Goal: Task Accomplishment & Management: Manage account settings

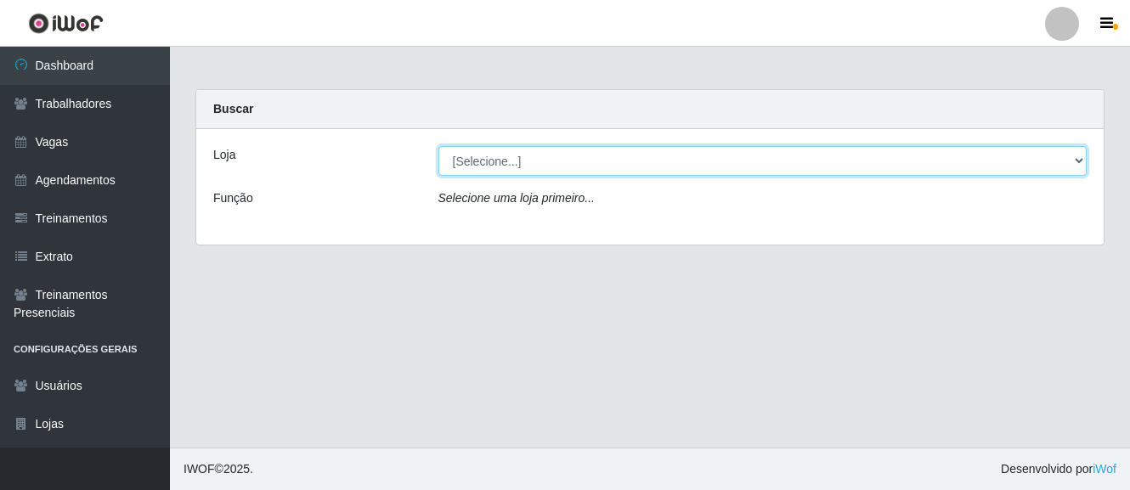
click at [540, 169] on select "[Selecione...] O Cestão - [GEOGRAPHIC_DATA]" at bounding box center [763, 161] width 649 height 30
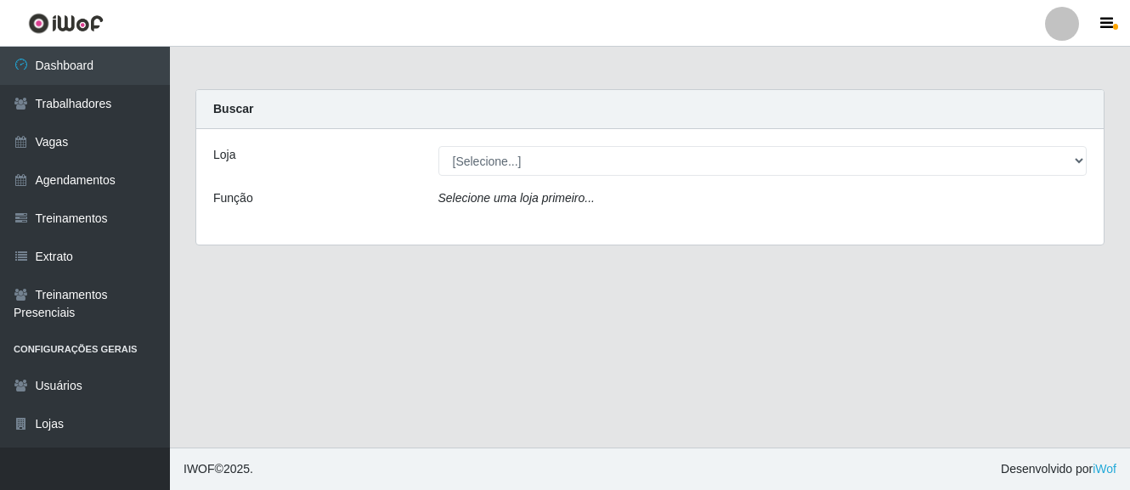
click at [554, 229] on div "Loja [Selecione...] O Cestão - Bayeux Função Selecione uma loja primeiro..." at bounding box center [650, 187] width 908 height 116
click at [537, 176] on div "Loja [Selecione...] O Cestão - Bayeux Função Selecione uma loja primeiro..." at bounding box center [650, 187] width 908 height 116
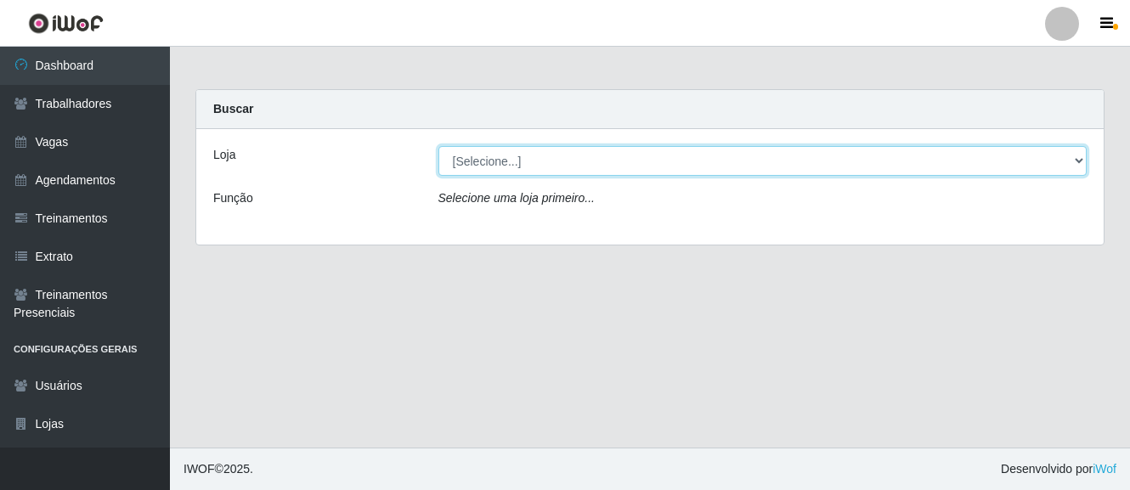
click at [526, 161] on select "[Selecione...] O Cestão - Bayeux" at bounding box center [763, 161] width 649 height 30
select select "238"
click at [439, 146] on select "[Selecione...] O Cestão - Bayeux" at bounding box center [763, 161] width 649 height 30
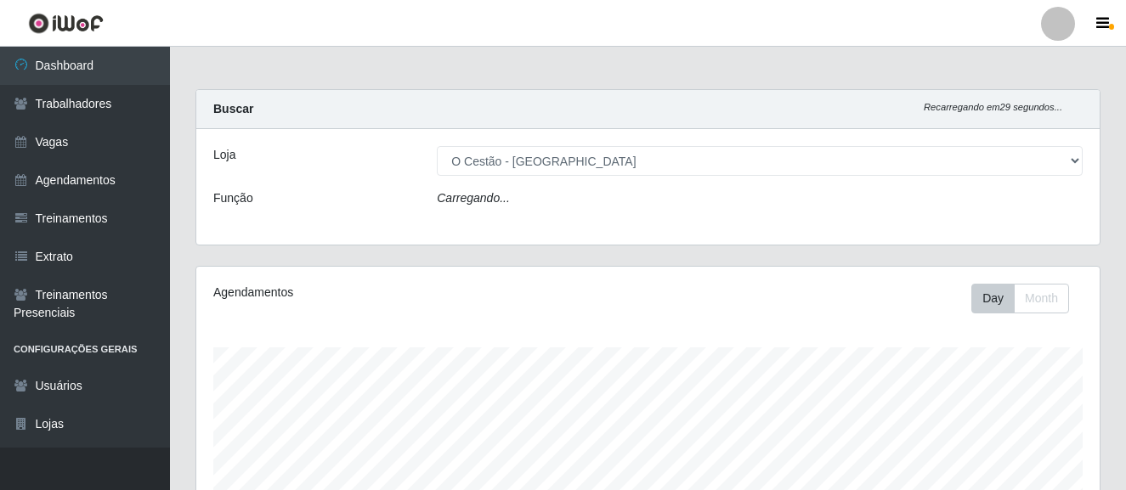
scroll to position [353, 904]
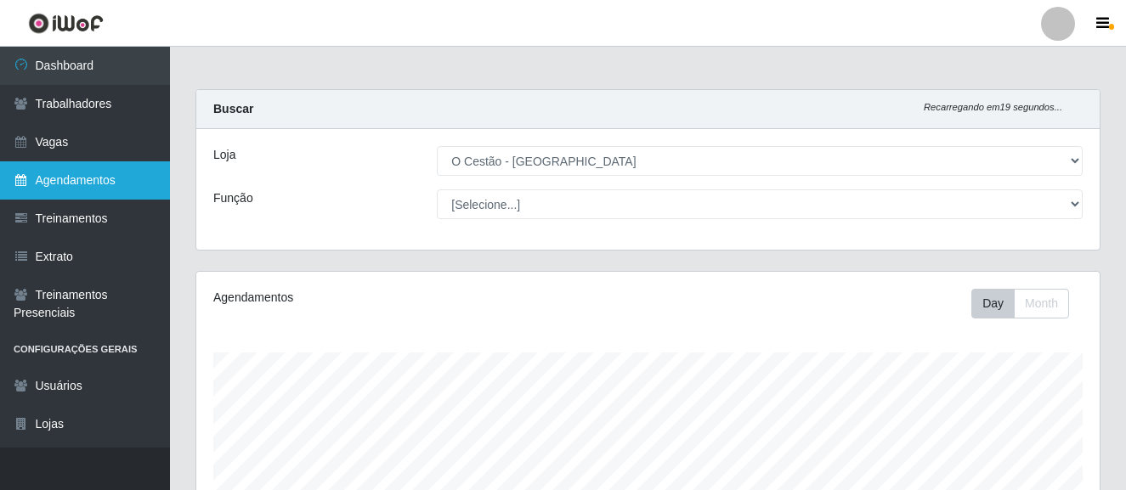
click at [87, 179] on link "Agendamentos" at bounding box center [85, 180] width 170 height 38
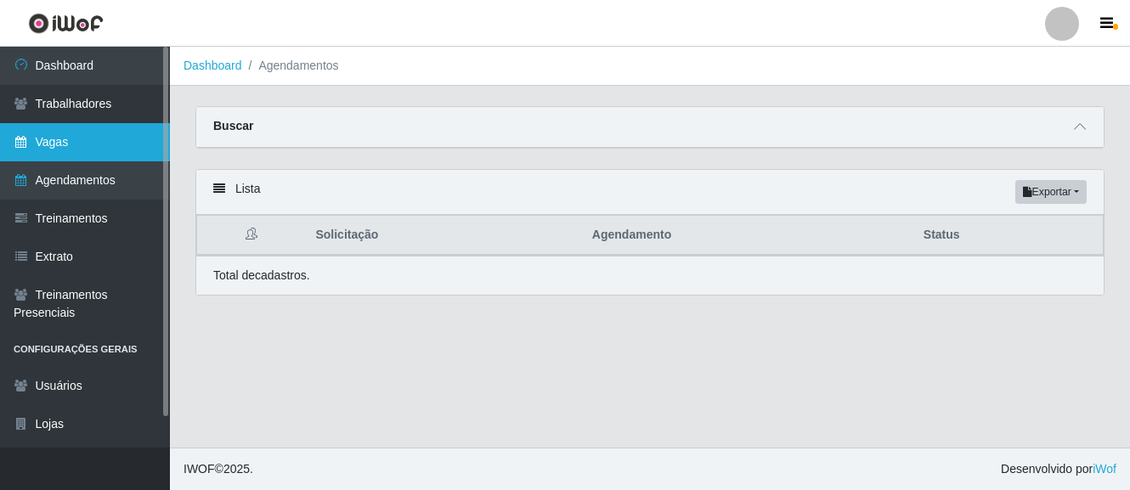
click at [71, 139] on link "Vagas" at bounding box center [85, 142] width 170 height 38
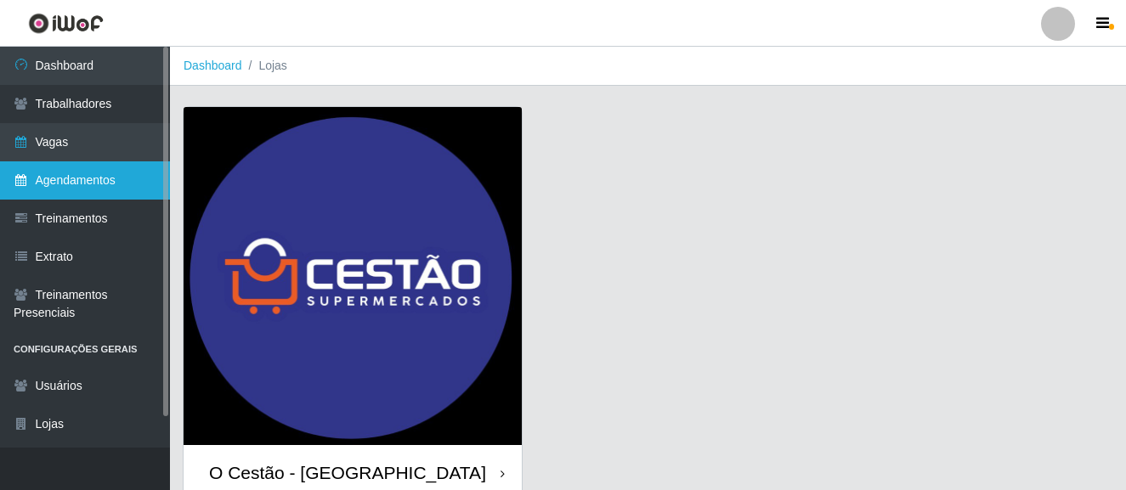
click at [96, 176] on link "Agendamentos" at bounding box center [85, 180] width 170 height 38
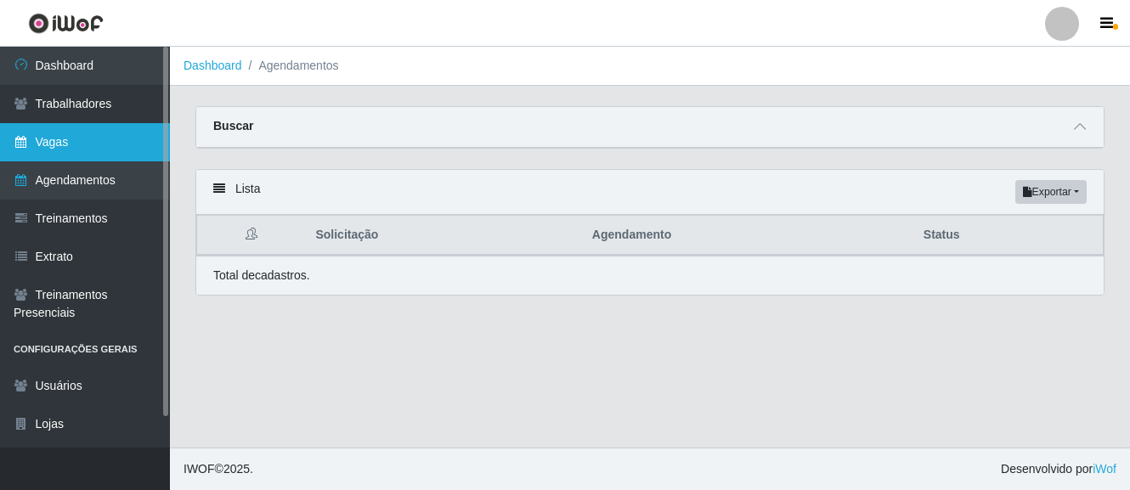
click at [84, 149] on link "Vagas" at bounding box center [85, 142] width 170 height 38
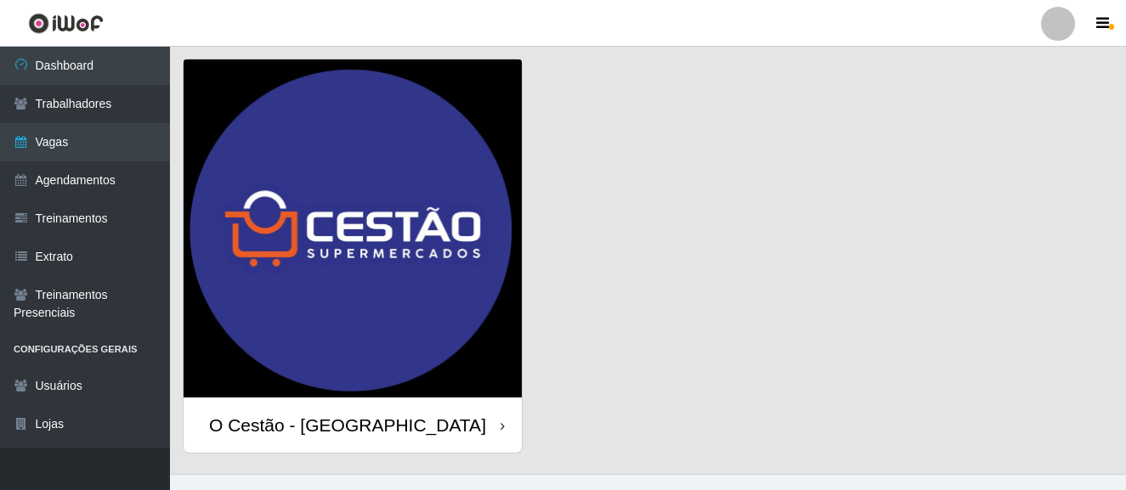
scroll to position [74, 0]
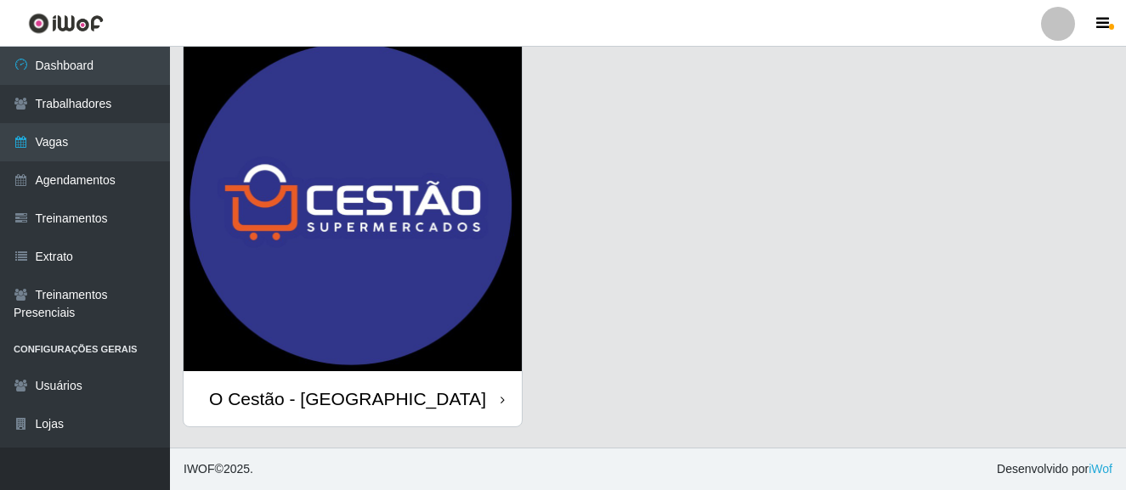
click at [324, 384] on div "O Cestão - [GEOGRAPHIC_DATA]" at bounding box center [353, 398] width 338 height 55
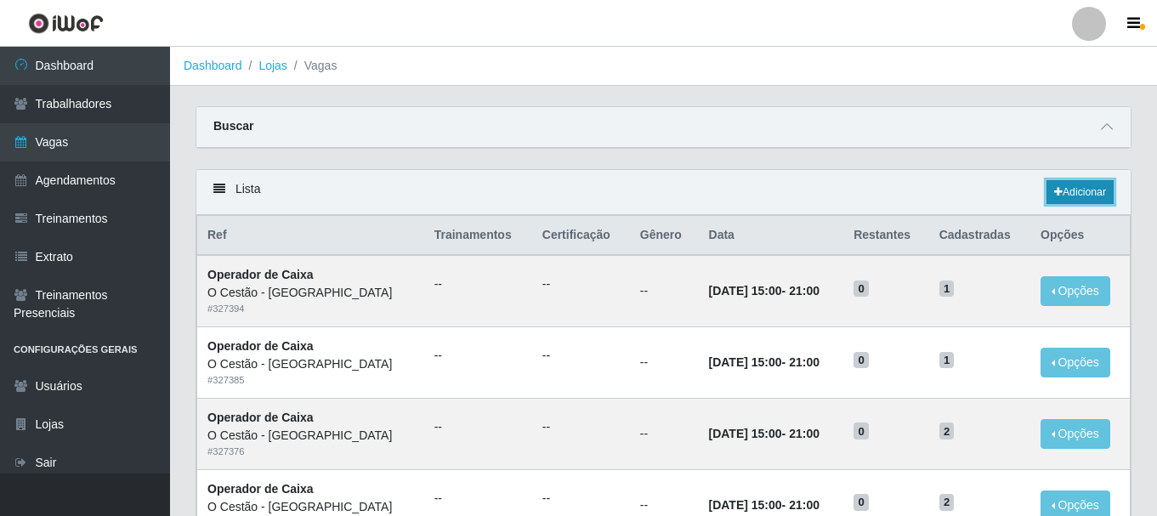
click at [1075, 197] on link "Adicionar" at bounding box center [1079, 192] width 67 height 24
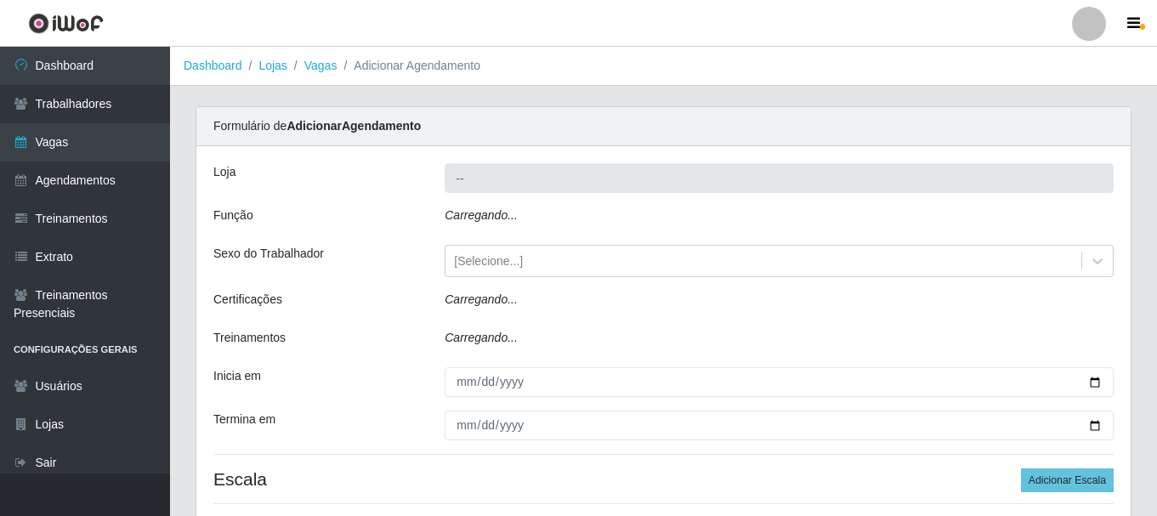
type input "O Cestão - [GEOGRAPHIC_DATA]"
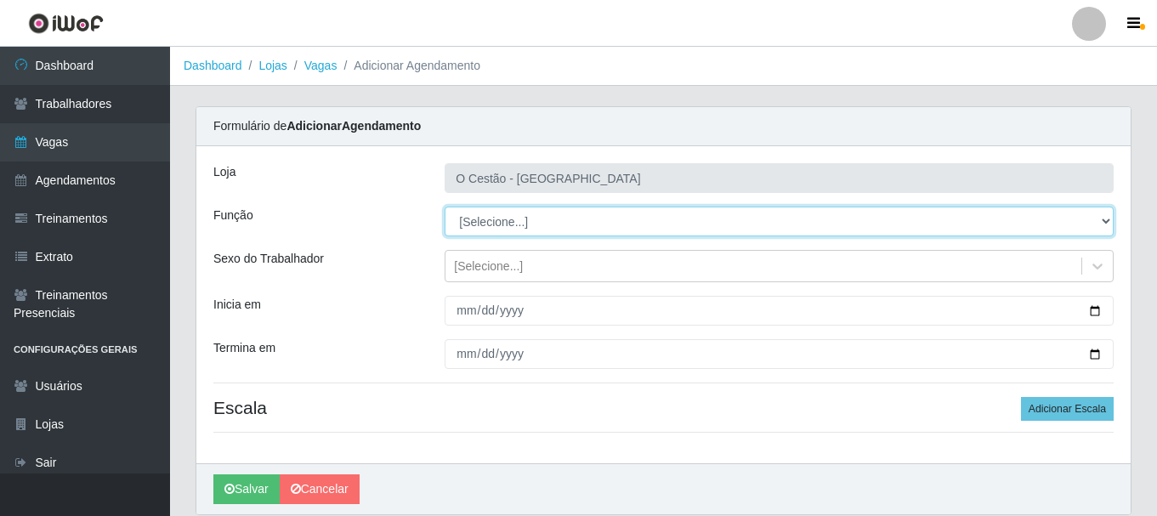
click at [556, 210] on select "[Selecione...] ASG ASG + ASG ++ Auxiliar de Estoque Auxiliar de Estoque + Auxil…" at bounding box center [779, 222] width 669 height 30
click at [523, 225] on select "[Selecione...] ASG ASG + ASG ++ Auxiliar de Estoque Auxiliar de Estoque + Auxil…" at bounding box center [779, 222] width 669 height 30
select select "22"
click at [445, 207] on select "[Selecione...] ASG ASG + ASG ++ Auxiliar de Estoque Auxiliar de Estoque + Auxil…" at bounding box center [779, 222] width 669 height 30
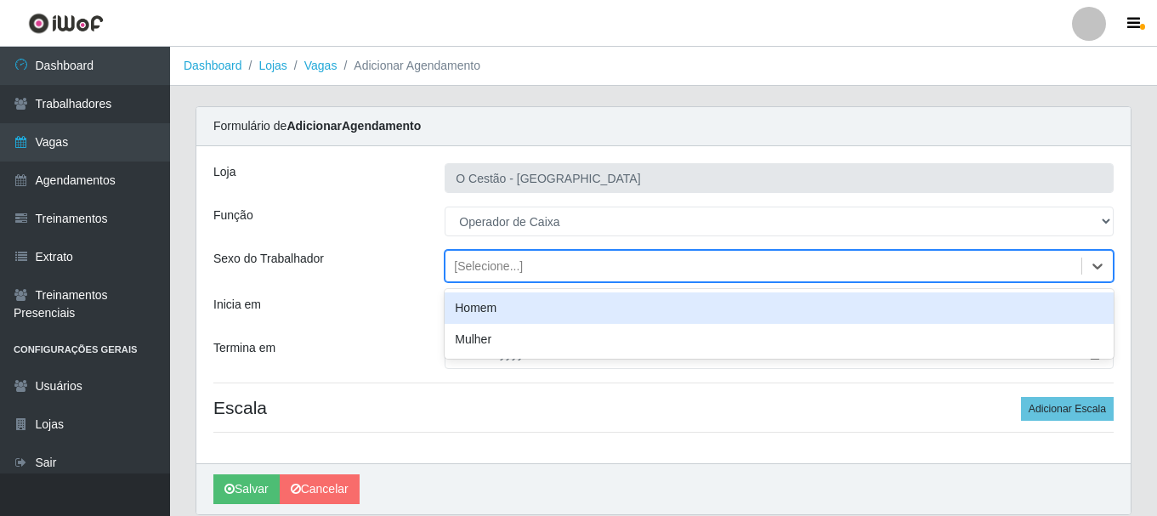
click at [595, 262] on div "[Selecione...]" at bounding box center [763, 266] width 636 height 28
click at [720, 257] on div "[Selecione...]" at bounding box center [763, 266] width 636 height 28
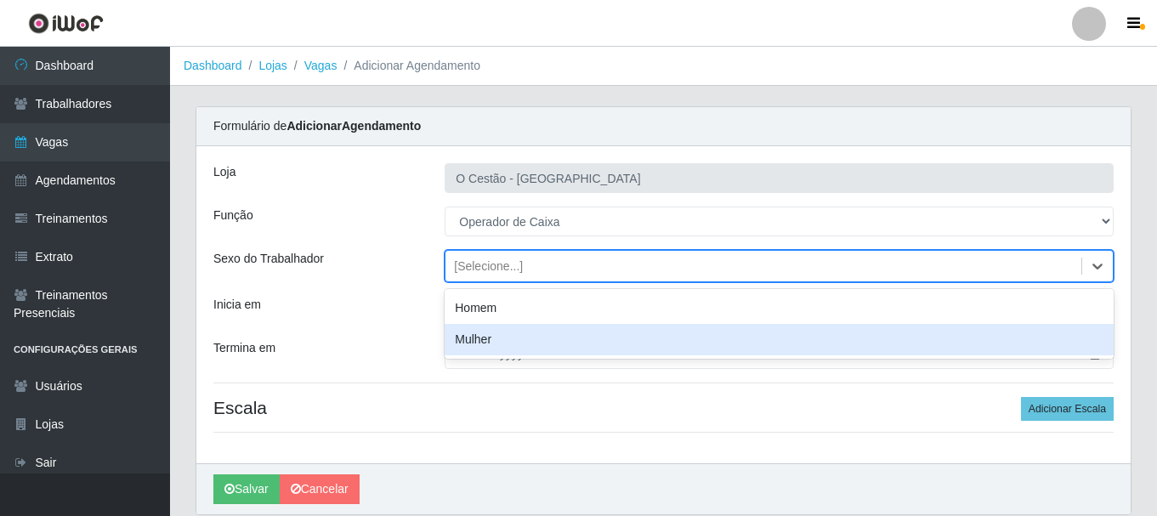
click at [779, 403] on h4 "Escala Adicionar Escala" at bounding box center [663, 407] width 900 height 21
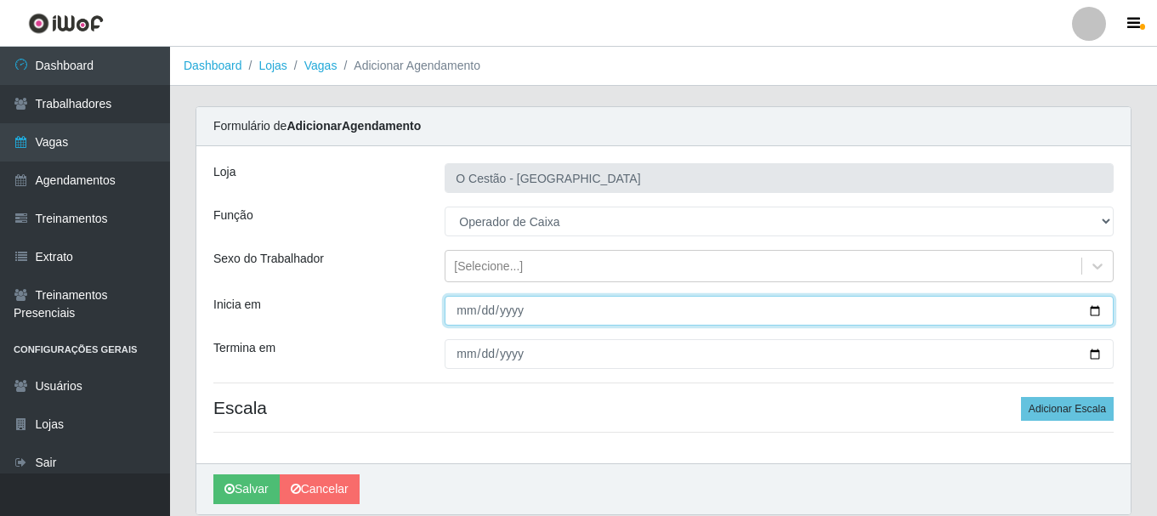
click at [729, 303] on input "Inicia em" at bounding box center [779, 311] width 669 height 30
type input "2025-09-21"
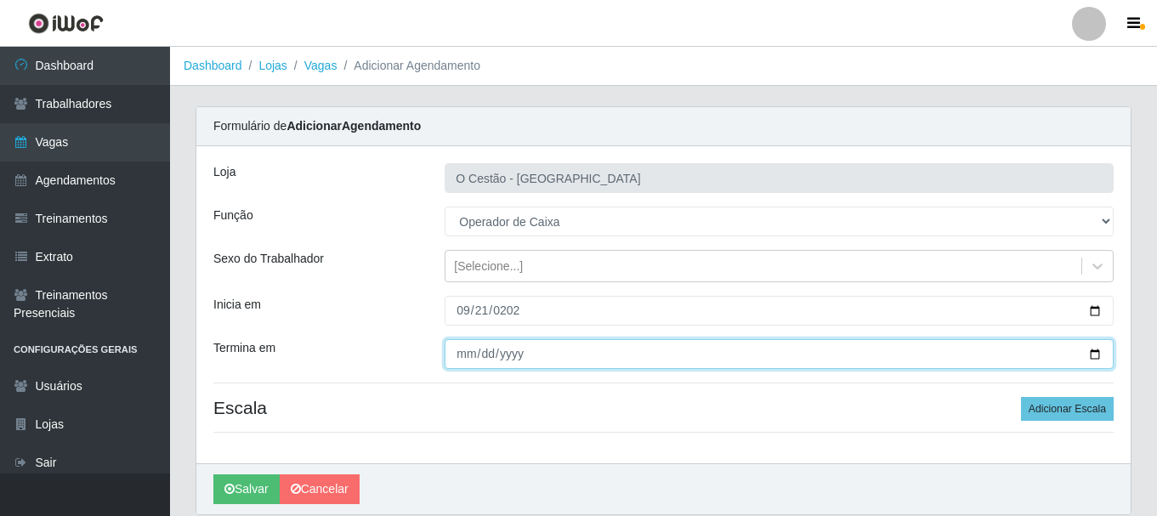
click at [674, 344] on input "Termina em" at bounding box center [779, 354] width 669 height 30
type input "2025-09-21"
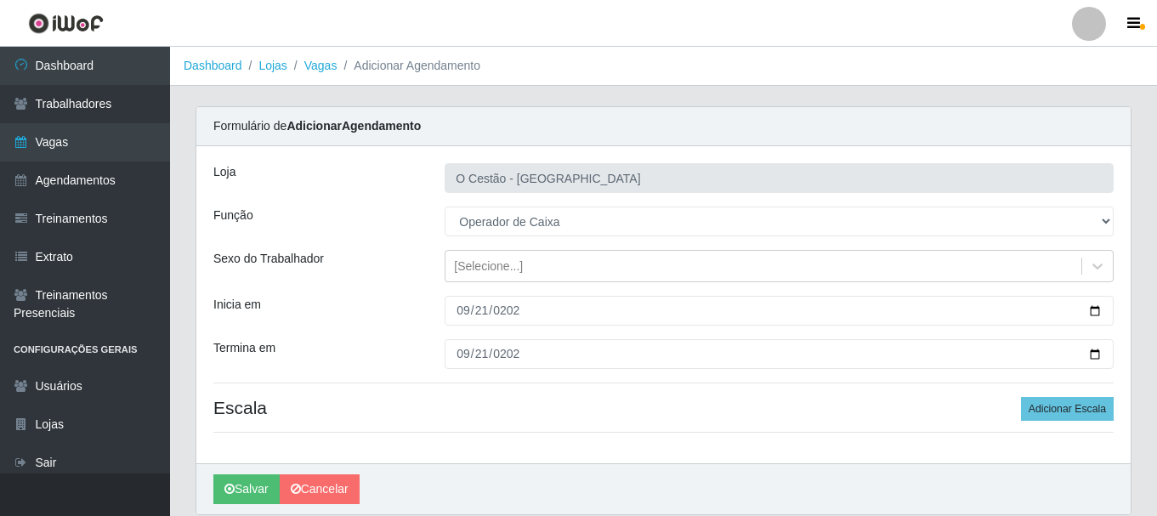
click at [621, 428] on div "Loja O Cestão - Bayeux Função [Selecione...] ASG ASG + ASG ++ Auxiliar de Estoq…" at bounding box center [663, 304] width 934 height 317
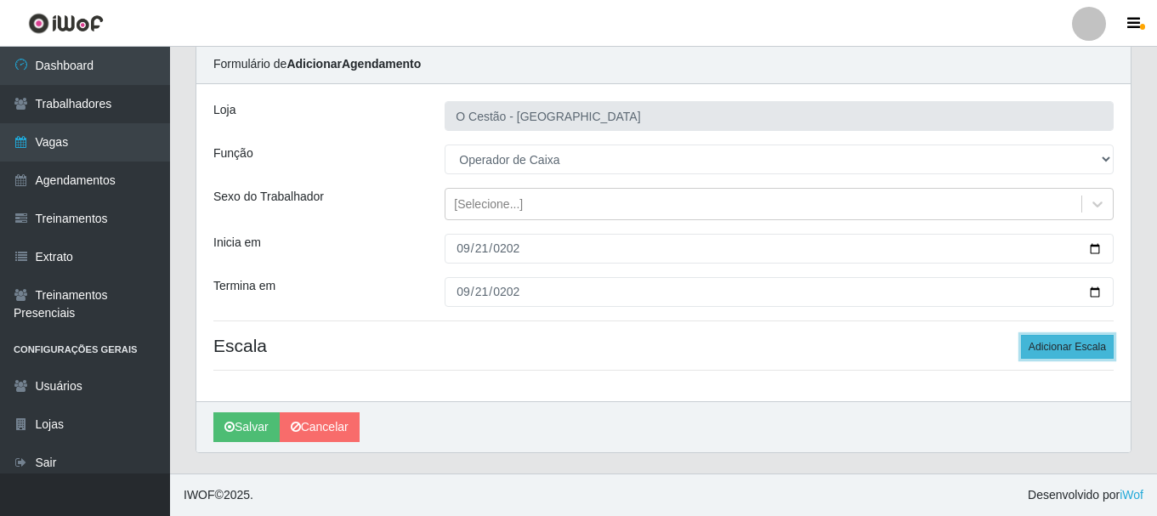
click at [1082, 348] on button "Adicionar Escala" at bounding box center [1067, 347] width 93 height 24
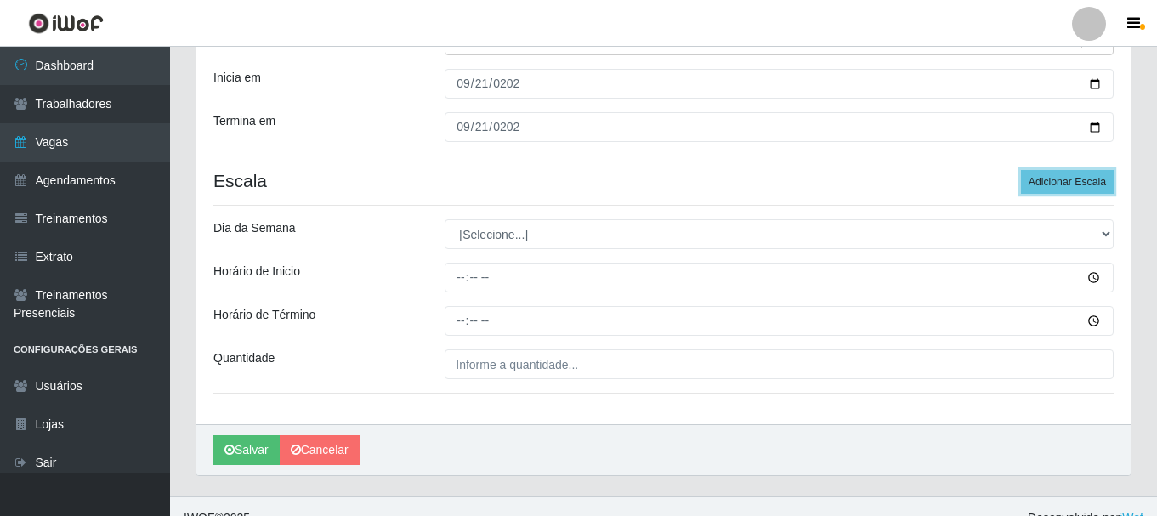
scroll to position [232, 0]
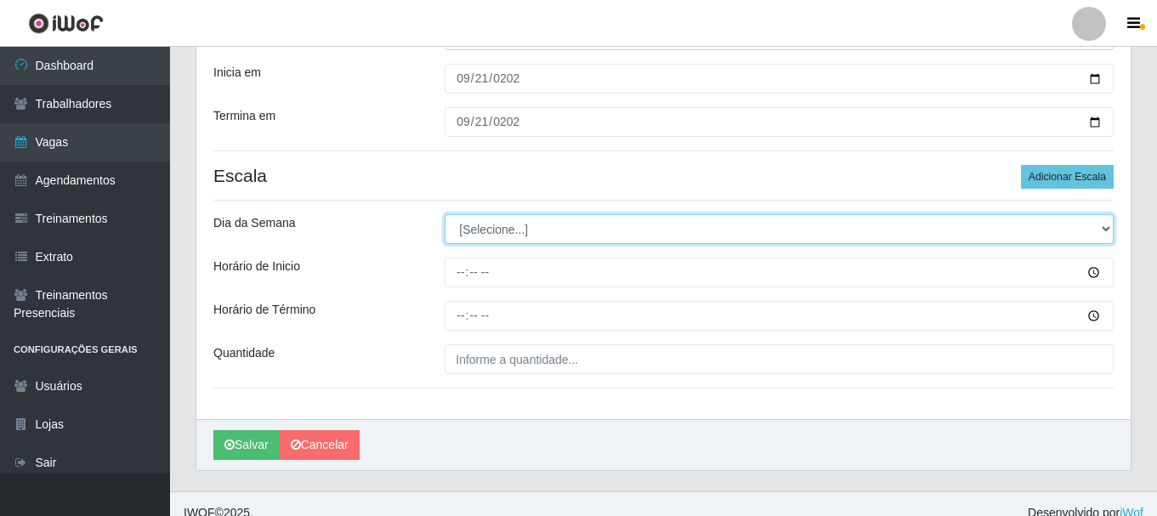
click at [494, 228] on select "[Selecione...] Segunda Terça Quarta Quinta Sexta Sábado Domingo" at bounding box center [779, 229] width 669 height 30
select select "0"
click at [445, 214] on select "[Selecione...] Segunda Terça Quarta Quinta Sexta Sábado Domingo" at bounding box center [779, 229] width 669 height 30
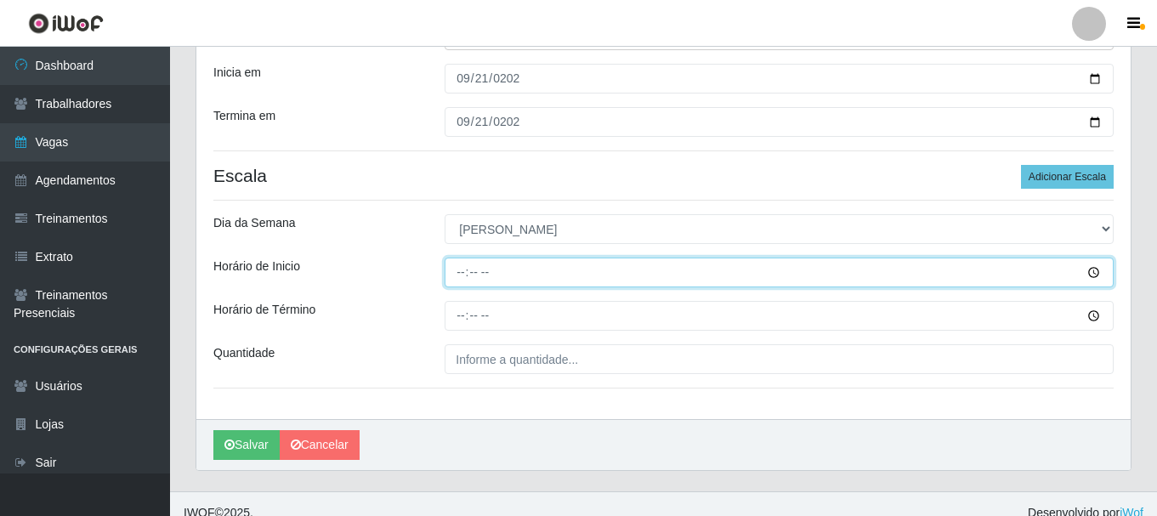
click at [462, 270] on input "Horário de Inicio" at bounding box center [779, 273] width 669 height 30
type input "10:00"
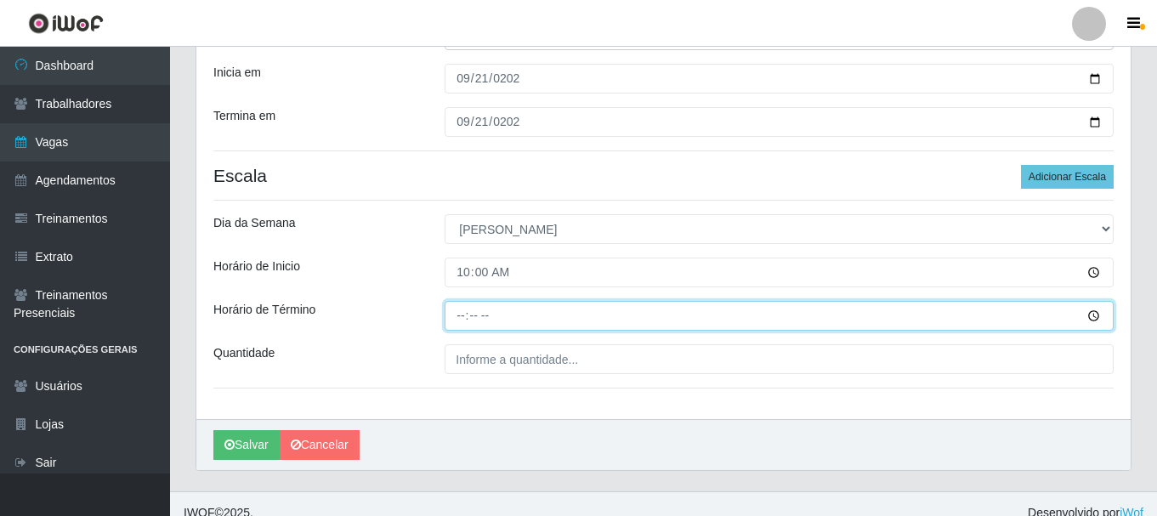
drag, startPoint x: 463, startPoint y: 315, endPoint x: 524, endPoint y: 319, distance: 60.4
click at [467, 314] on input "Horário de Término" at bounding box center [779, 316] width 669 height 30
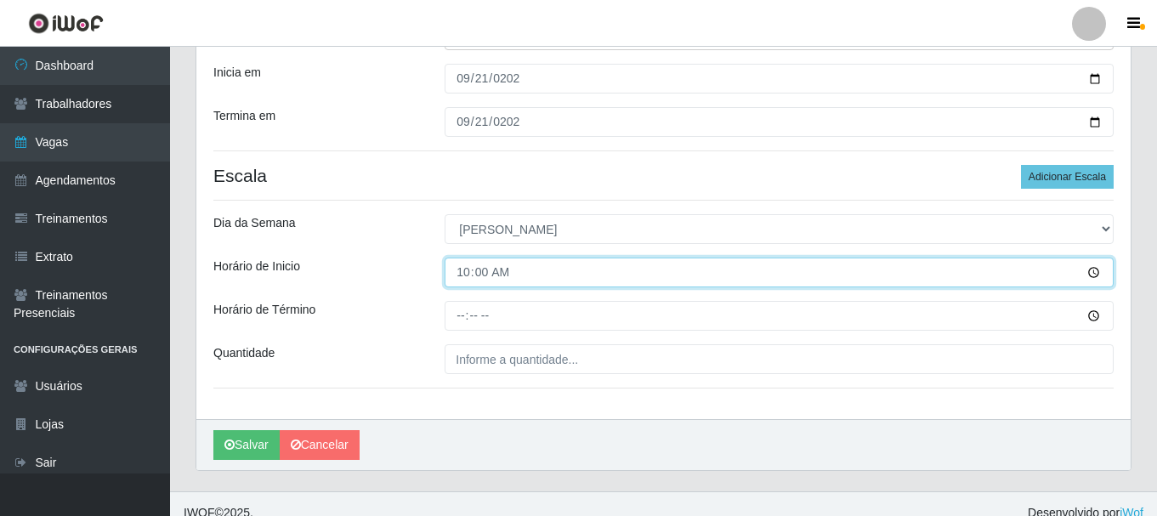
drag, startPoint x: 461, startPoint y: 272, endPoint x: 489, endPoint y: 269, distance: 28.2
click at [467, 272] on input "10:00" at bounding box center [779, 273] width 669 height 30
type input "13:00"
click at [213, 430] on button "Salvar" at bounding box center [246, 445] width 66 height 30
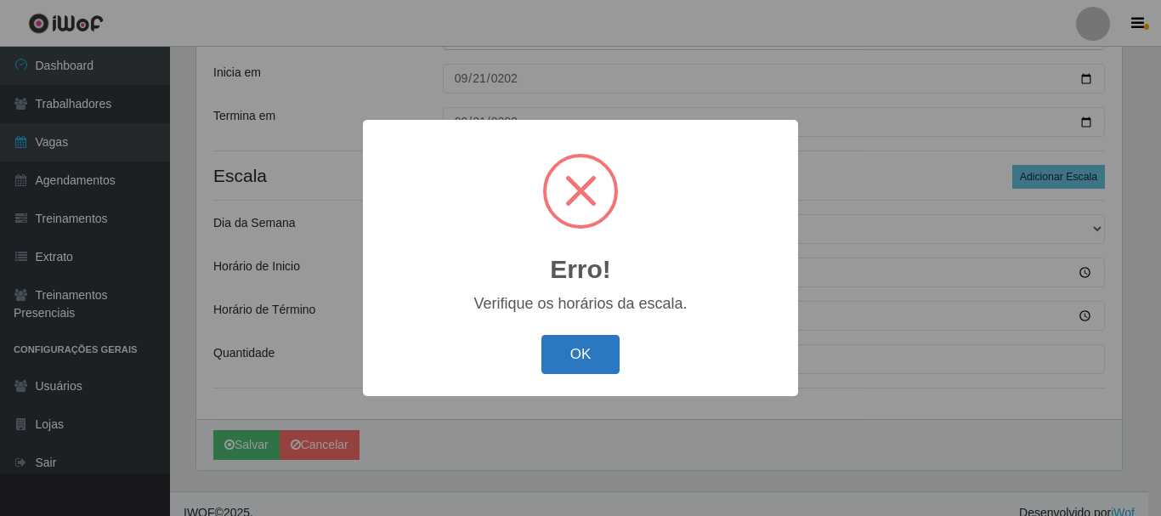
click at [588, 361] on button "OK" at bounding box center [580, 355] width 79 height 40
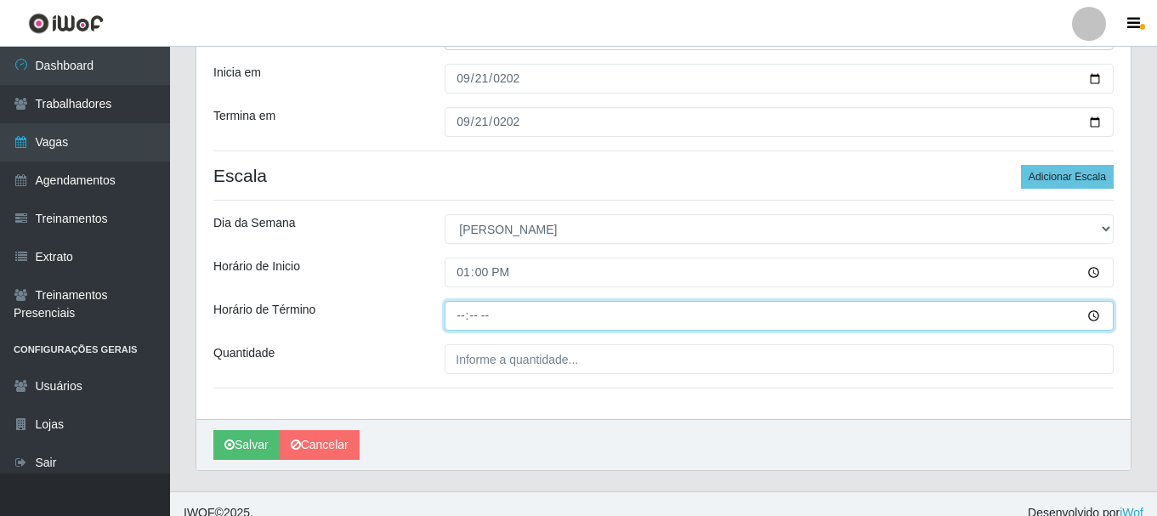
drag, startPoint x: 454, startPoint y: 312, endPoint x: 476, endPoint y: 308, distance: 22.5
click at [467, 309] on input "Horário de Término" at bounding box center [779, 316] width 669 height 30
type input "19:00"
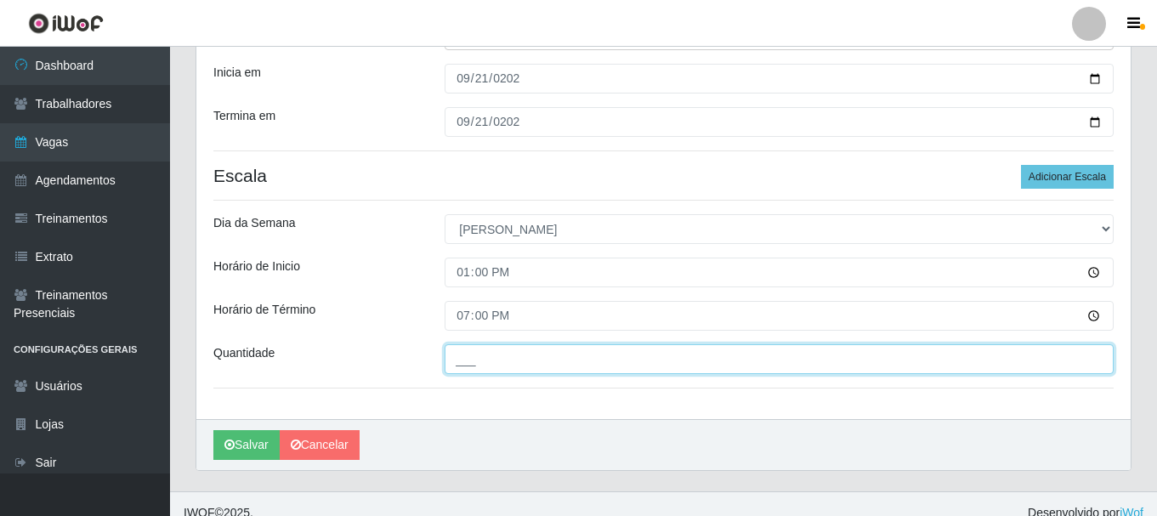
click at [527, 350] on input "___" at bounding box center [779, 359] width 669 height 30
type input "01_"
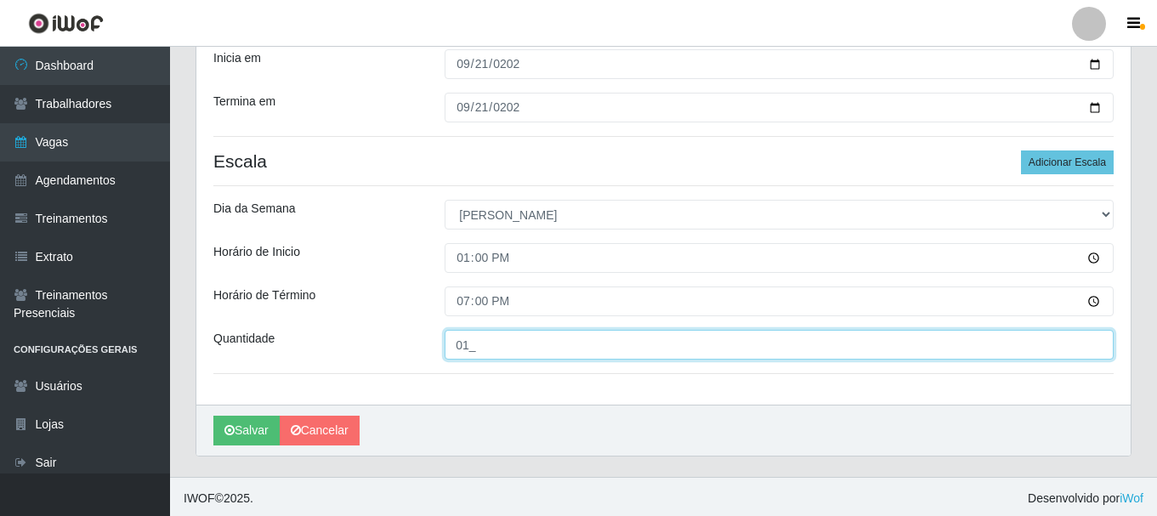
scroll to position [250, 0]
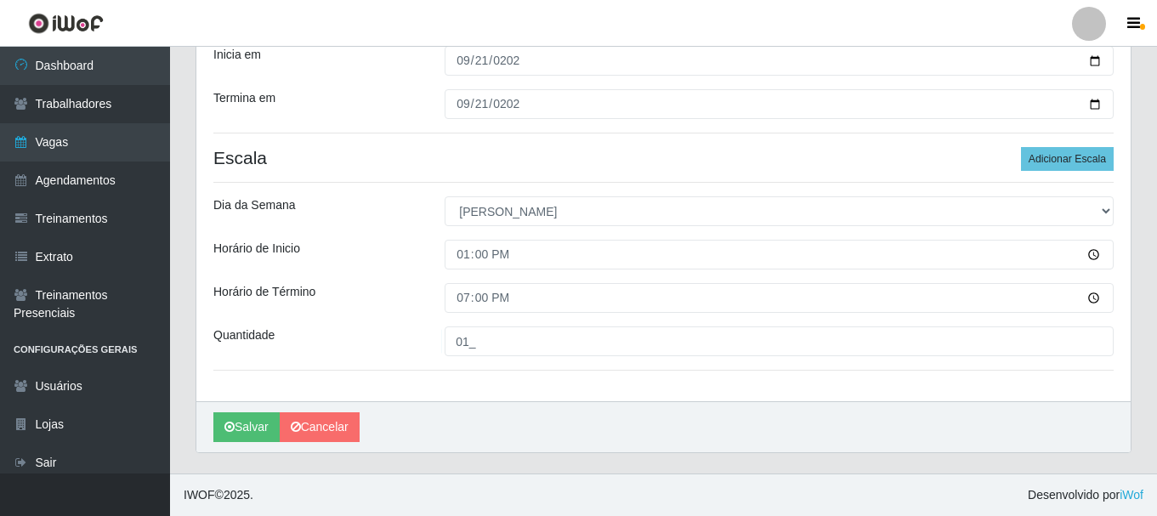
click at [251, 445] on div "Salvar Cancelar" at bounding box center [663, 426] width 934 height 51
click at [235, 430] on button "Salvar" at bounding box center [246, 427] width 66 height 30
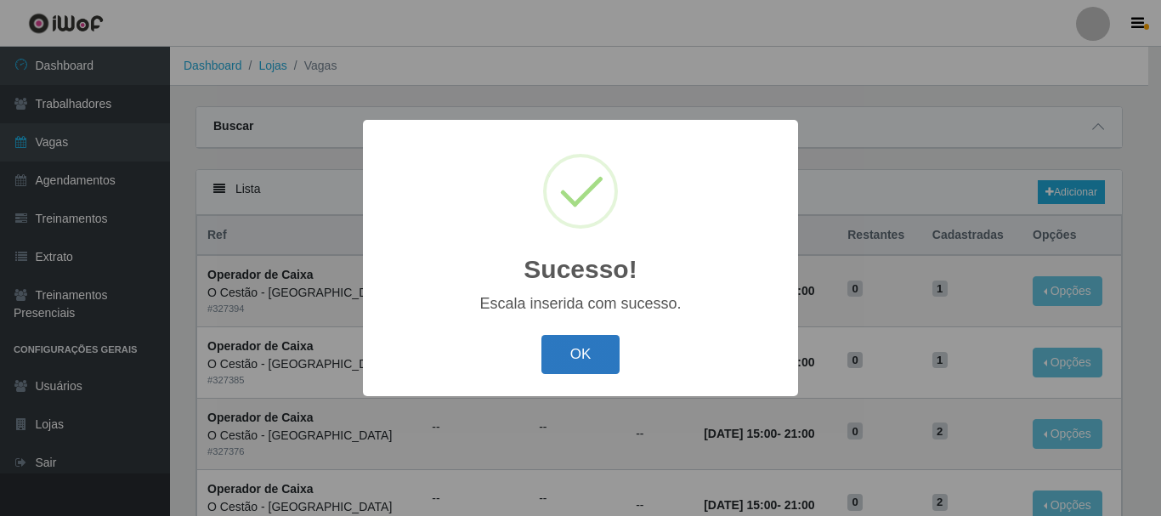
click at [574, 363] on button "OK" at bounding box center [580, 355] width 79 height 40
click at [574, 363] on div "Sucesso! × Escala inserida com sucesso. OK Cancel" at bounding box center [580, 257] width 435 height 275
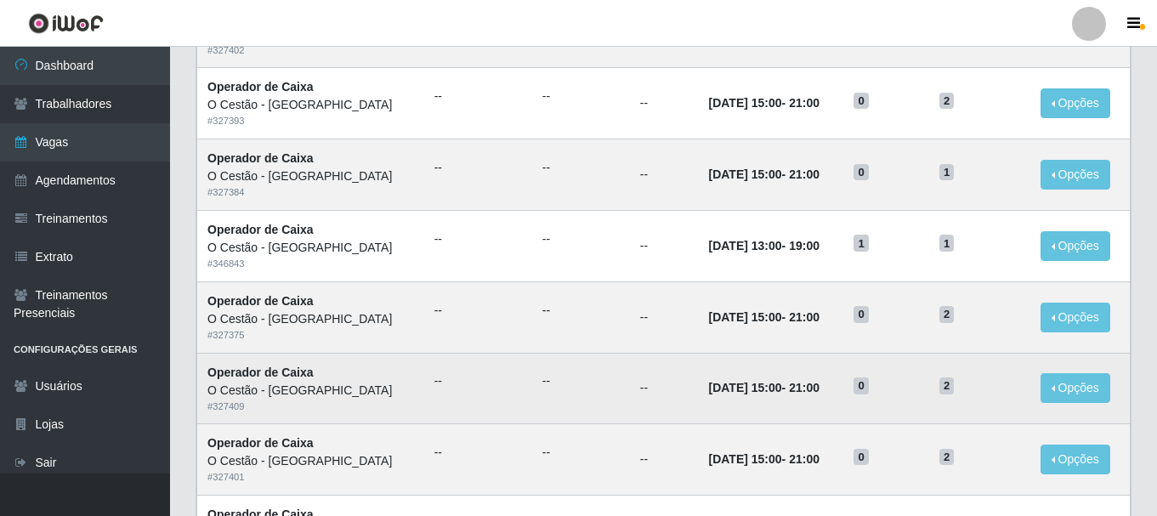
scroll to position [500, 0]
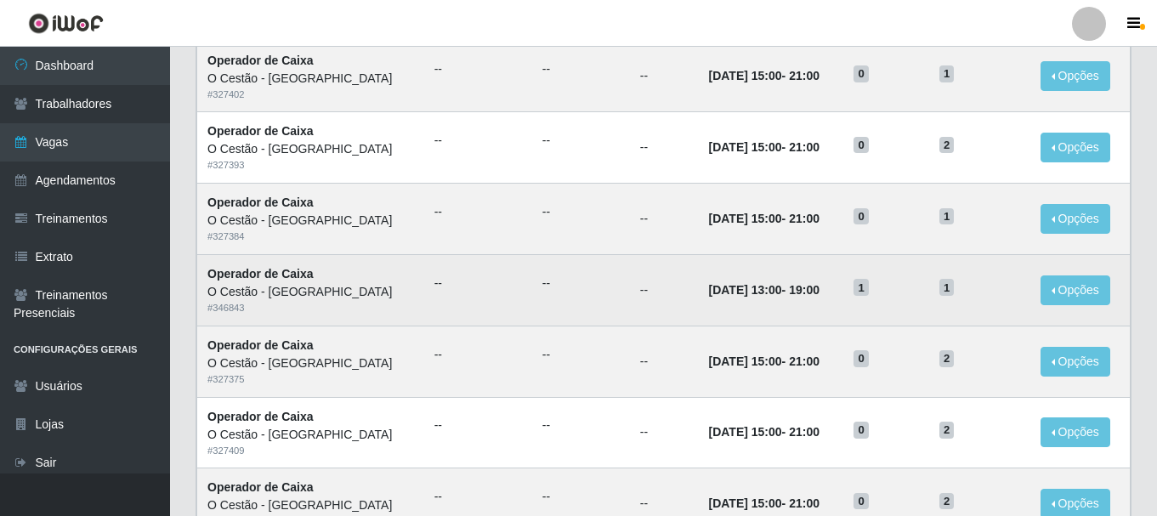
click at [878, 284] on h5 "1" at bounding box center [885, 287] width 65 height 18
click at [794, 294] on td "21/09/2025, 13:00 - 19:00" at bounding box center [771, 289] width 145 height 71
drag, startPoint x: 781, startPoint y: 292, endPoint x: 678, endPoint y: 280, distance: 103.6
click at [789, 292] on time "19:00" at bounding box center [804, 290] width 31 height 14
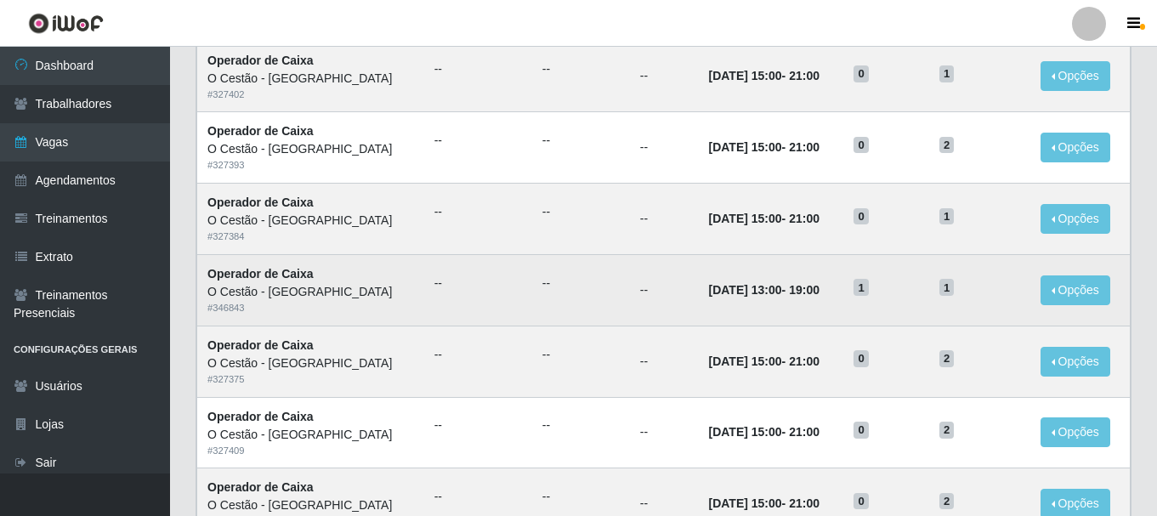
click at [699, 280] on td "21/09/2025, 13:00 - 19:00" at bounding box center [771, 289] width 145 height 71
click at [699, 281] on td "21/09/2025, 13:00 - 19:00" at bounding box center [771, 289] width 145 height 71
click at [246, 284] on div "O Cestão - [GEOGRAPHIC_DATA]" at bounding box center [310, 292] width 207 height 18
click at [1071, 297] on button "Opções" at bounding box center [1075, 290] width 70 height 30
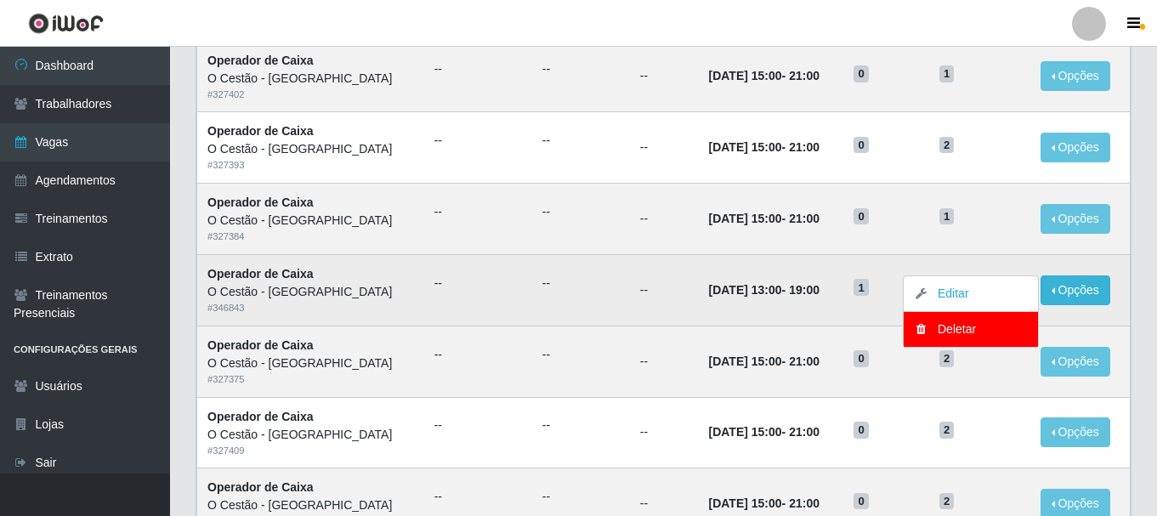
click at [1010, 264] on td "1" at bounding box center [979, 289] width 101 height 71
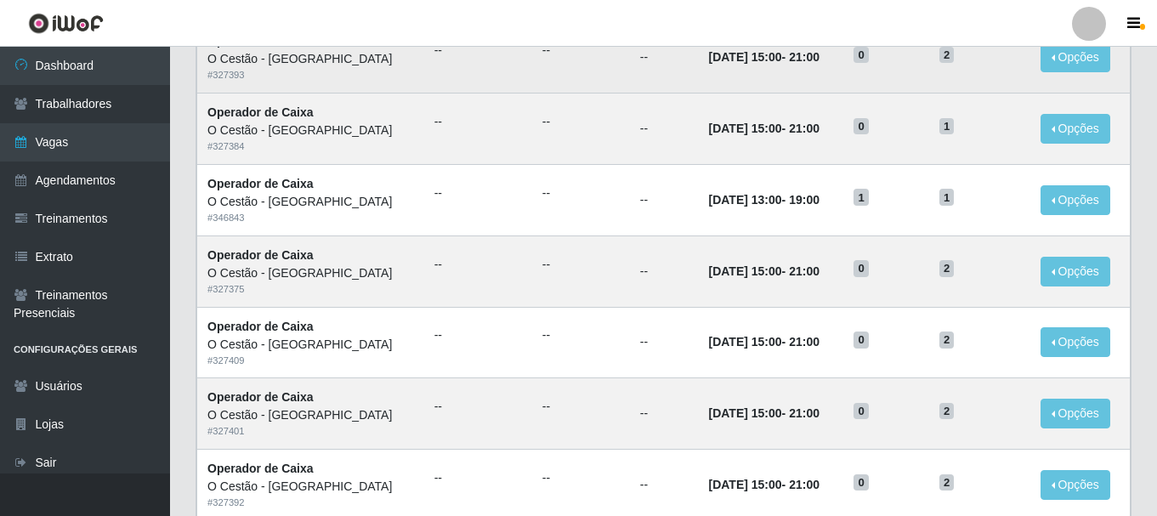
scroll to position [595, 0]
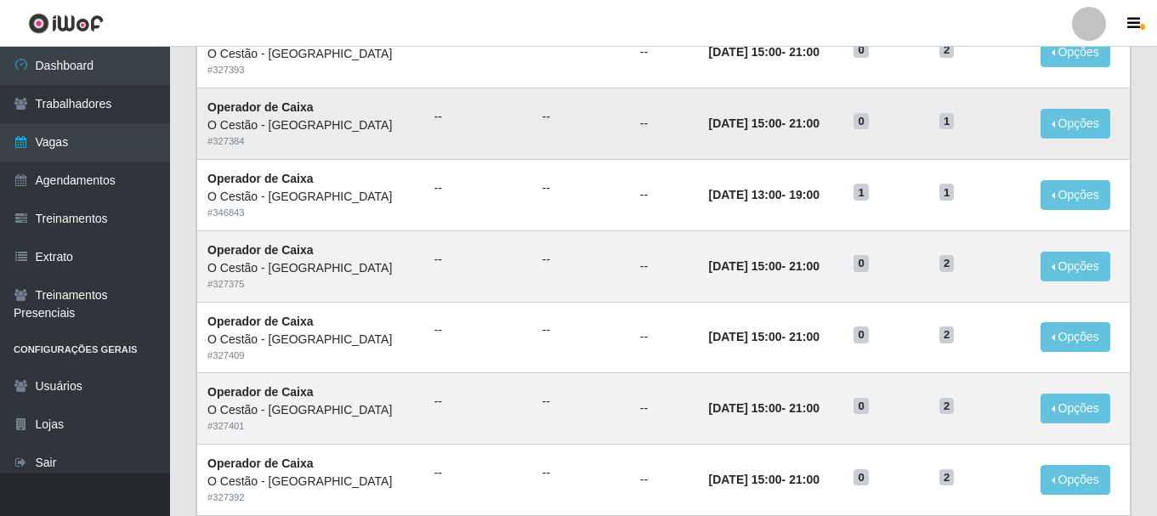
click at [258, 114] on strong "Operador de Caixa" at bounding box center [260, 107] width 106 height 14
click at [769, 115] on td "22/09/2025, 15:00 - 21:00" at bounding box center [771, 123] width 145 height 71
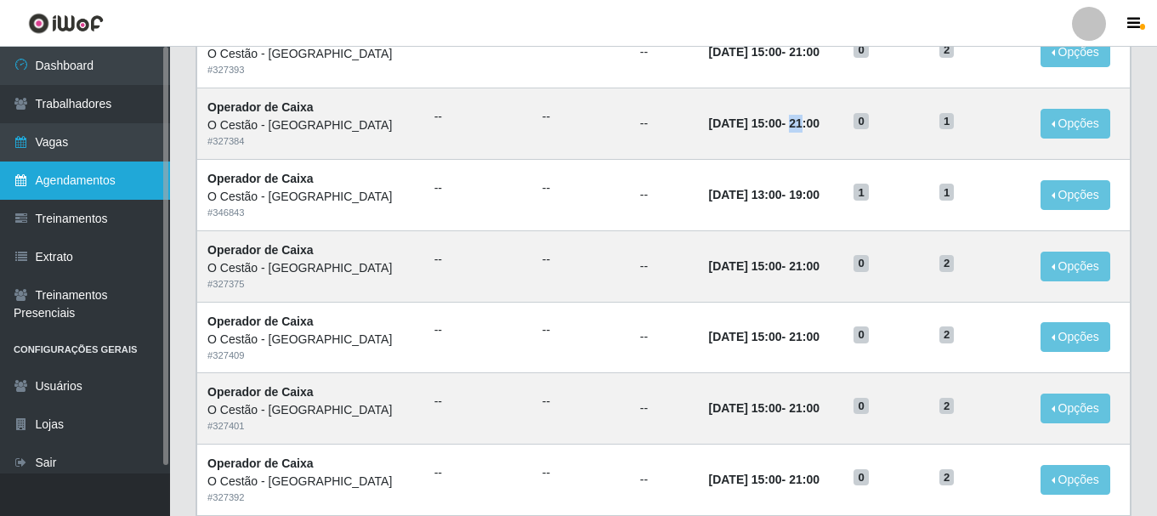
click at [110, 179] on link "Agendamentos" at bounding box center [85, 180] width 170 height 38
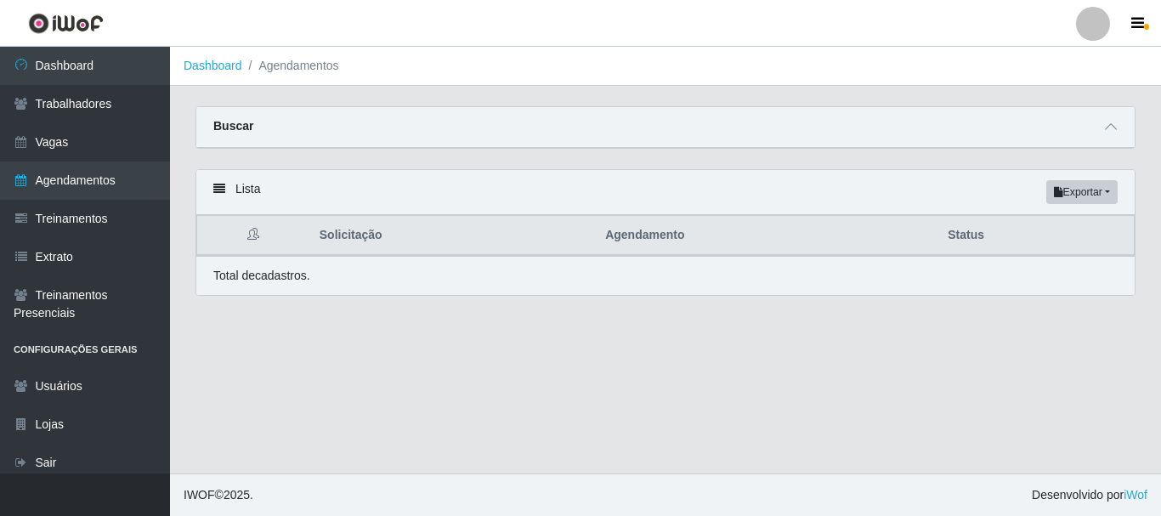
click at [248, 139] on div "Buscar" at bounding box center [665, 127] width 938 height 41
click at [1113, 131] on icon at bounding box center [1111, 127] width 12 height 12
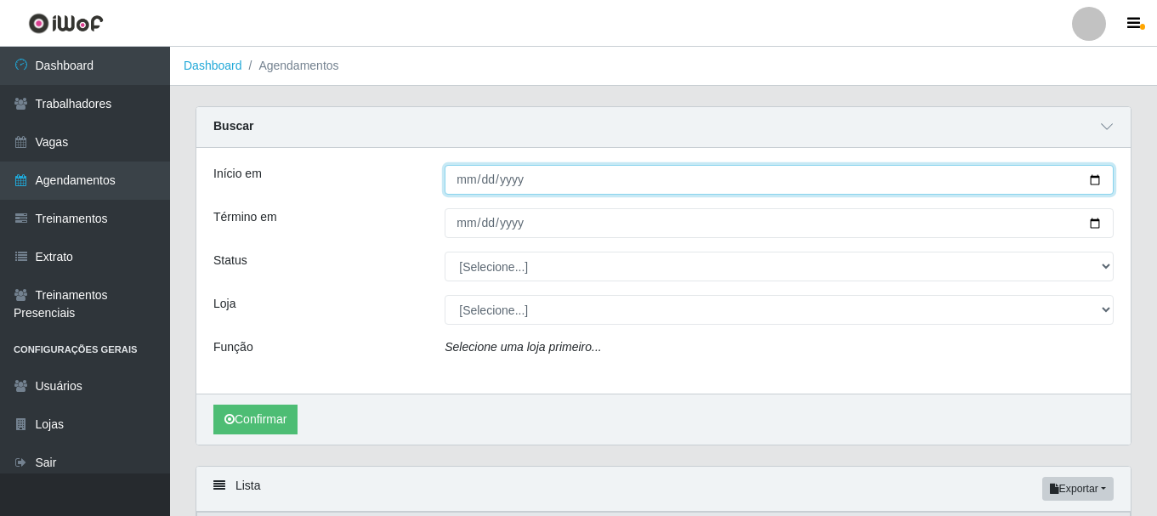
click at [463, 185] on input "Início em" at bounding box center [779, 180] width 669 height 30
type input "2025-09-22"
click at [213, 405] on button "Confirmar" at bounding box center [255, 420] width 84 height 30
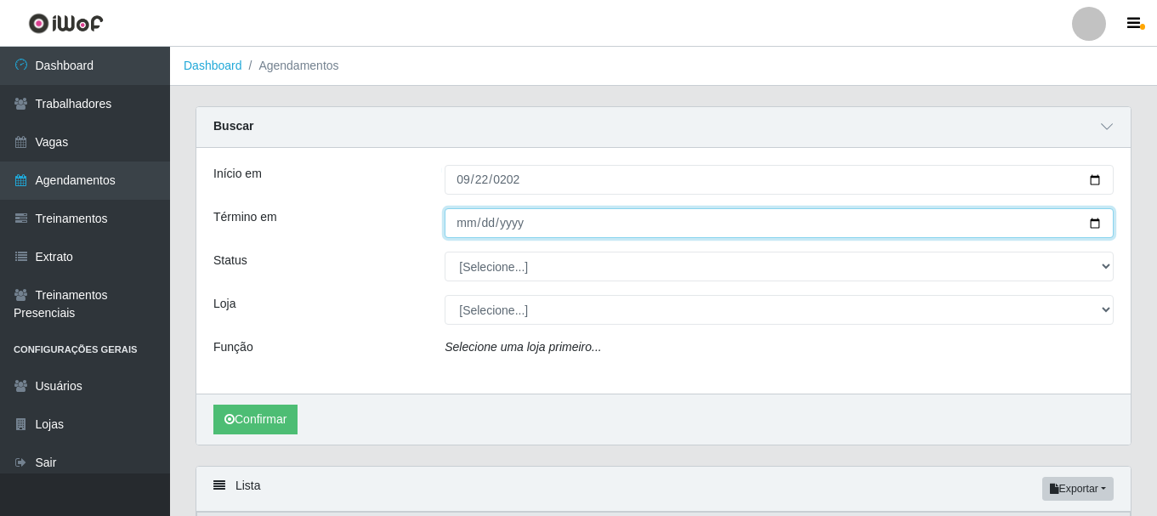
click at [471, 219] on input "Término em" at bounding box center [779, 223] width 669 height 30
type input "2025-09-22"
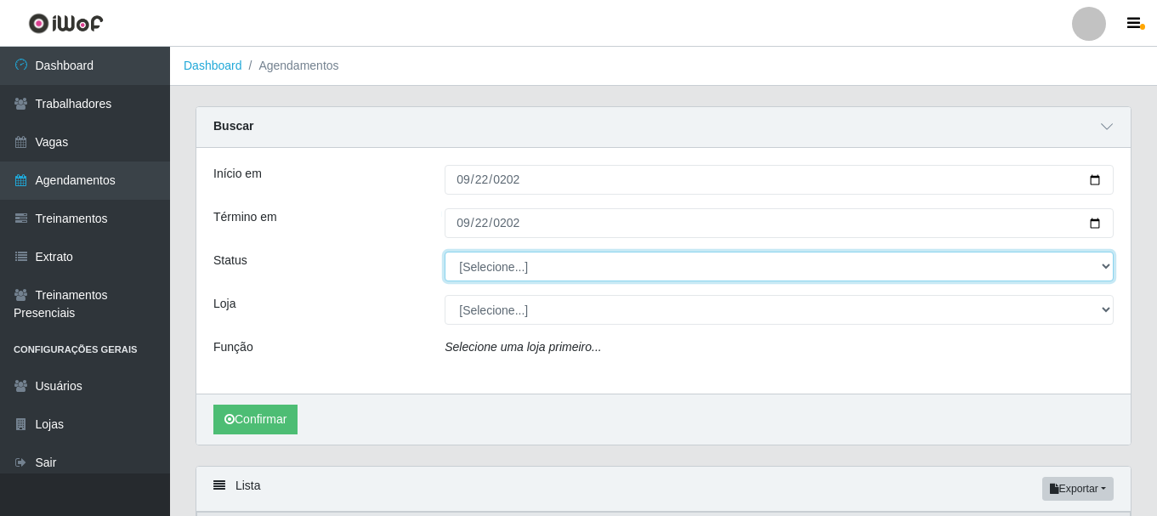
click at [503, 269] on select "[Selecione...] AGENDADO AGUARDANDO LIBERAR EM ANDAMENTO EM REVISÃO FINALIZADO C…" at bounding box center [779, 267] width 669 height 30
select select "AGENDADO"
click at [445, 252] on select "[Selecione...] AGENDADO AGUARDANDO LIBERAR EM ANDAMENTO EM REVISÃO FINALIZADO C…" at bounding box center [779, 267] width 669 height 30
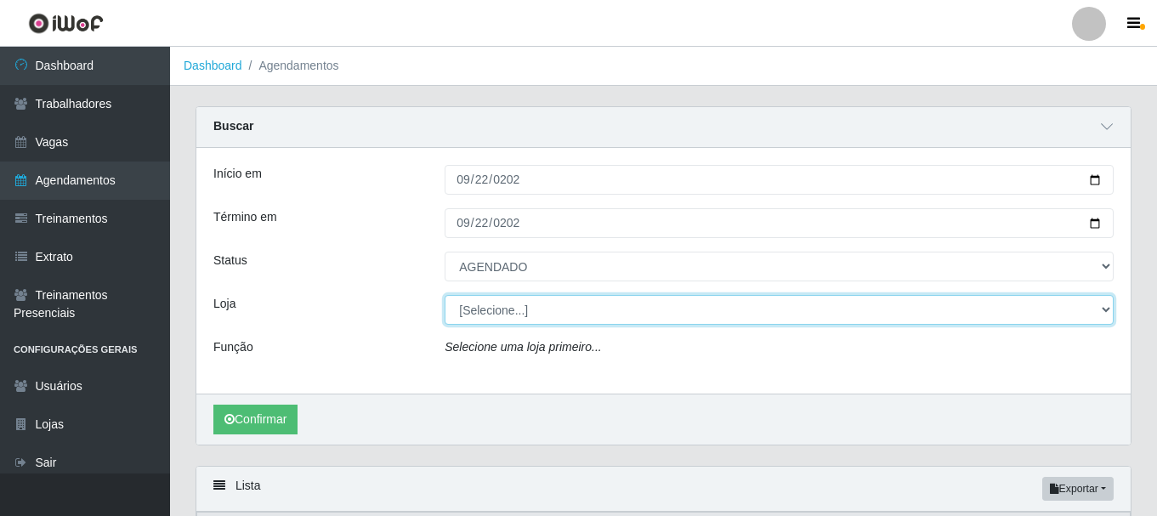
click at [493, 315] on select "[Selecione...] O Cestão - [GEOGRAPHIC_DATA]" at bounding box center [779, 310] width 669 height 30
select select "238"
click at [445, 296] on select "[Selecione...] O Cestão - [GEOGRAPHIC_DATA]" at bounding box center [779, 310] width 669 height 30
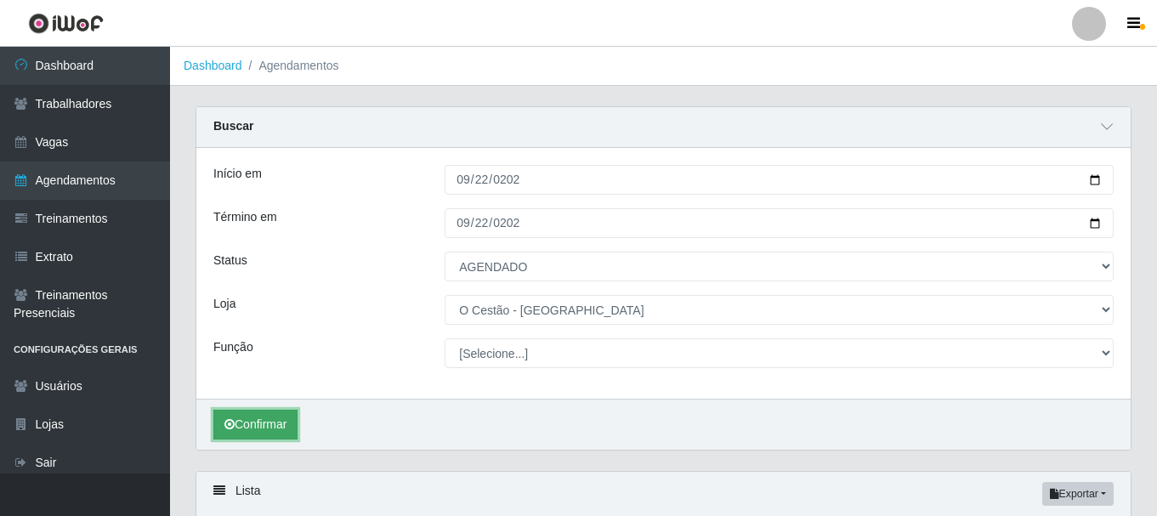
click at [263, 418] on button "Confirmar" at bounding box center [255, 425] width 84 height 30
click at [253, 418] on button "Confirmar" at bounding box center [255, 425] width 84 height 30
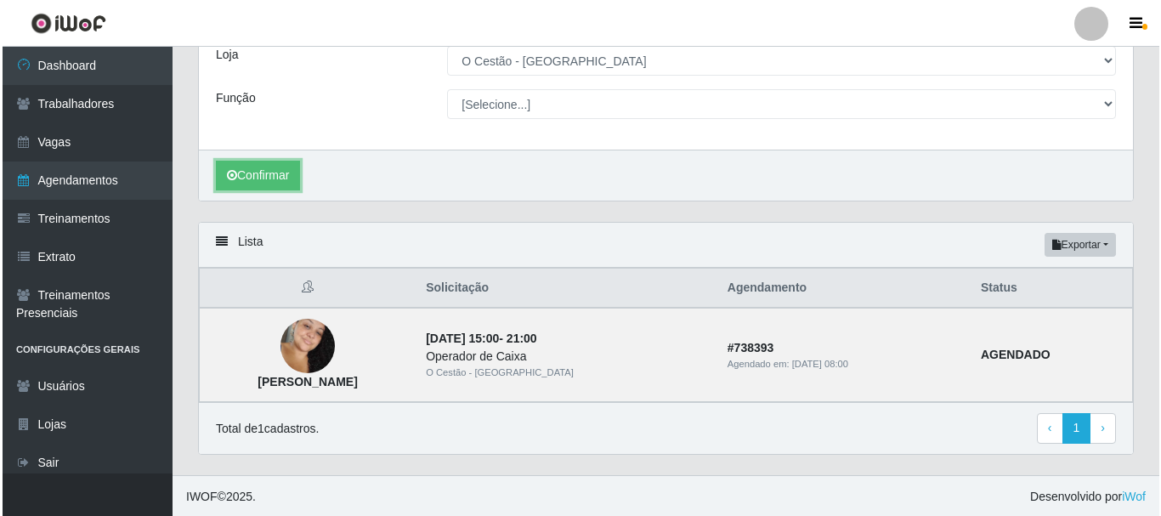
scroll to position [252, 0]
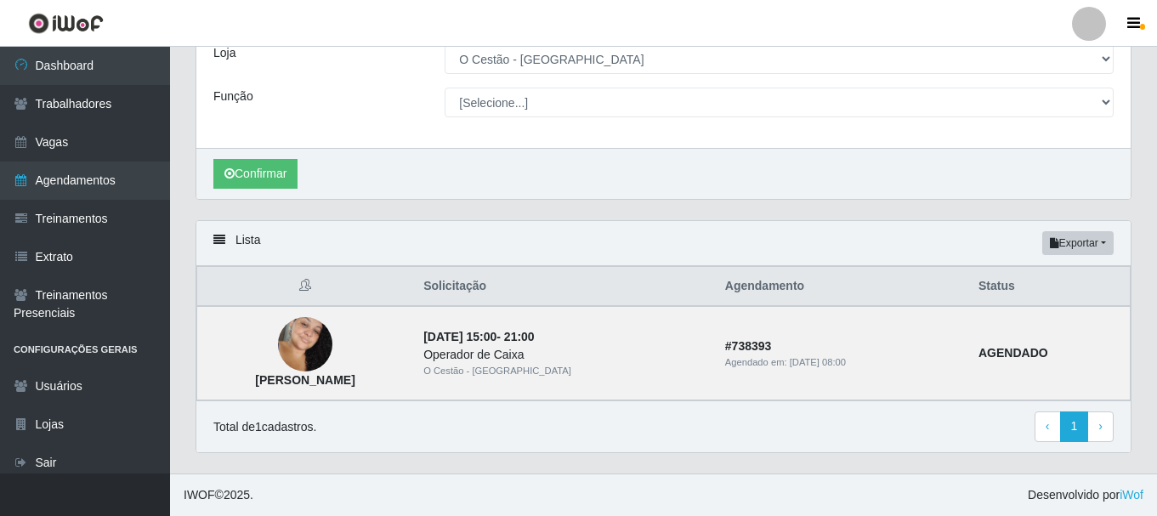
click at [311, 282] on icon at bounding box center [305, 285] width 12 height 12
click at [321, 339] on img at bounding box center [305, 344] width 54 height 83
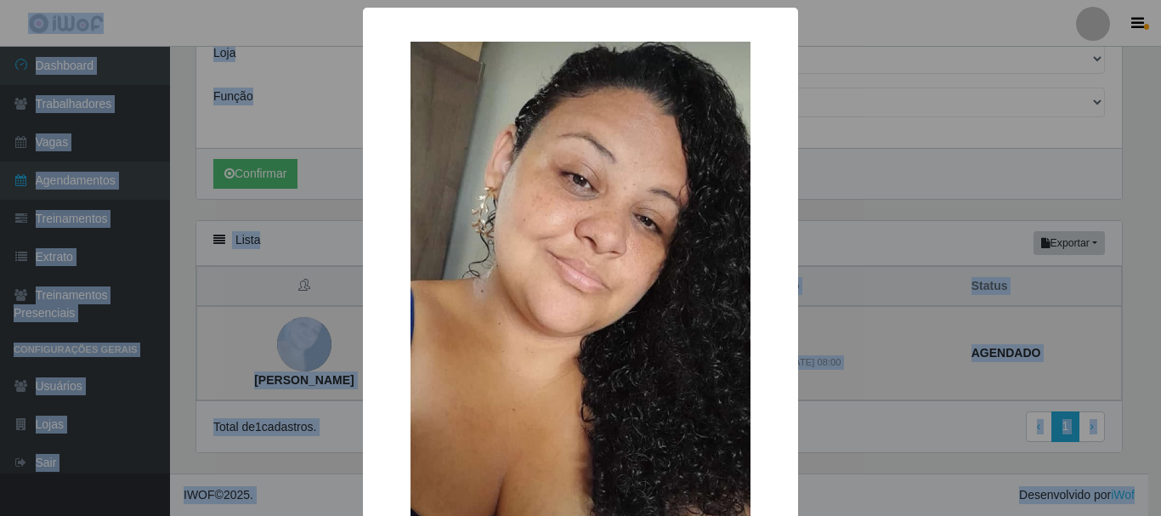
click at [320, 340] on div "× Amanda Almeida da silva OK Cancel" at bounding box center [580, 258] width 1161 height 516
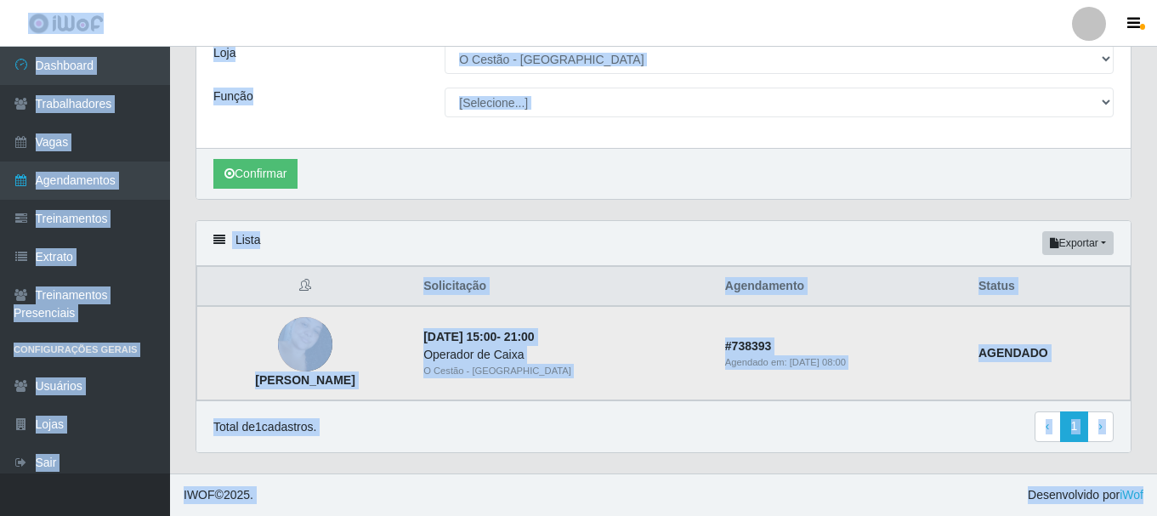
click at [320, 340] on img at bounding box center [305, 344] width 54 height 83
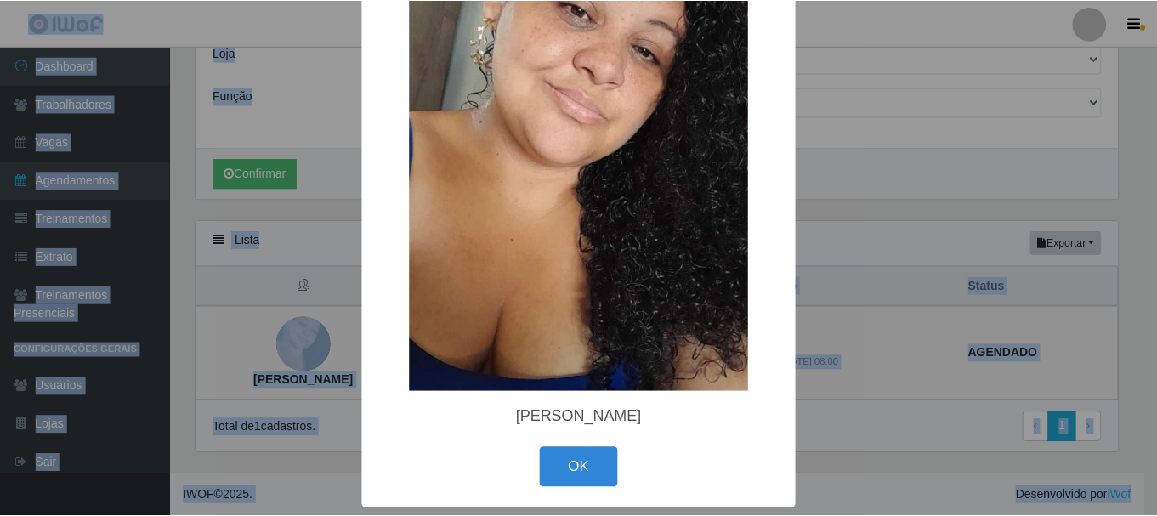
scroll to position [173, 0]
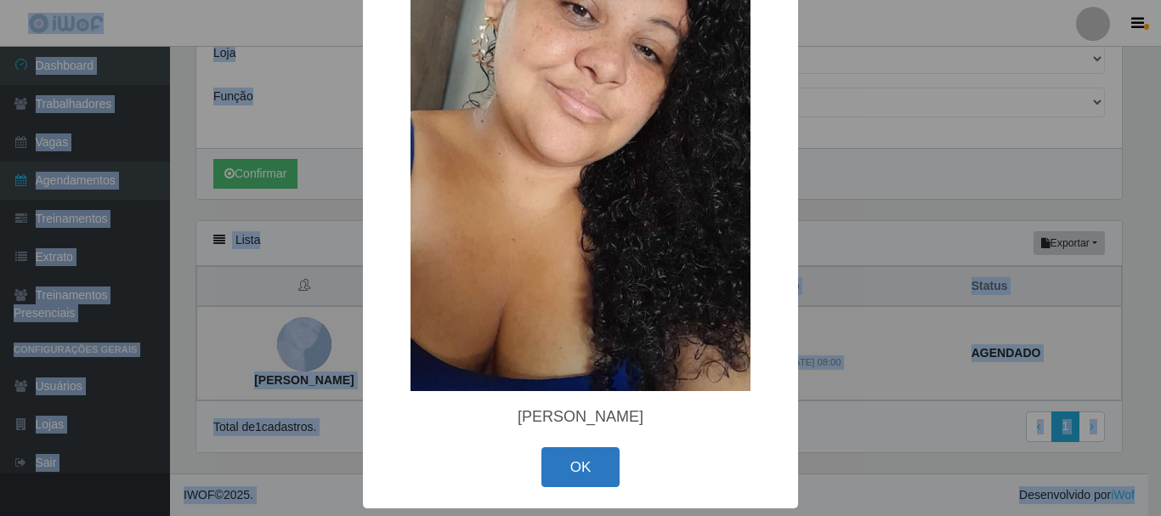
click at [566, 456] on button "OK" at bounding box center [580, 467] width 79 height 40
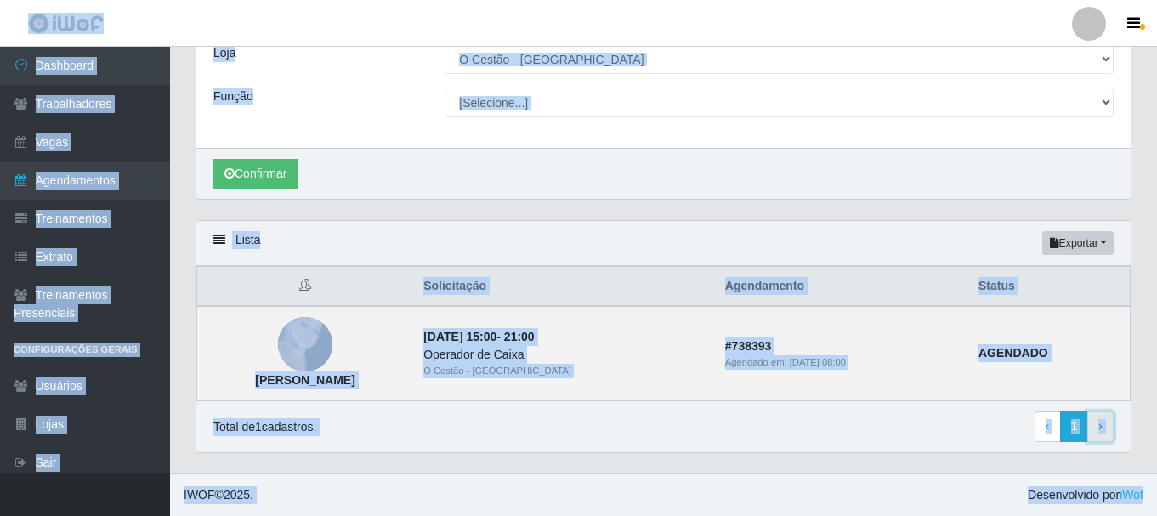
click at [1098, 433] on span "›" at bounding box center [1100, 426] width 4 height 14
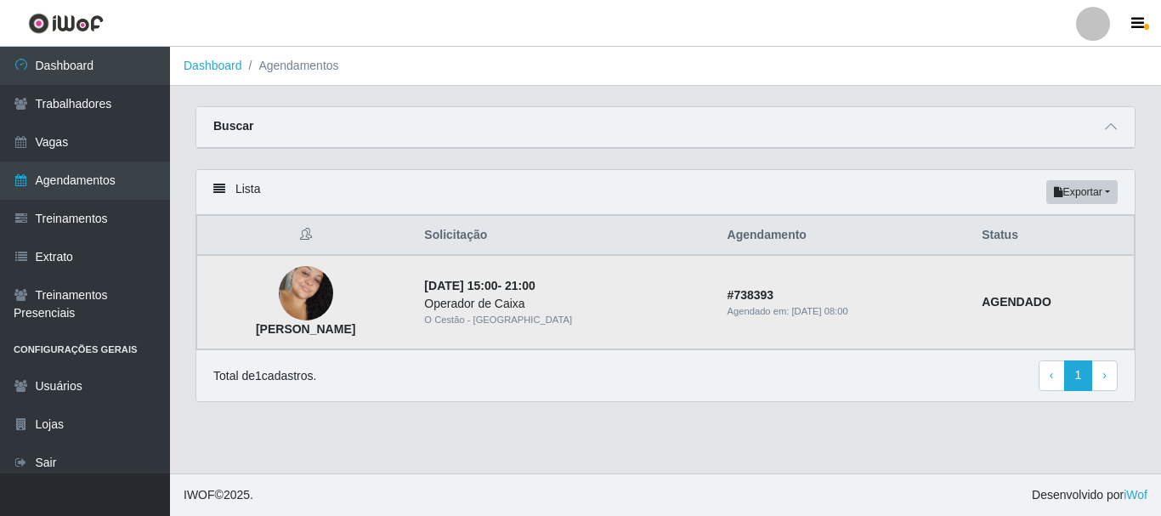
click at [1048, 301] on strong "AGENDADO" at bounding box center [1017, 302] width 70 height 14
click at [1051, 386] on link "‹ Previous" at bounding box center [1052, 375] width 26 height 31
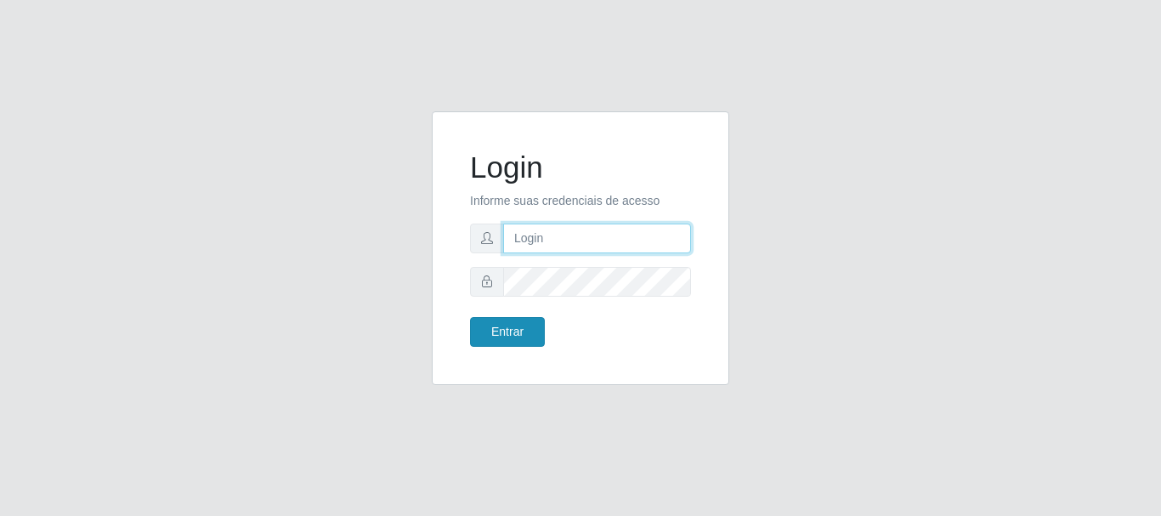
type input "[PERSON_NAME]"
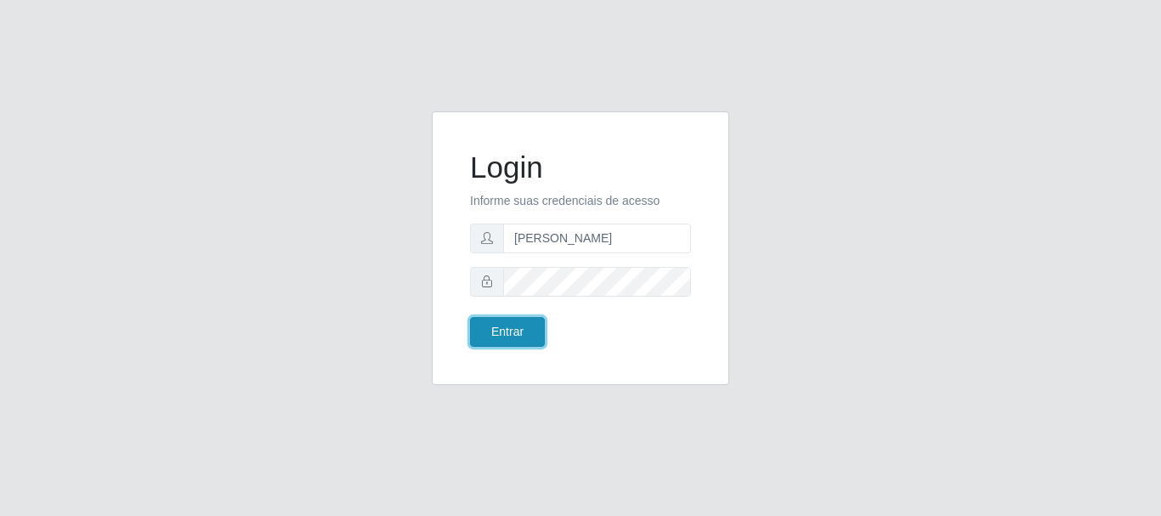
click at [507, 337] on button "Entrar" at bounding box center [507, 332] width 75 height 30
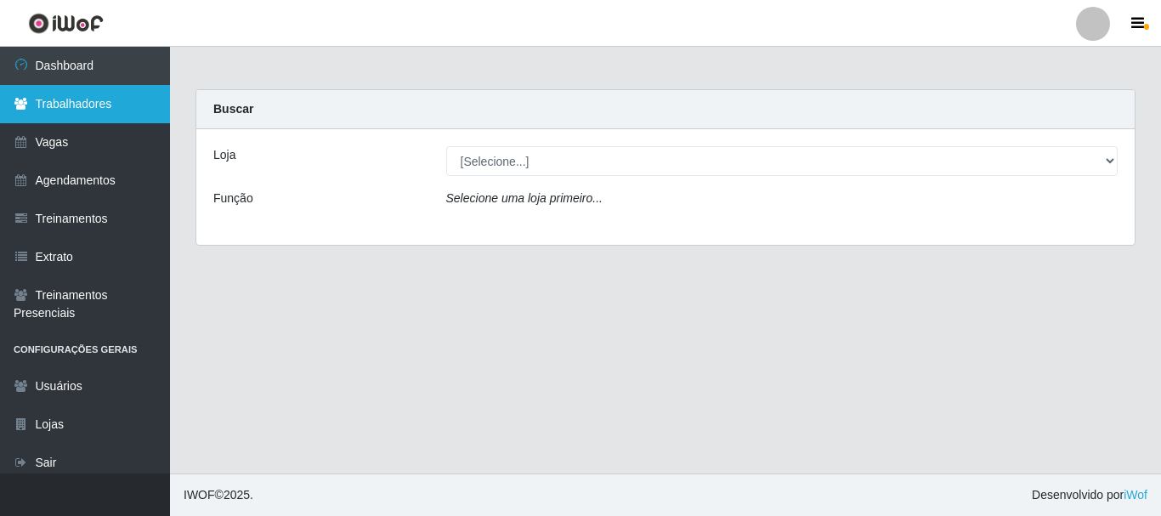
click at [68, 88] on link "Trabalhadores" at bounding box center [85, 104] width 170 height 38
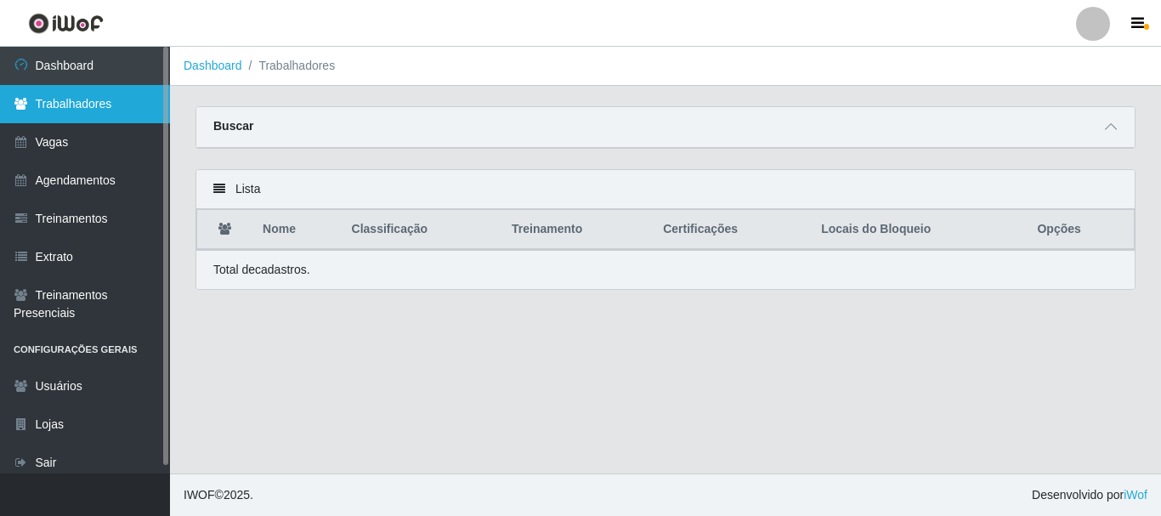
click at [99, 105] on link "Trabalhadores" at bounding box center [85, 104] width 170 height 38
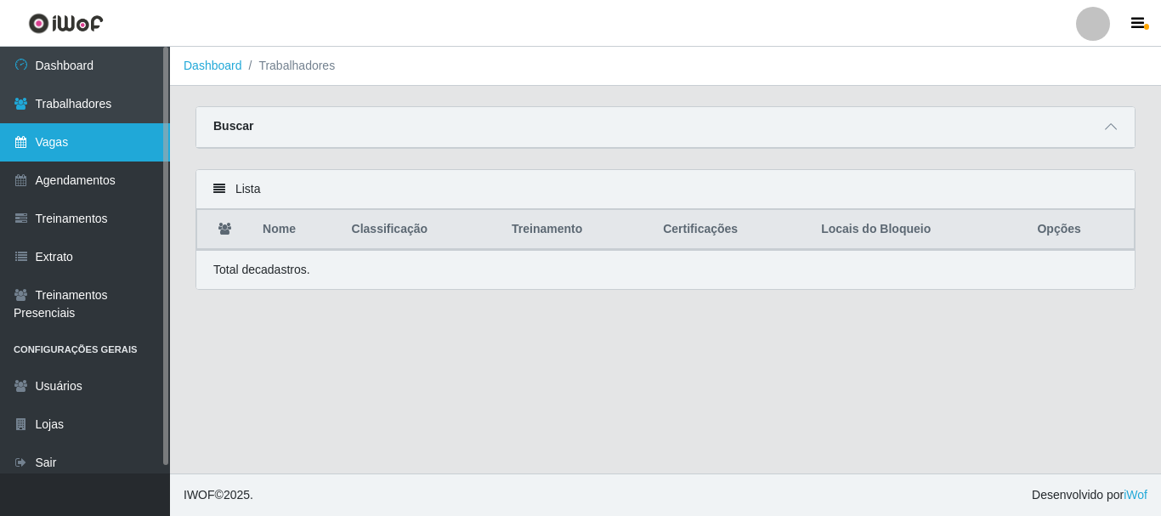
click at [90, 156] on link "Vagas" at bounding box center [85, 142] width 170 height 38
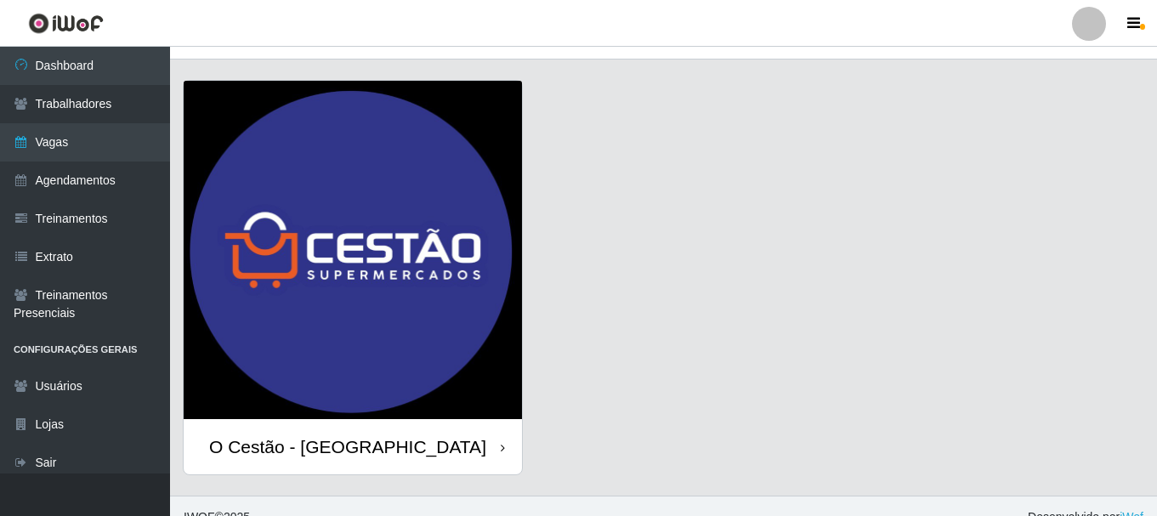
scroll to position [48, 0]
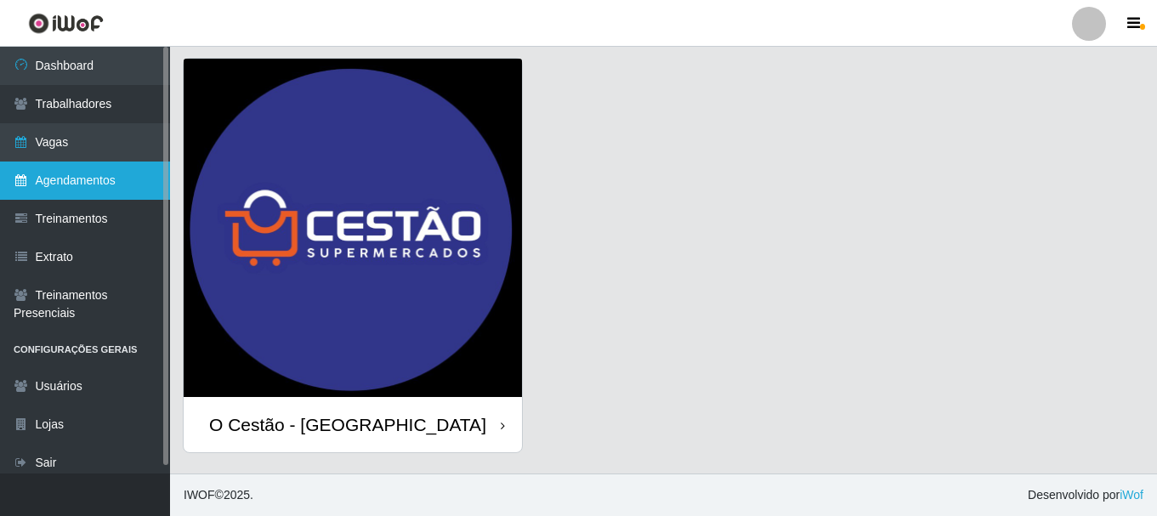
click at [109, 176] on link "Agendamentos" at bounding box center [85, 180] width 170 height 38
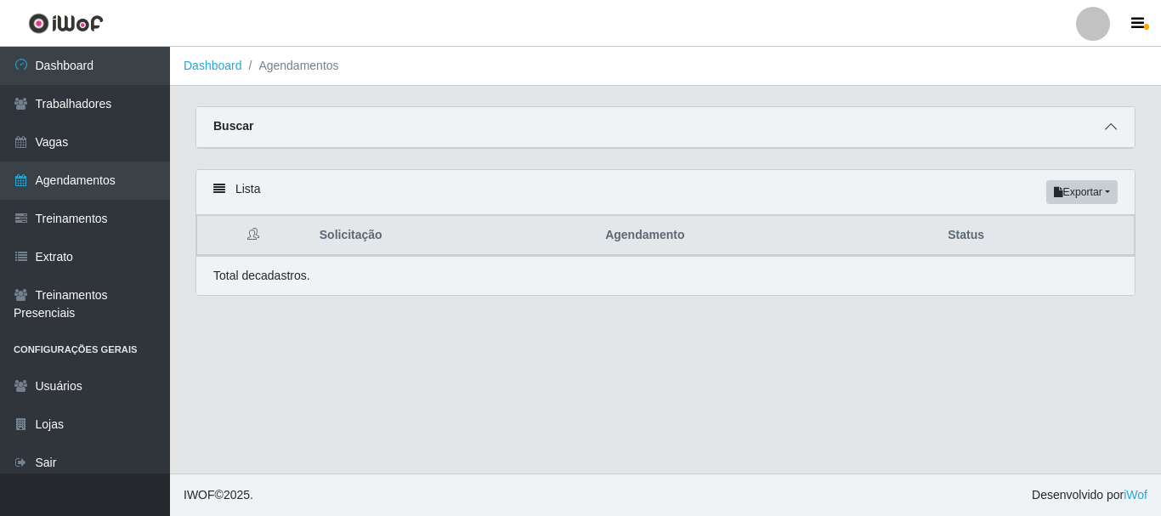
click at [1113, 136] on span at bounding box center [1111, 127] width 20 height 20
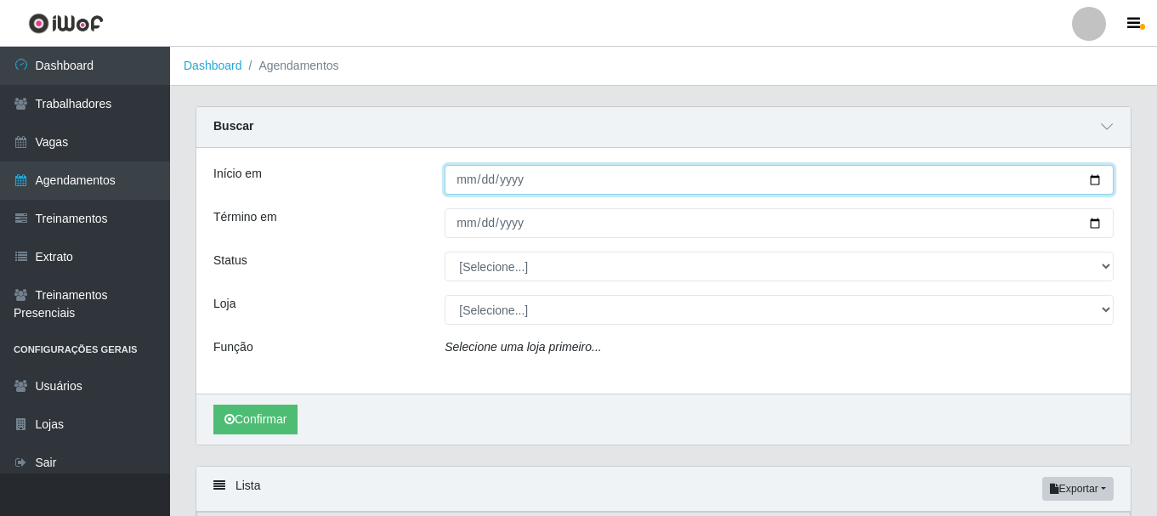
click at [467, 182] on input "Início em" at bounding box center [779, 180] width 669 height 30
type input "2025-09-22"
click at [213, 405] on button "Confirmar" at bounding box center [255, 420] width 84 height 30
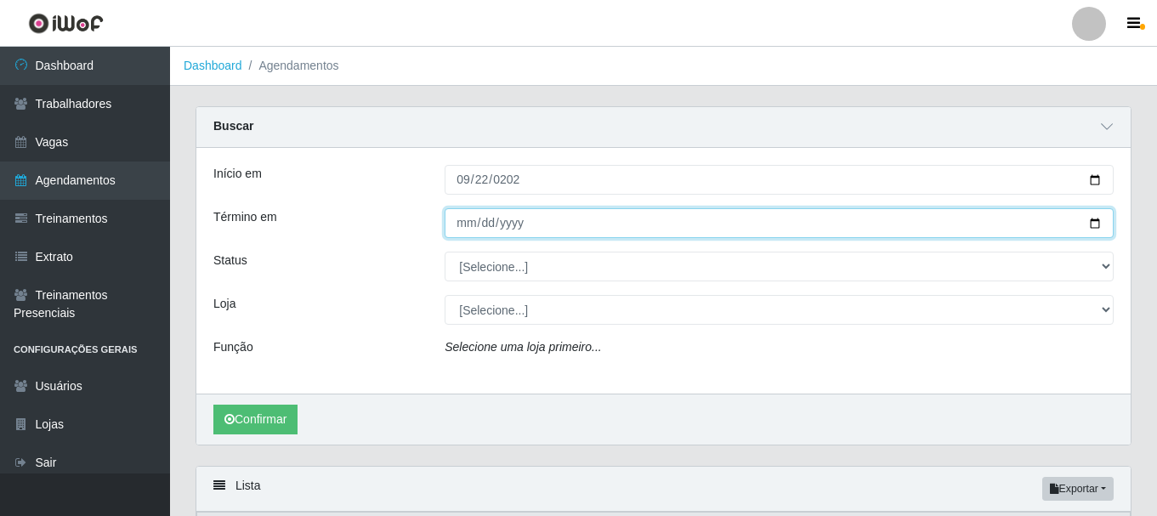
click at [473, 221] on input "Término em" at bounding box center [779, 223] width 669 height 30
type input "2025-09-22"
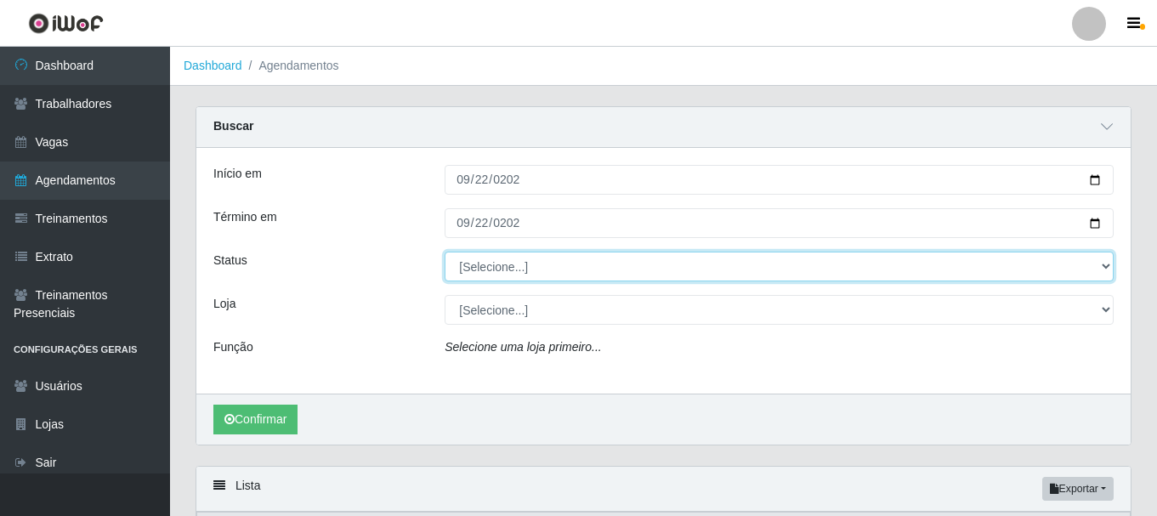
click at [498, 272] on select "[Selecione...] AGENDADO AGUARDANDO LIBERAR EM ANDAMENTO EM REVISÃO FINALIZADO C…" at bounding box center [779, 267] width 669 height 30
select select "AGENDADO"
click at [445, 252] on select "[Selecione...] AGENDADO AGUARDANDO LIBERAR EM ANDAMENTO EM REVISÃO FINALIZADO C…" at bounding box center [779, 267] width 669 height 30
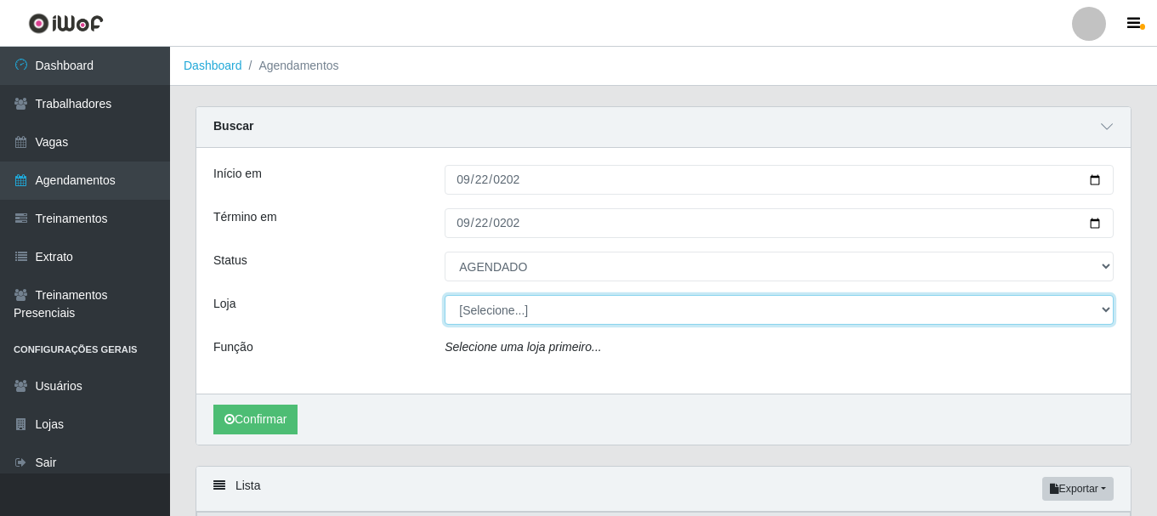
click at [536, 314] on select "[Selecione...] O Cestão - [GEOGRAPHIC_DATA]" at bounding box center [779, 310] width 669 height 30
select select "238"
click at [445, 296] on select "[Selecione...] O Cestão - [GEOGRAPHIC_DATA]" at bounding box center [779, 310] width 669 height 30
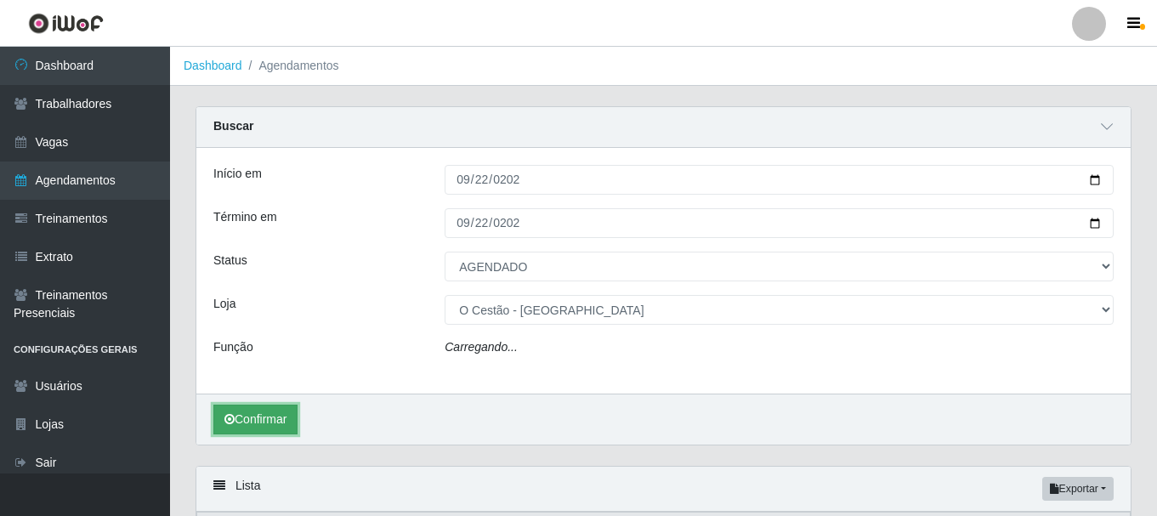
click at [265, 425] on button "Confirmar" at bounding box center [255, 420] width 84 height 30
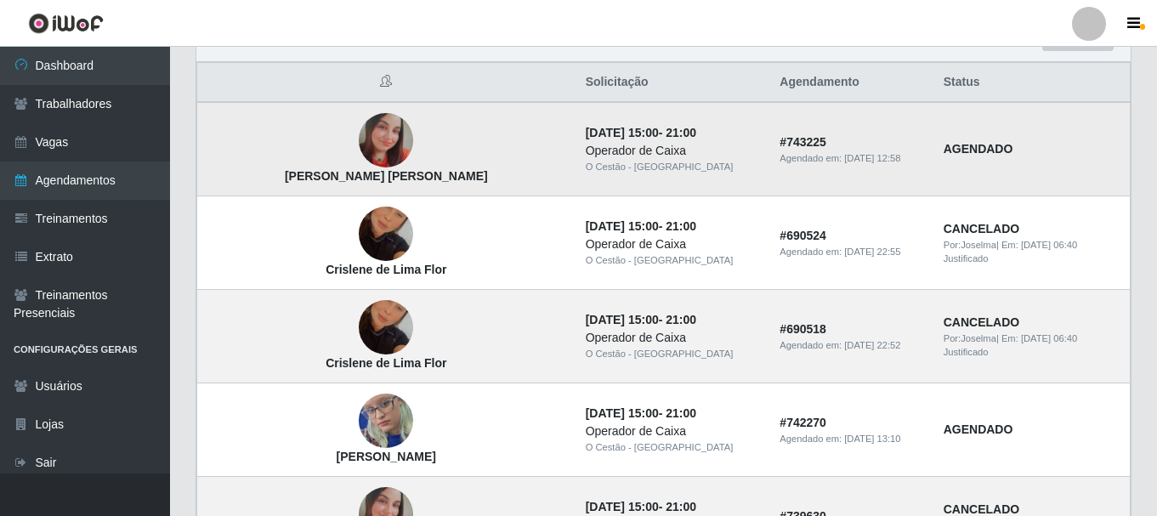
scroll to position [425, 0]
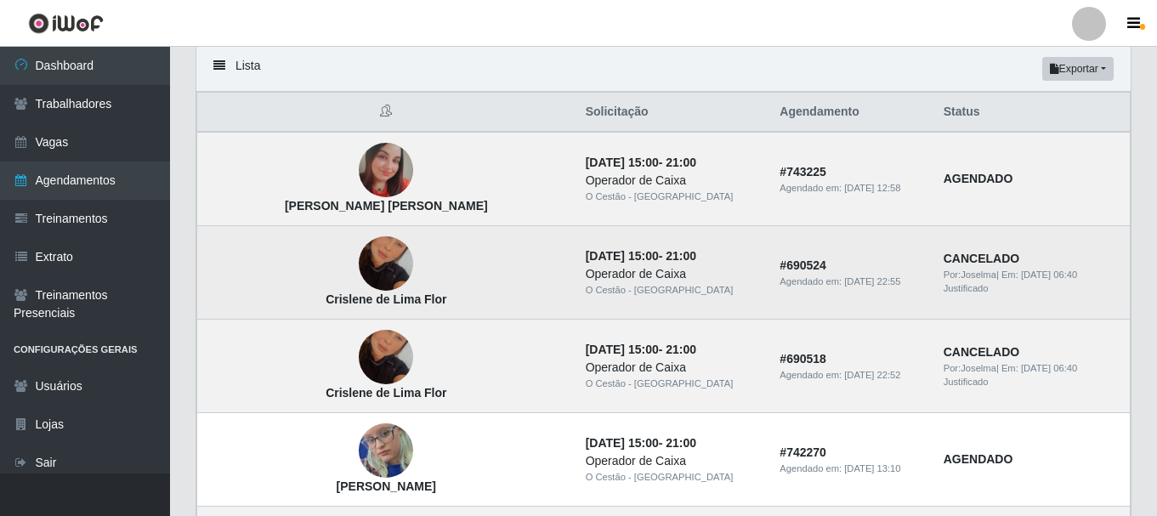
click at [335, 292] on td "Crislene de Lima Flor" at bounding box center [386, 272] width 378 height 93
click at [359, 258] on img at bounding box center [386, 263] width 54 height 97
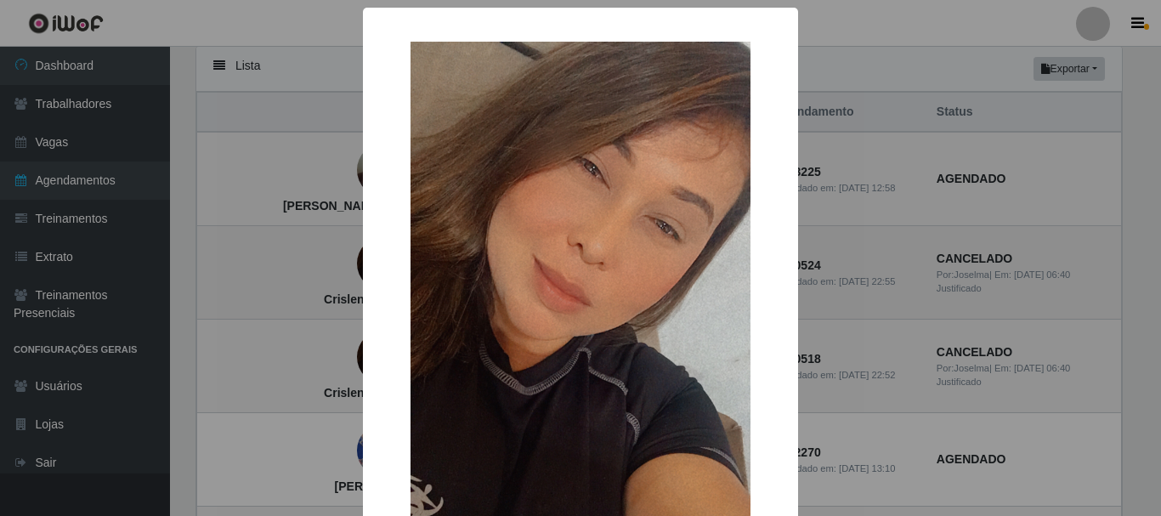
click at [337, 258] on div "× Crislene de Lima Flor OK Cancel" at bounding box center [580, 258] width 1161 height 516
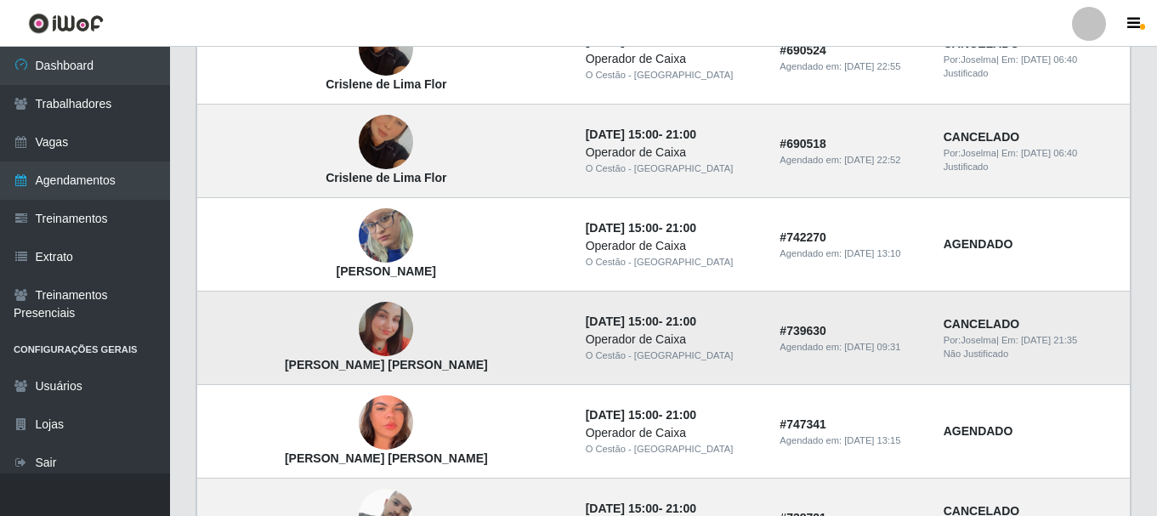
scroll to position [680, 0]
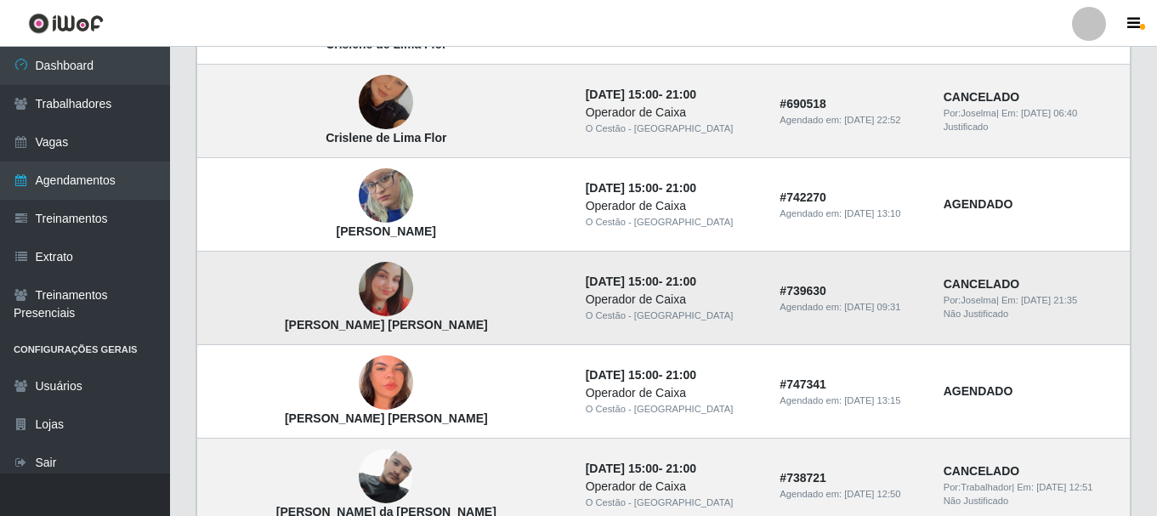
click at [954, 280] on strong "CANCELADO" at bounding box center [981, 284] width 76 height 14
click at [1021, 297] on time "18/09/2025, 21:35" at bounding box center [1049, 300] width 56 height 10
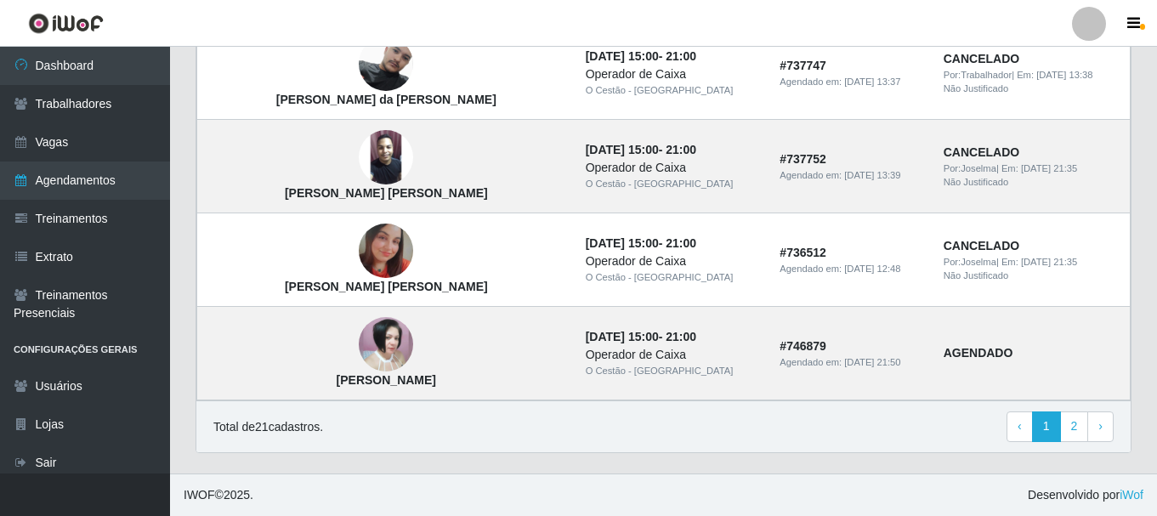
scroll to position [1561, 0]
click at [1072, 423] on link "2" at bounding box center [1074, 426] width 29 height 31
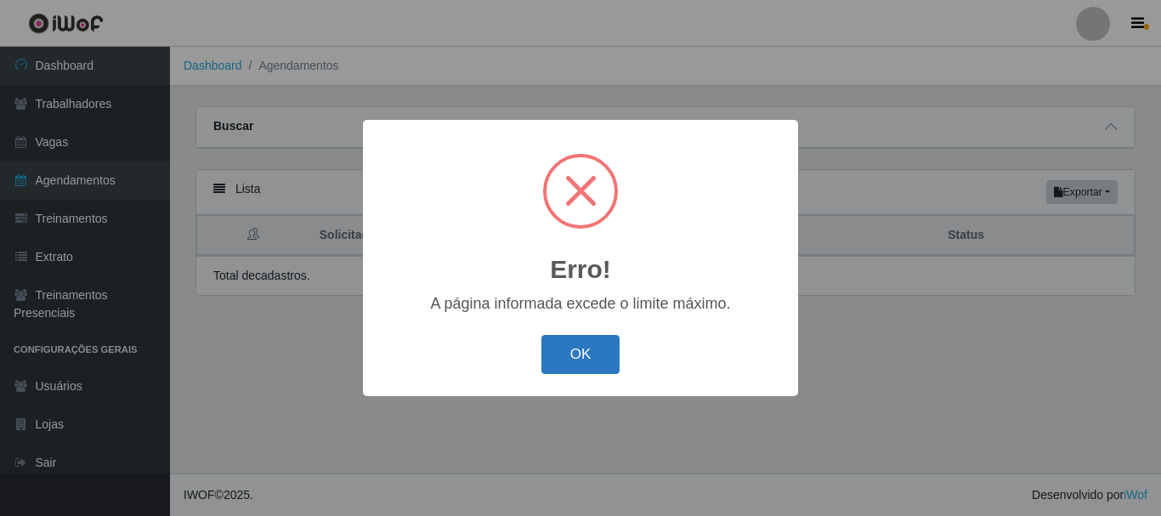
click at [598, 365] on button "OK" at bounding box center [580, 355] width 79 height 40
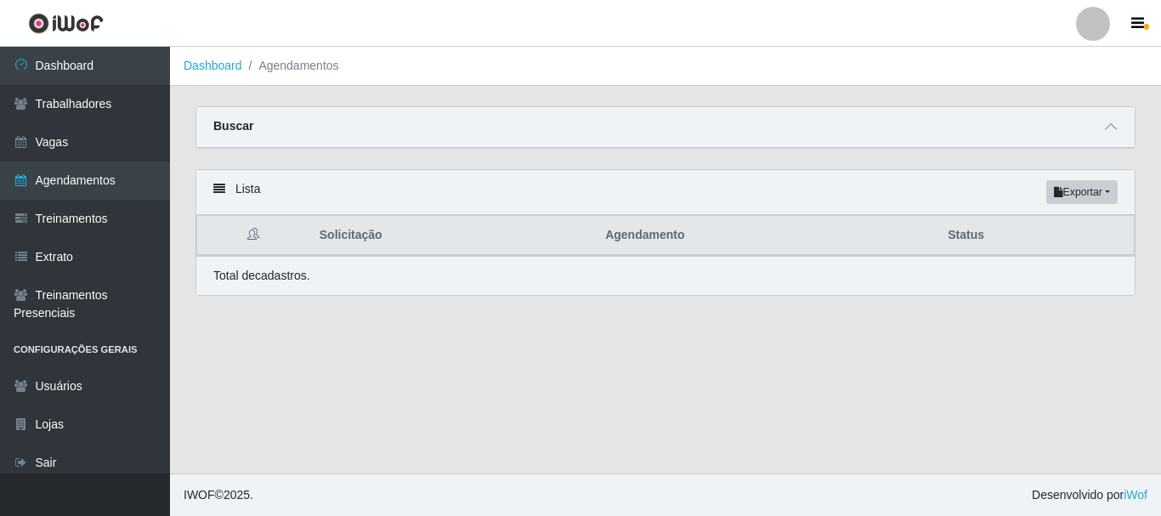
click at [229, 119] on strong "Buscar" at bounding box center [233, 126] width 40 height 14
click at [106, 178] on link "Agendamentos" at bounding box center [85, 180] width 170 height 38
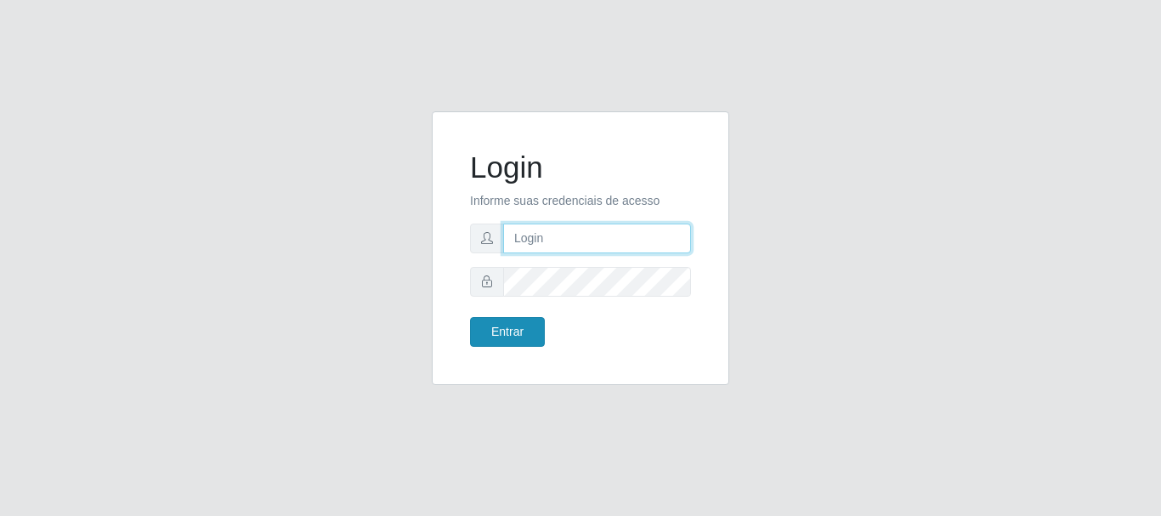
type input "[PERSON_NAME]"
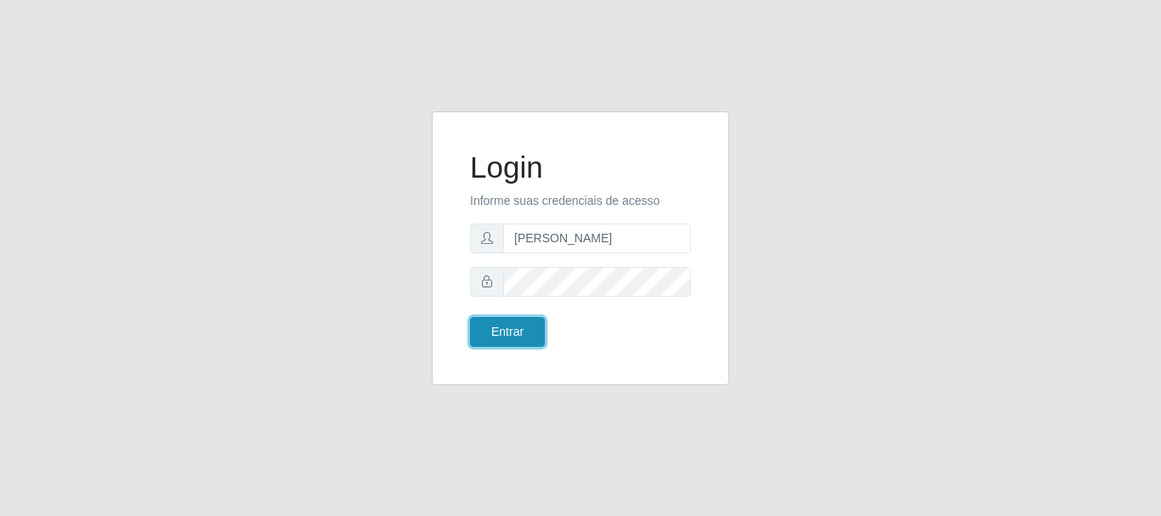
click at [495, 337] on button "Entrar" at bounding box center [507, 332] width 75 height 30
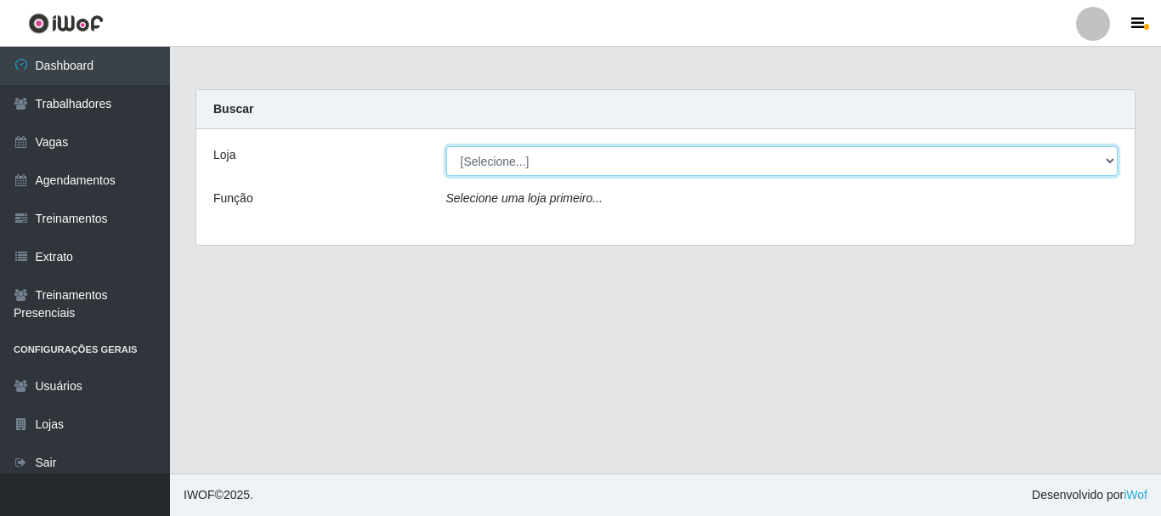
click at [509, 168] on select "[Selecione...] O Cestão - [GEOGRAPHIC_DATA]" at bounding box center [782, 161] width 672 height 30
select select "238"
click at [446, 146] on select "[Selecione...] O Cestão - [GEOGRAPHIC_DATA]" at bounding box center [782, 161] width 672 height 30
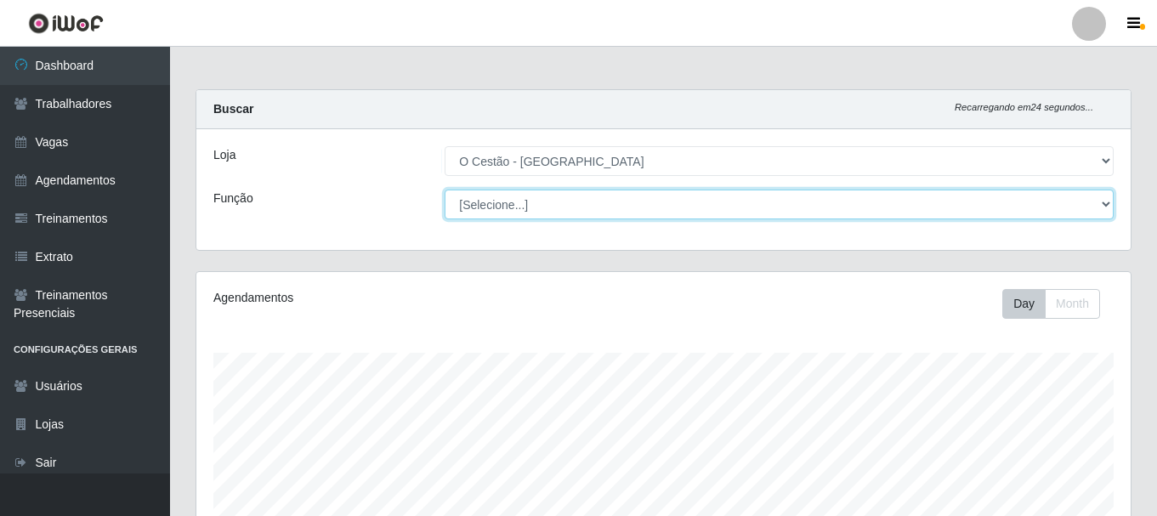
click at [1052, 206] on select "[Selecione...] ASG ASG + ASG ++ Auxiliar de Estoque Auxiliar de Estoque + Auxil…" at bounding box center [779, 205] width 669 height 30
select select "22"
click at [445, 190] on select "[Selecione...] ASG ASG + ASG ++ Auxiliar de Estoque Auxiliar de Estoque + Auxil…" at bounding box center [779, 205] width 669 height 30
click at [624, 214] on select "[Selecione...] ASG ASG + ASG ++ Auxiliar de Estoque Auxiliar de Estoque + Auxil…" at bounding box center [779, 205] width 669 height 30
click at [445, 190] on select "[Selecione...] ASG ASG + ASG ++ Auxiliar de Estoque Auxiliar de Estoque + Auxil…" at bounding box center [779, 205] width 669 height 30
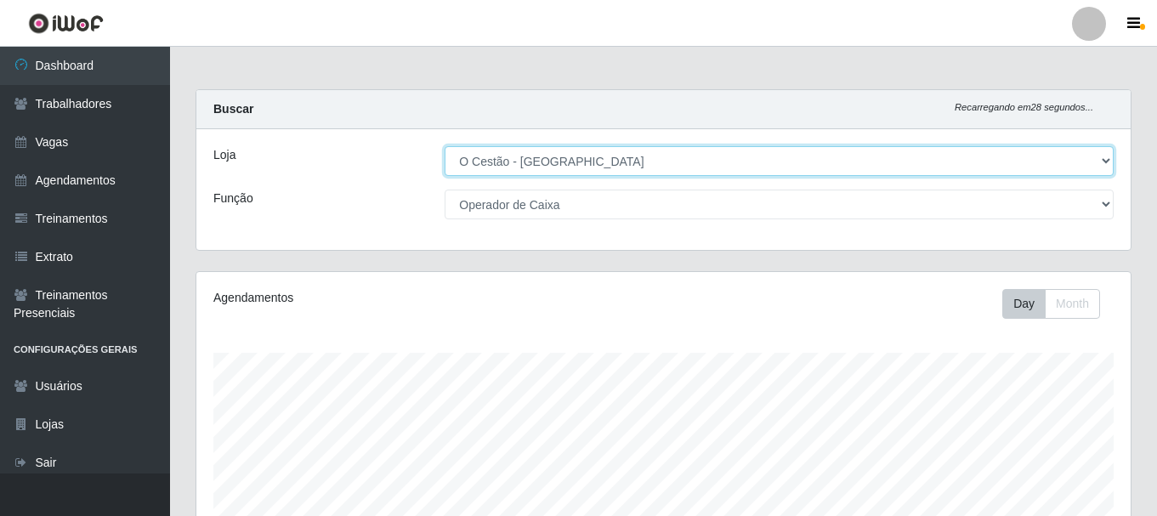
click at [1045, 160] on select "[Selecione...] O Cestão - [GEOGRAPHIC_DATA]" at bounding box center [779, 161] width 669 height 30
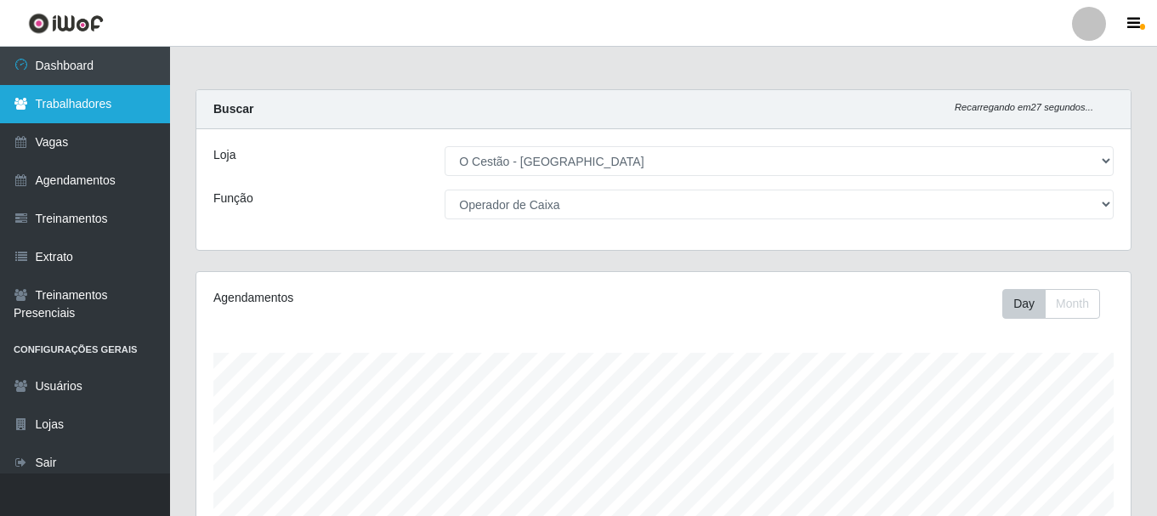
click at [64, 98] on link "Trabalhadores" at bounding box center [85, 104] width 170 height 38
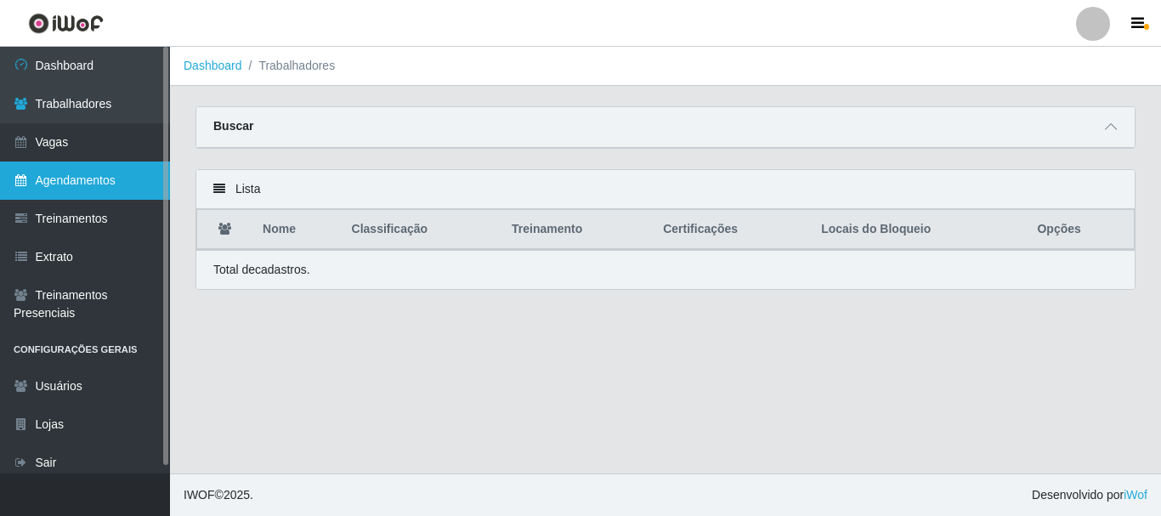
click at [105, 173] on link "Agendamentos" at bounding box center [85, 180] width 170 height 38
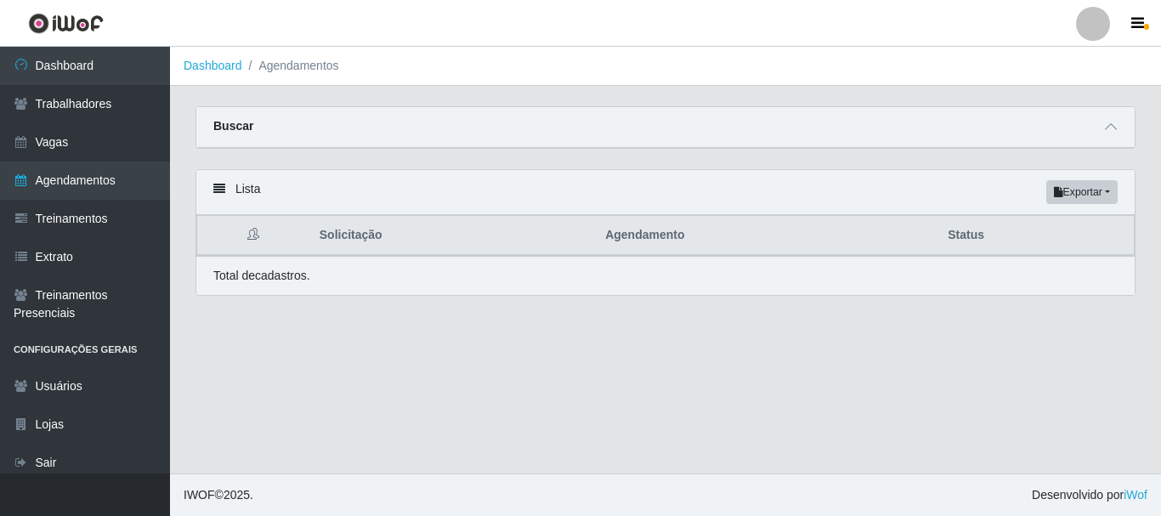
click at [1029, 118] on div "Buscar" at bounding box center [665, 127] width 938 height 41
click at [1108, 130] on icon at bounding box center [1111, 127] width 12 height 12
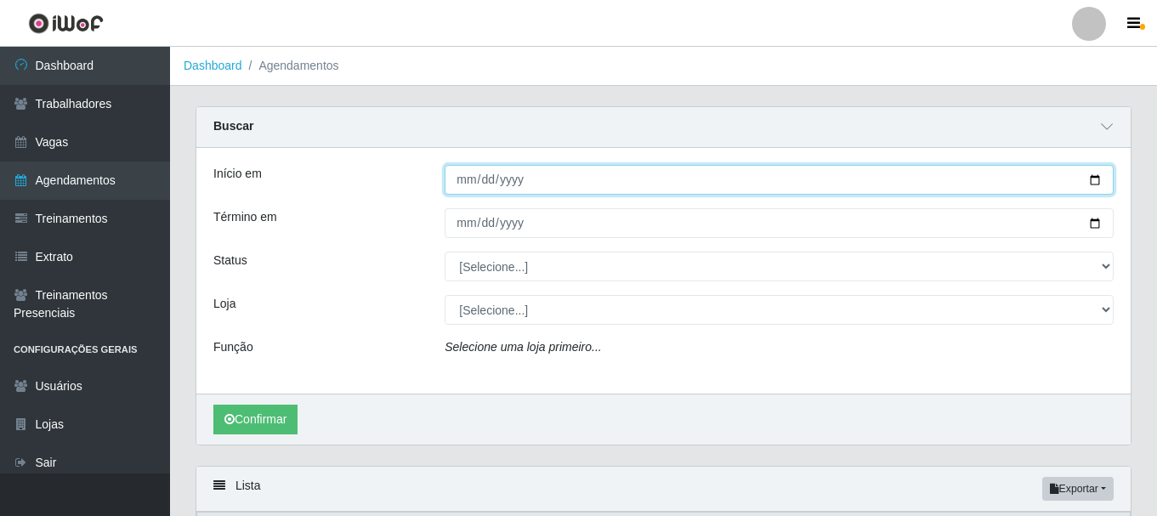
click at [469, 178] on input "Início em" at bounding box center [779, 180] width 669 height 30
type input "[DATE]"
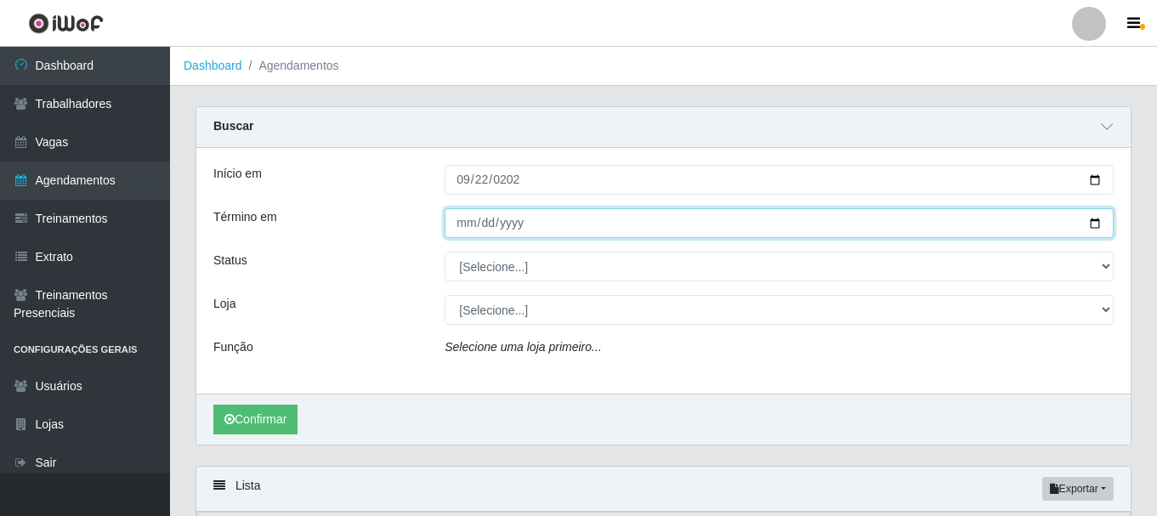
click at [464, 234] on input "Término em" at bounding box center [779, 223] width 669 height 30
type input "[DATE]"
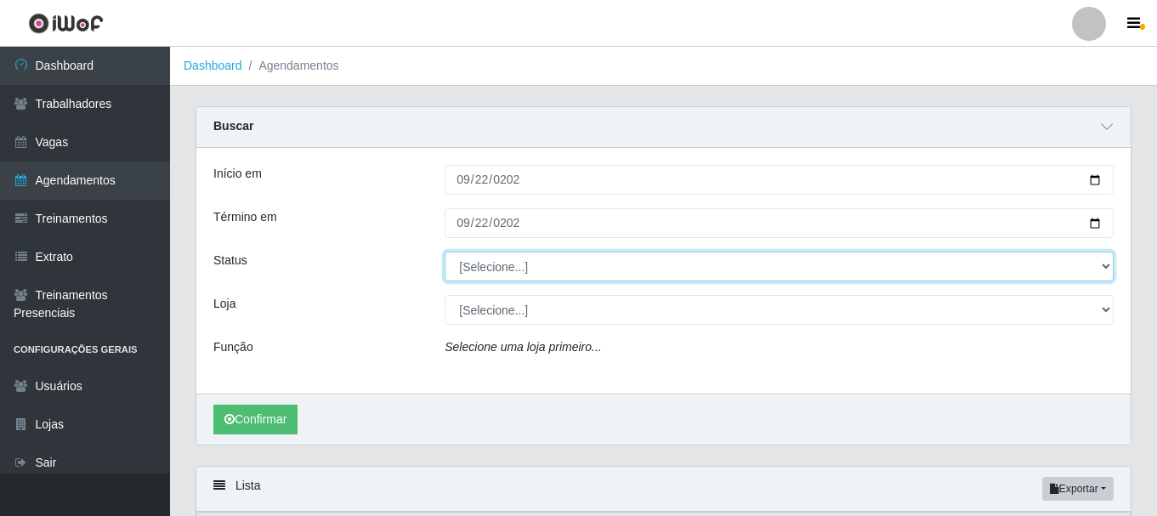
click at [486, 263] on select "[Selecione...] AGENDADO AGUARDANDO LIBERAR EM ANDAMENTO EM REVISÃO FINALIZADO C…" at bounding box center [779, 267] width 669 height 30
select select "AGENDADO"
click at [445, 252] on select "[Selecione...] AGENDADO AGUARDANDO LIBERAR EM ANDAMENTO EM REVISÃO FINALIZADO C…" at bounding box center [779, 267] width 669 height 30
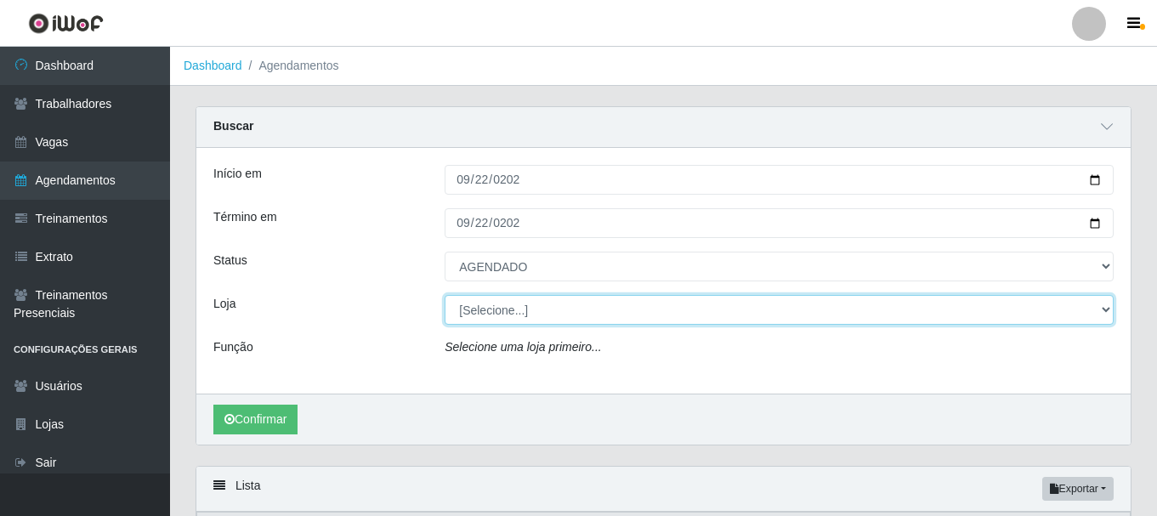
click at [504, 310] on select "[Selecione...] O Cestão - [GEOGRAPHIC_DATA]" at bounding box center [779, 310] width 669 height 30
select select "238"
click at [445, 296] on select "[Selecione...] O Cestão - [GEOGRAPHIC_DATA]" at bounding box center [779, 310] width 669 height 30
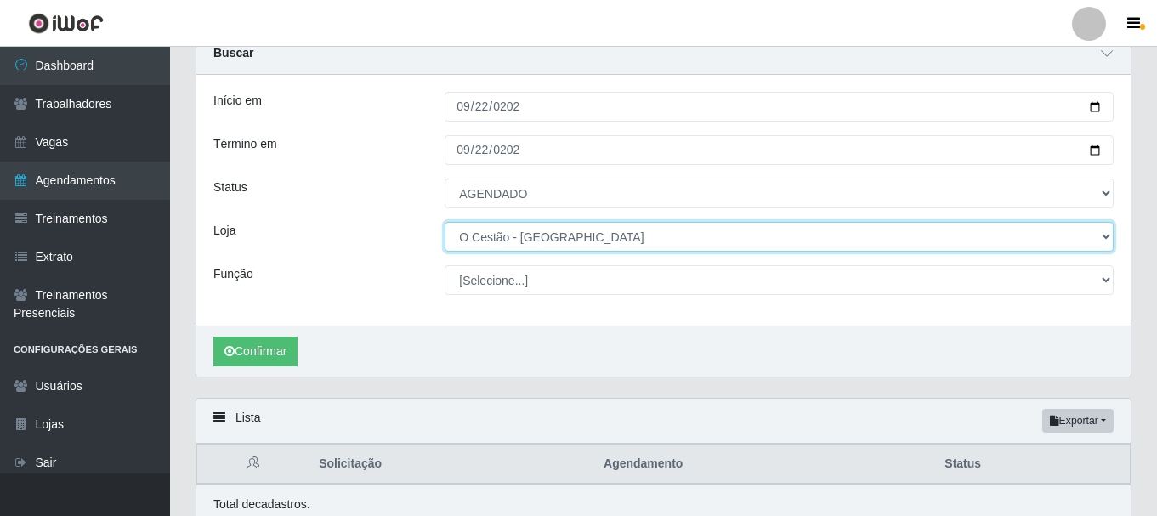
scroll to position [145, 0]
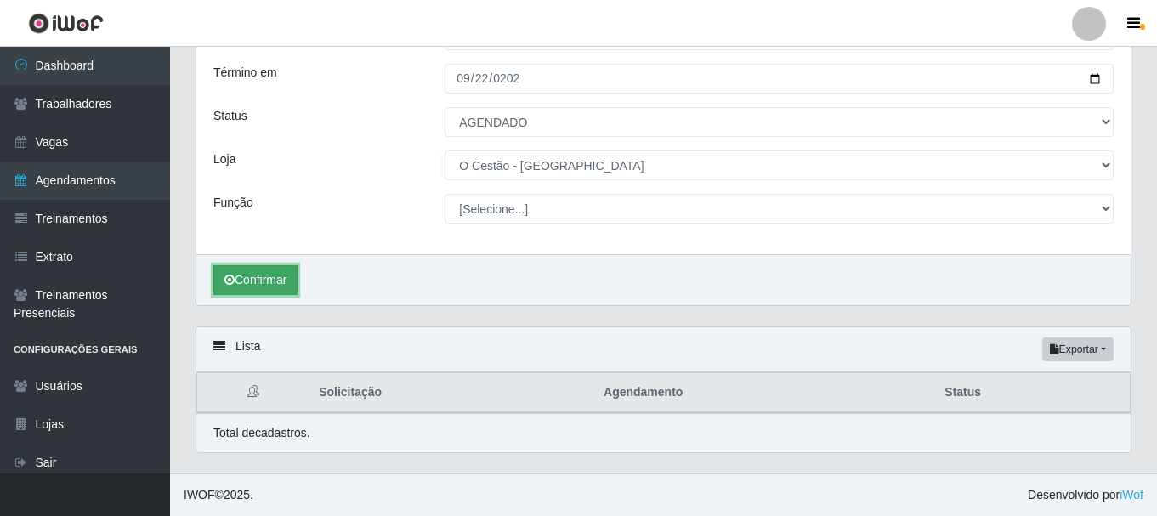
click at [273, 275] on button "Confirmar" at bounding box center [255, 280] width 84 height 30
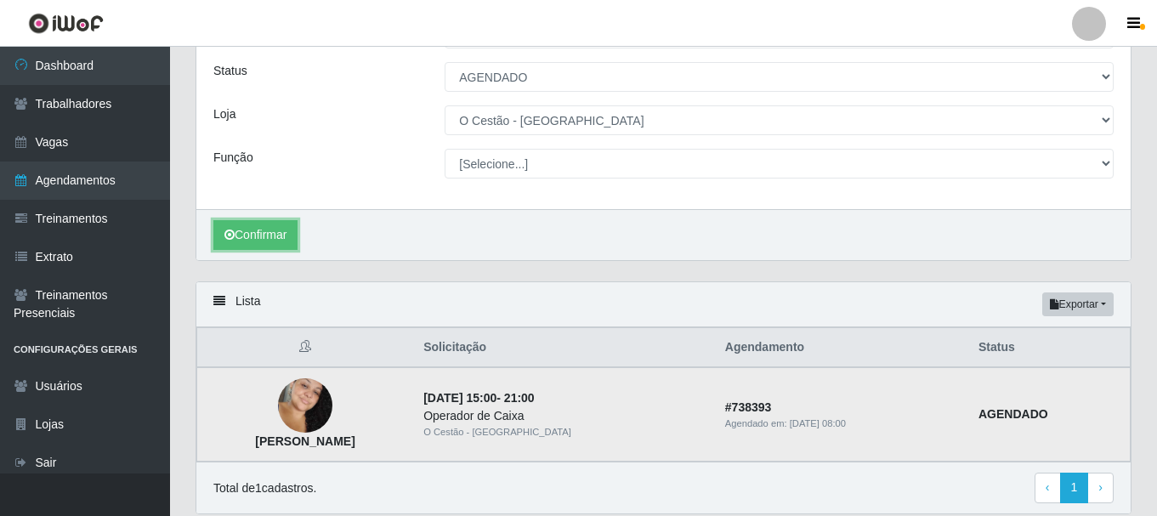
scroll to position [252, 0]
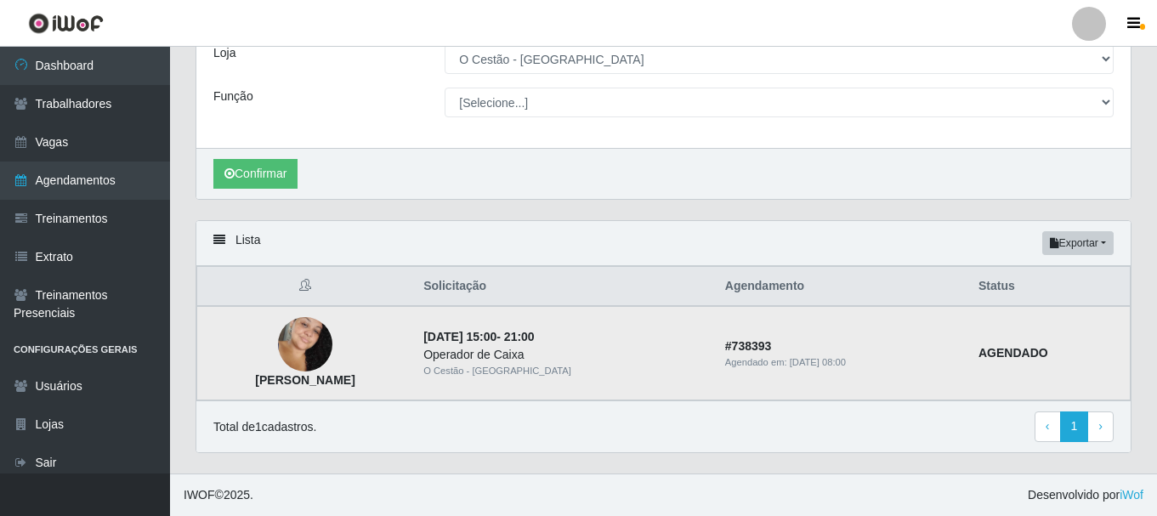
click at [1021, 344] on td "AGENDADO" at bounding box center [1049, 353] width 162 height 94
click at [1010, 281] on th "Status" at bounding box center [1049, 287] width 162 height 40
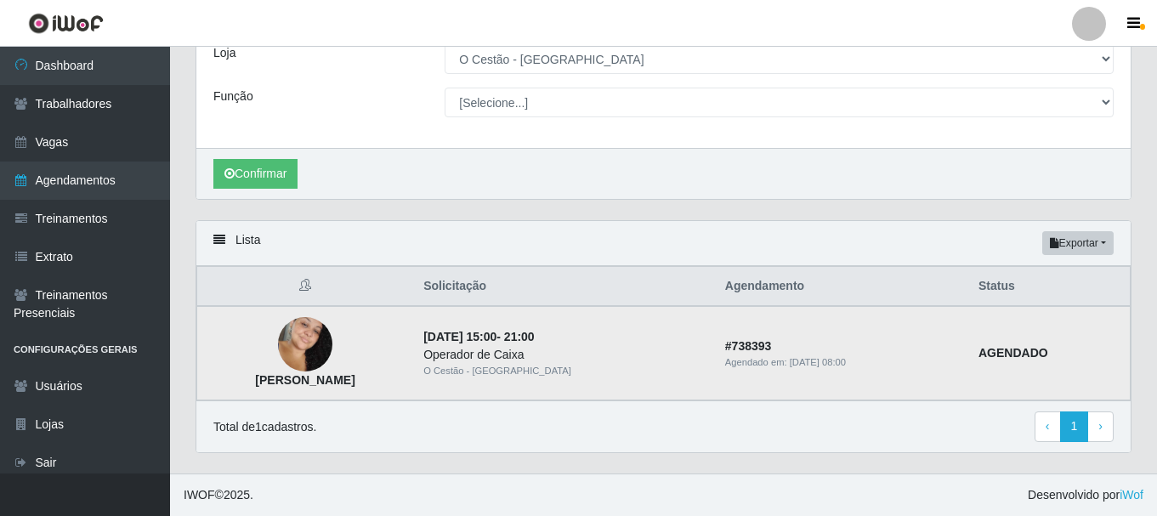
click at [1016, 351] on strong "AGENDADO" at bounding box center [1013, 353] width 70 height 14
click at [1018, 348] on strong "AGENDADO" at bounding box center [1013, 353] width 70 height 14
click at [1012, 279] on th "Status" at bounding box center [1049, 287] width 162 height 40
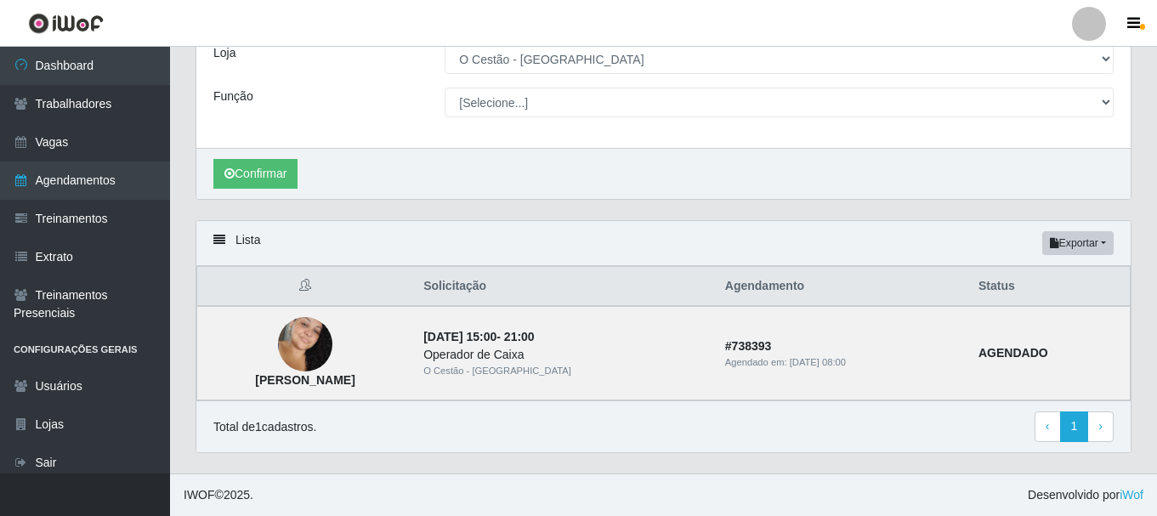
click at [1011, 295] on th "Status" at bounding box center [1049, 287] width 162 height 40
click at [1104, 245] on button "Exportar" at bounding box center [1077, 243] width 71 height 24
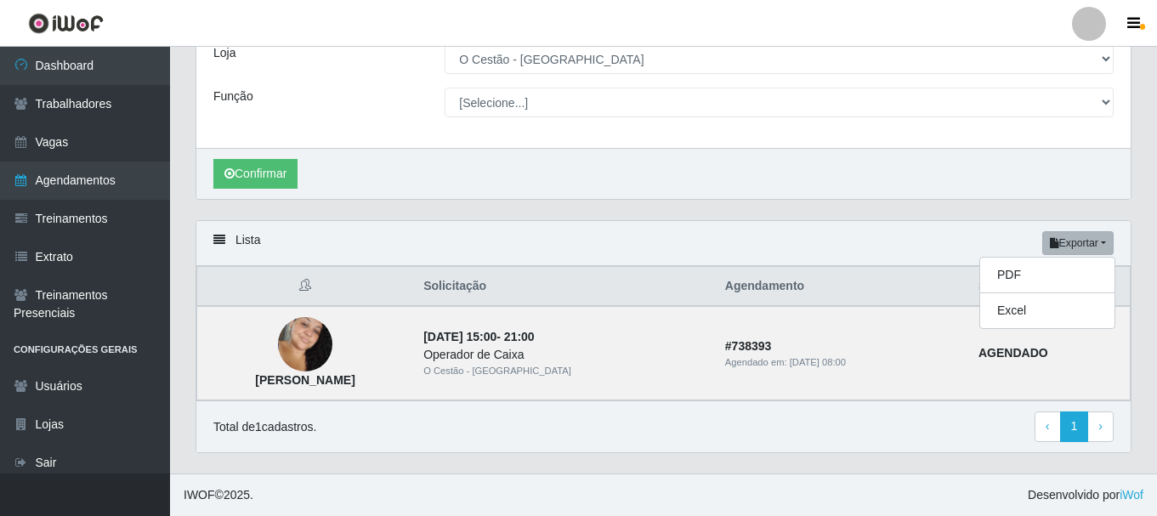
click at [854, 227] on div "Lista Exportar PDF Excel" at bounding box center [663, 243] width 934 height 45
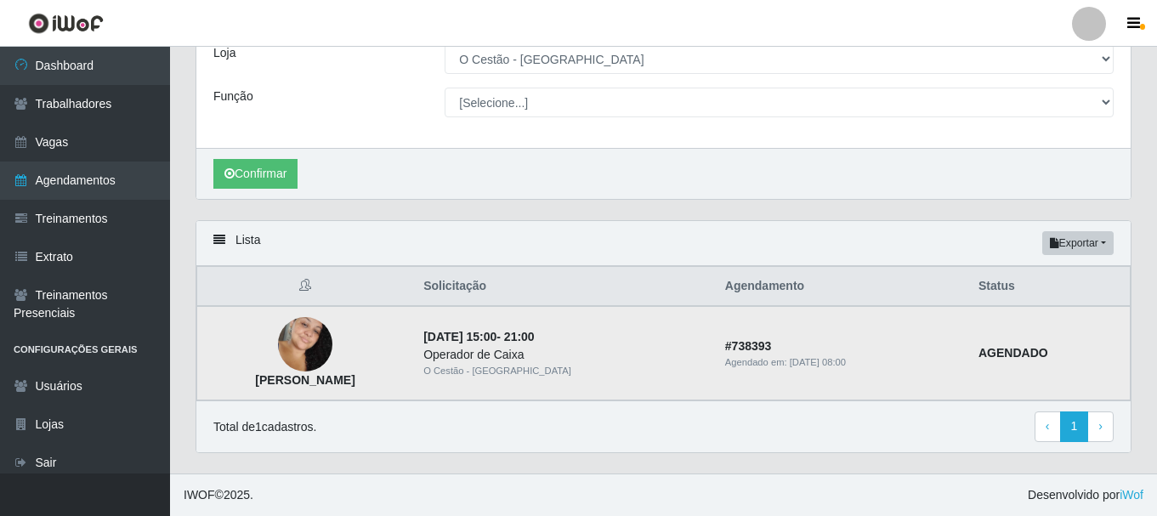
click at [772, 353] on strong "# 738393" at bounding box center [748, 346] width 47 height 14
click at [534, 353] on div "Operador de Caixa" at bounding box center [563, 355] width 281 height 18
click at [777, 363] on div "Agendado em: 11/09/2025, 08:00" at bounding box center [841, 362] width 233 height 14
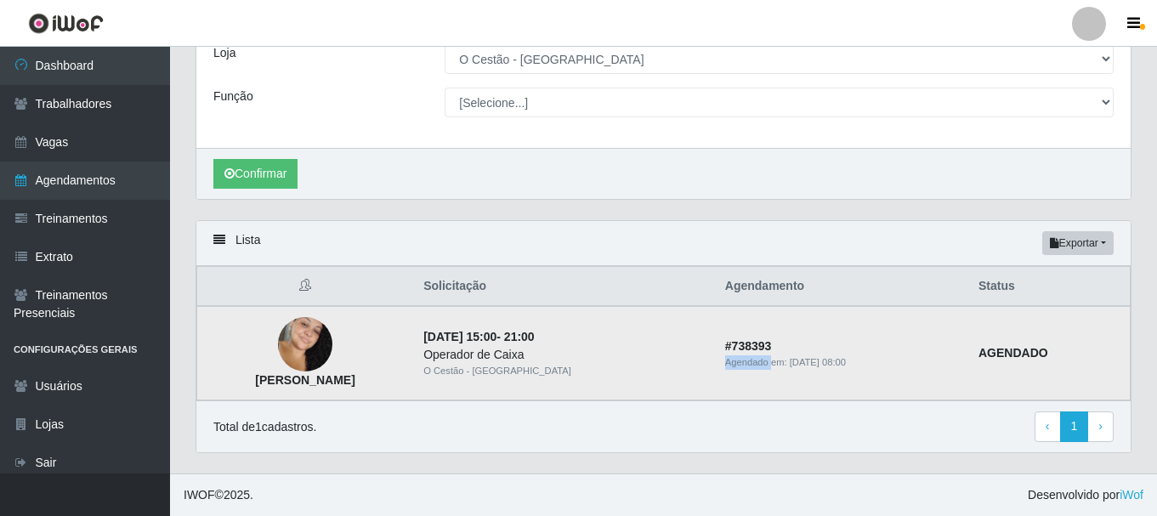
click at [777, 363] on div "Agendado em: 11/09/2025, 08:00" at bounding box center [841, 362] width 233 height 14
drag, startPoint x: 807, startPoint y: 359, endPoint x: 850, endPoint y: 357, distance: 43.4
click at [808, 359] on time "11/09/2025, 08:00" at bounding box center [818, 362] width 56 height 10
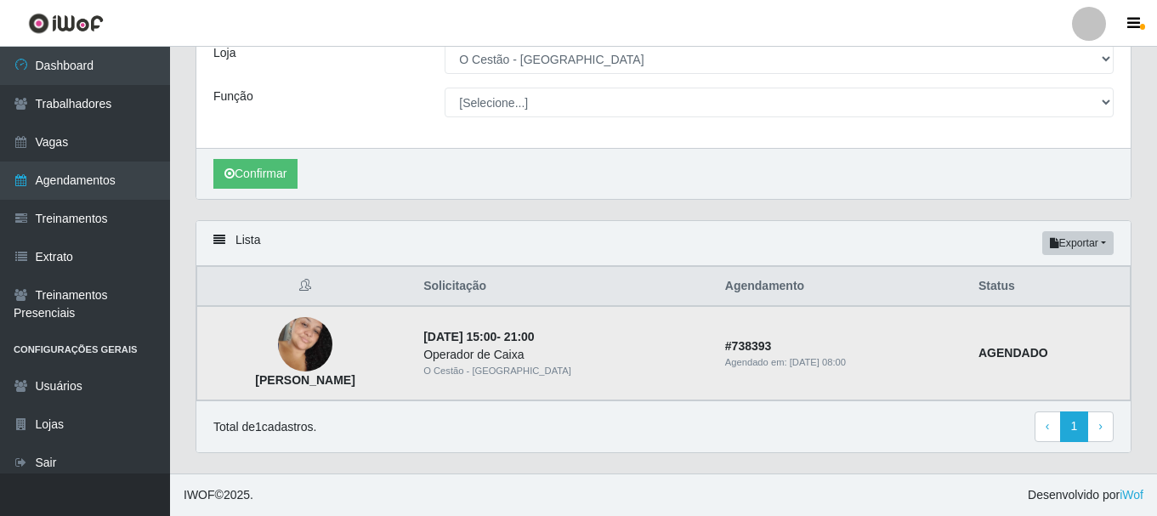
click at [332, 337] on img at bounding box center [305, 344] width 54 height 83
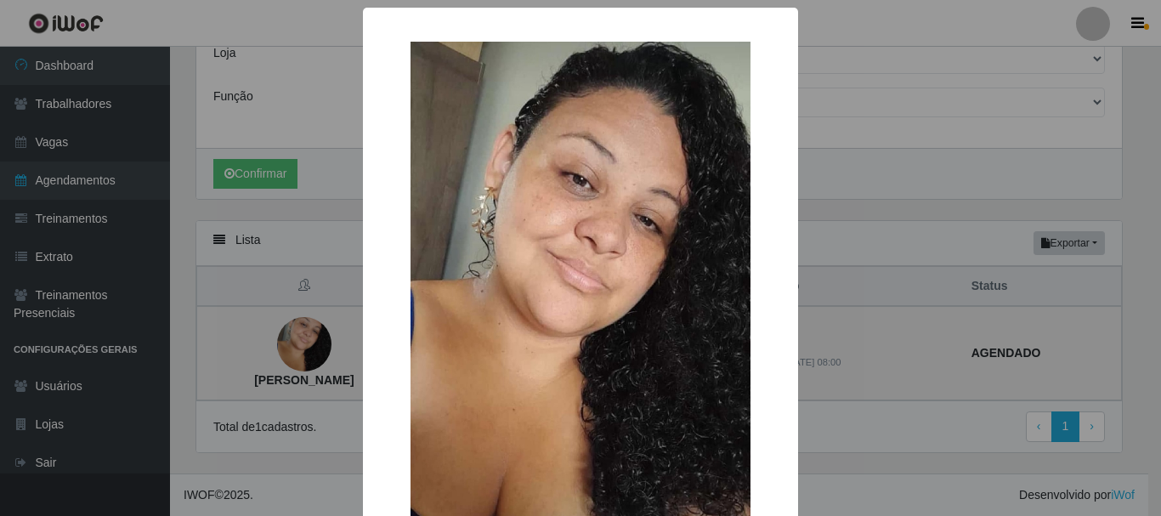
click at [344, 337] on div "× Amanda Almeida da silva OK Cancel" at bounding box center [580, 258] width 1161 height 516
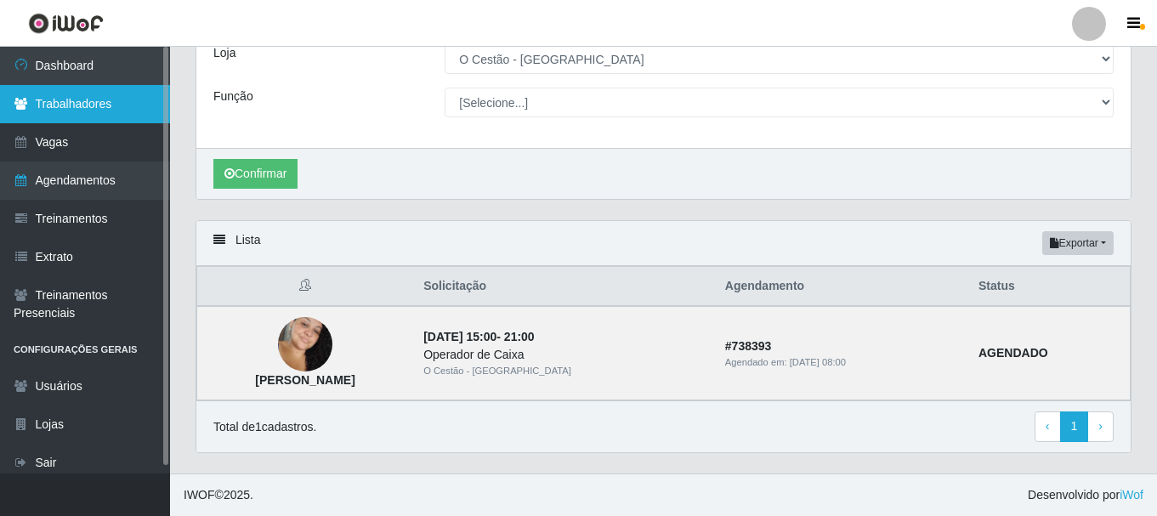
click at [36, 110] on link "Trabalhadores" at bounding box center [85, 104] width 170 height 38
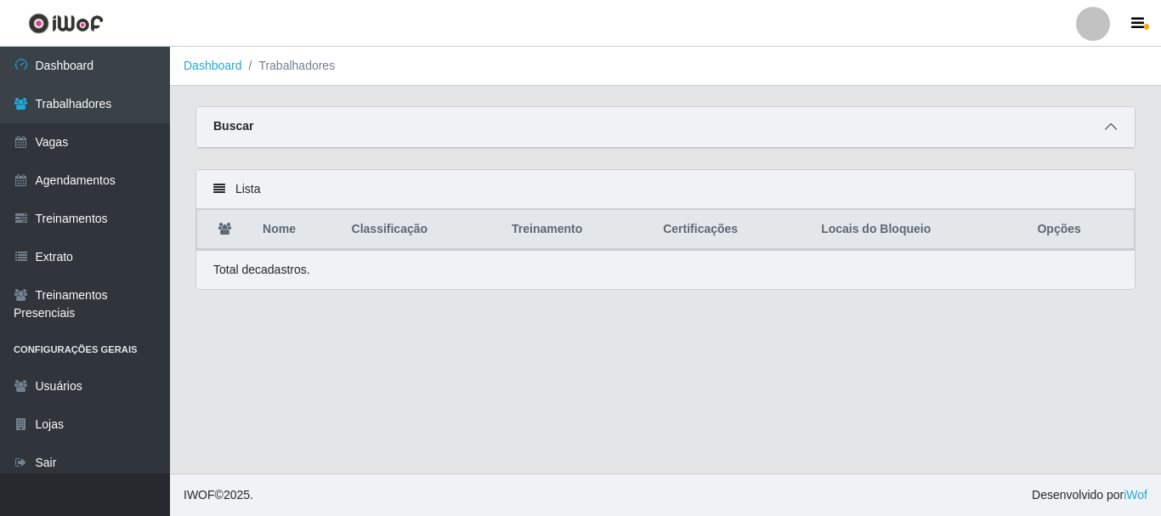
click at [1110, 133] on icon at bounding box center [1111, 127] width 12 height 12
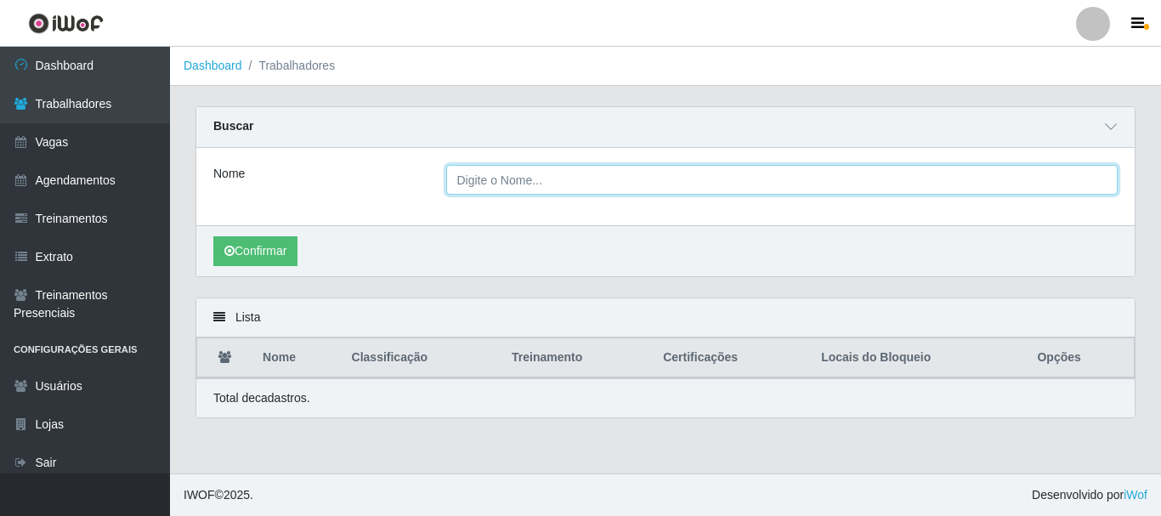
click at [614, 184] on input "Nome" at bounding box center [782, 180] width 672 height 30
type input "aman"
click at [213, 236] on button "Confirmar" at bounding box center [255, 251] width 84 height 30
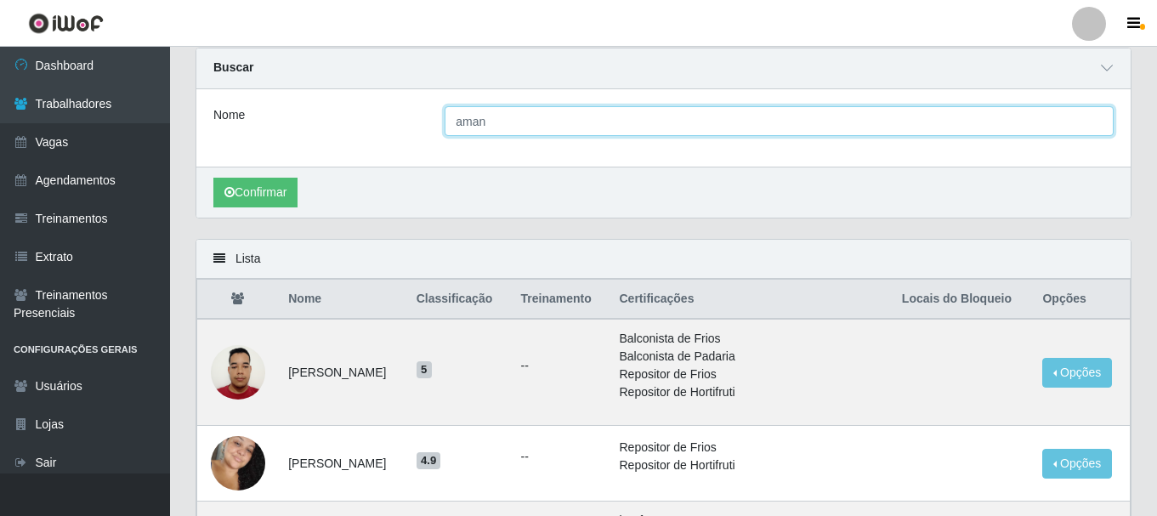
scroll to position [170, 0]
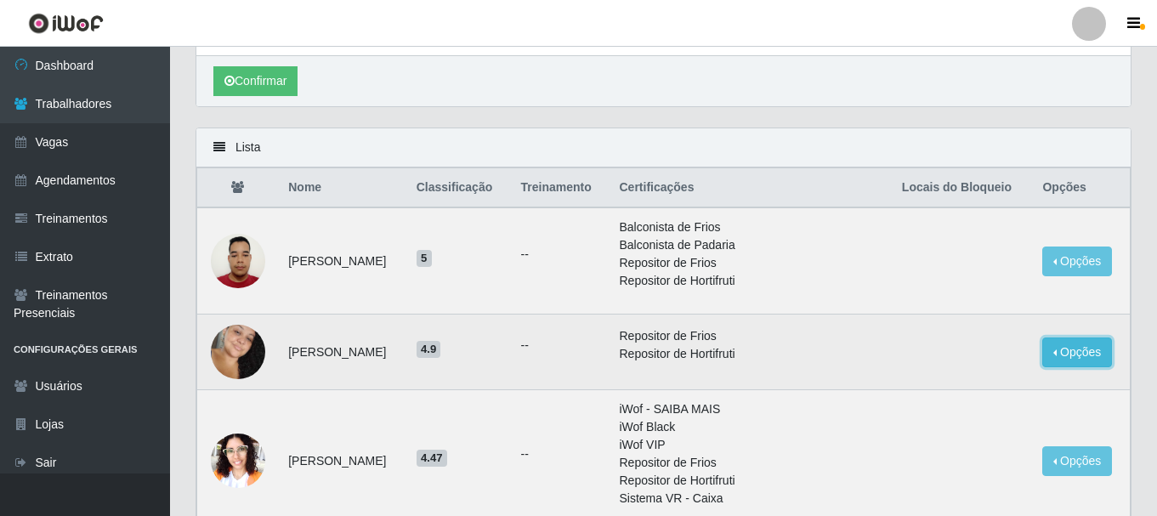
click at [1102, 353] on button "Opções" at bounding box center [1077, 352] width 70 height 30
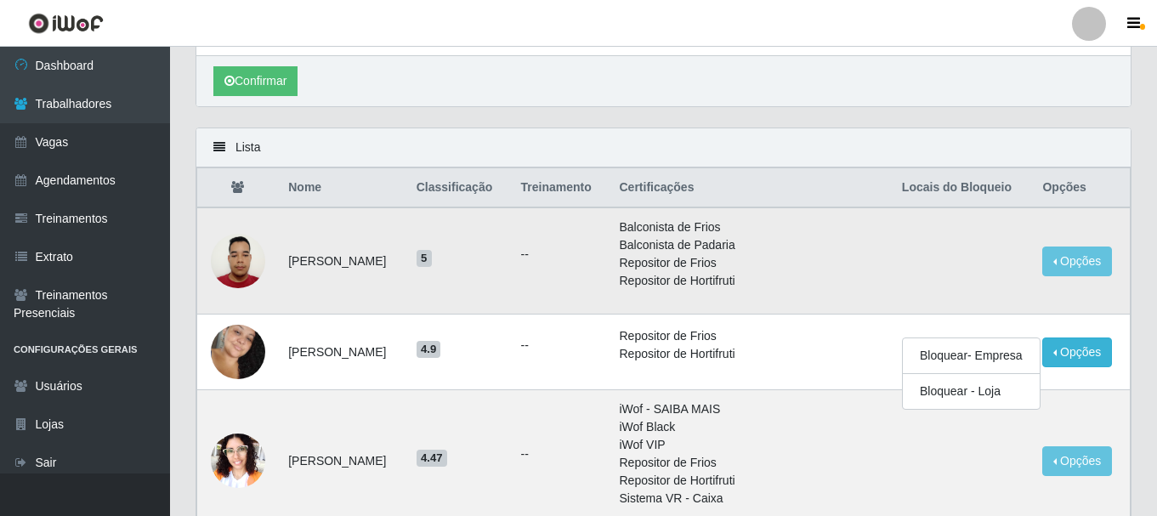
click at [966, 287] on td at bounding box center [962, 260] width 141 height 107
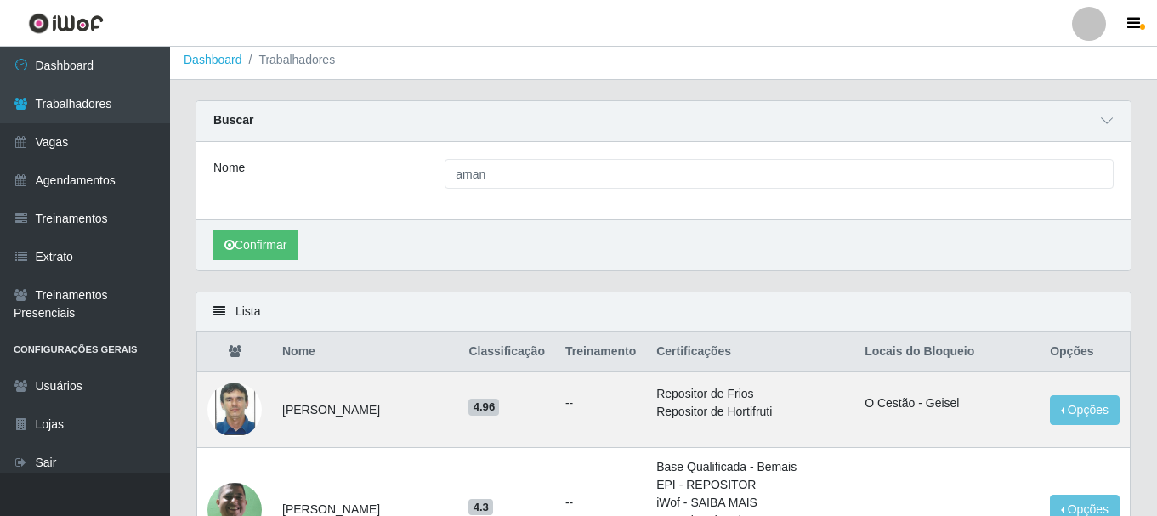
scroll to position [0, 0]
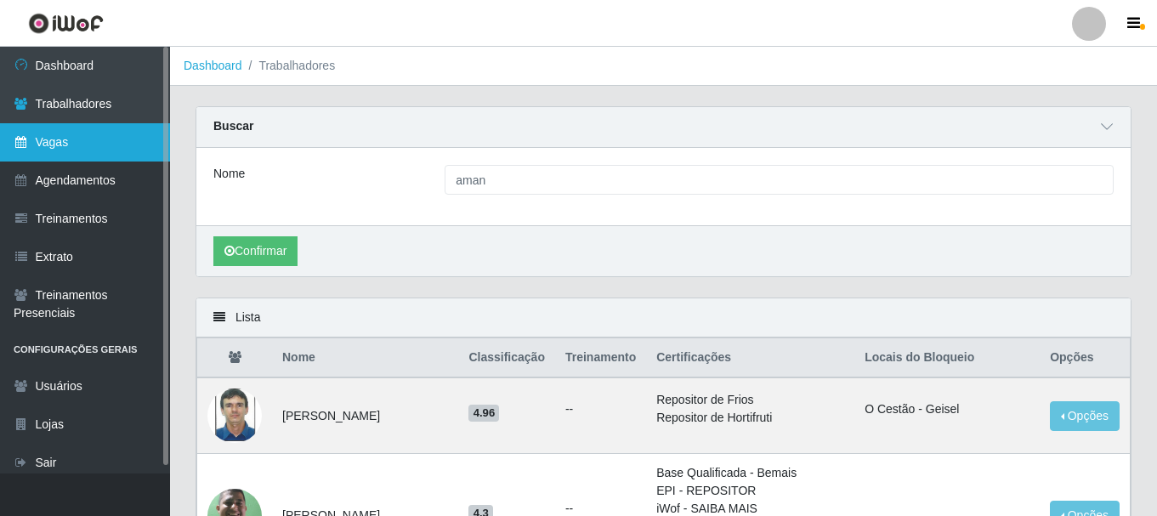
click at [90, 144] on link "Vagas" at bounding box center [85, 142] width 170 height 38
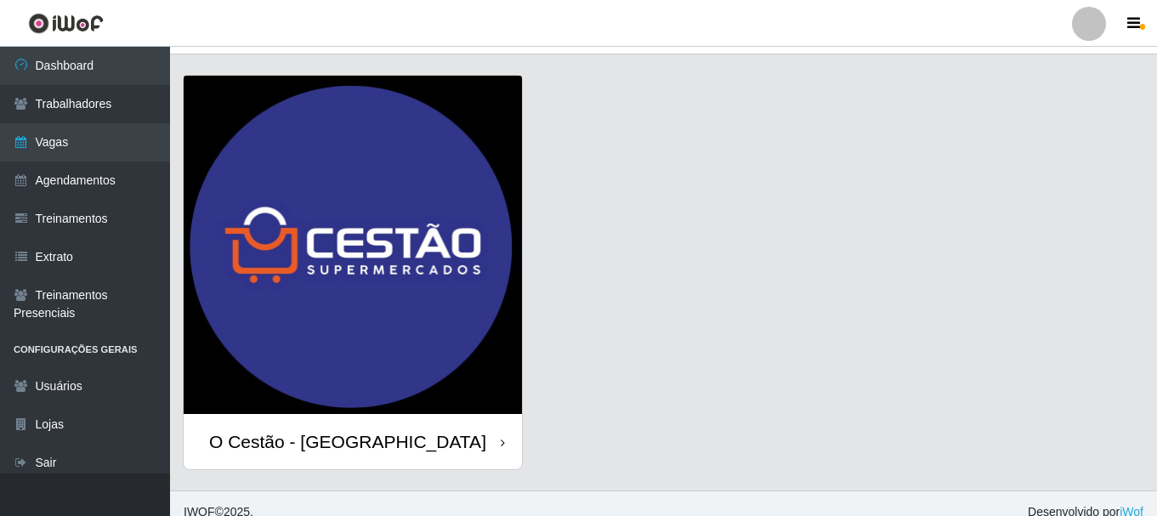
scroll to position [48, 0]
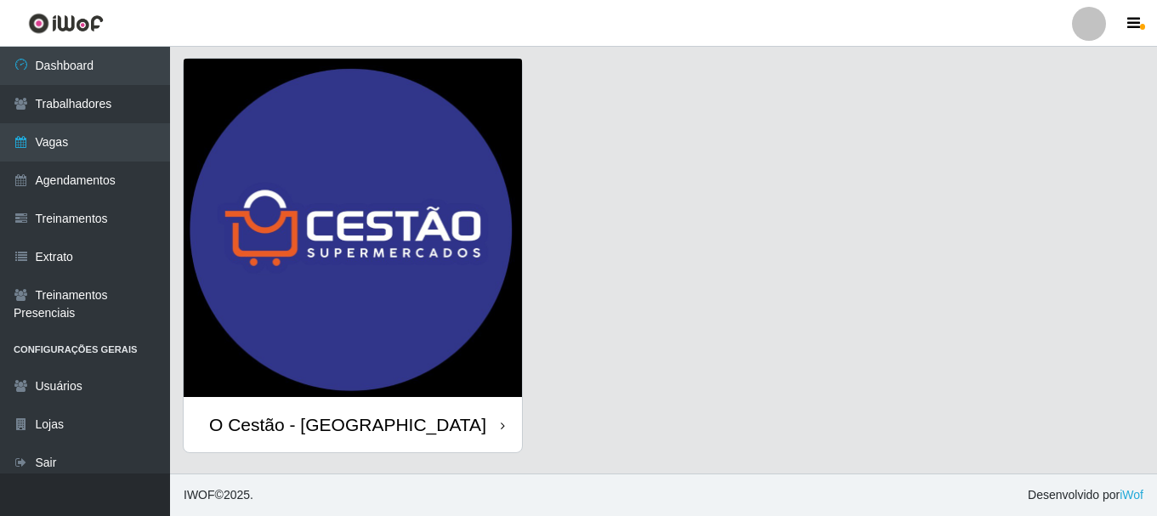
click at [436, 433] on div "O Cestão - [GEOGRAPHIC_DATA]" at bounding box center [353, 424] width 338 height 55
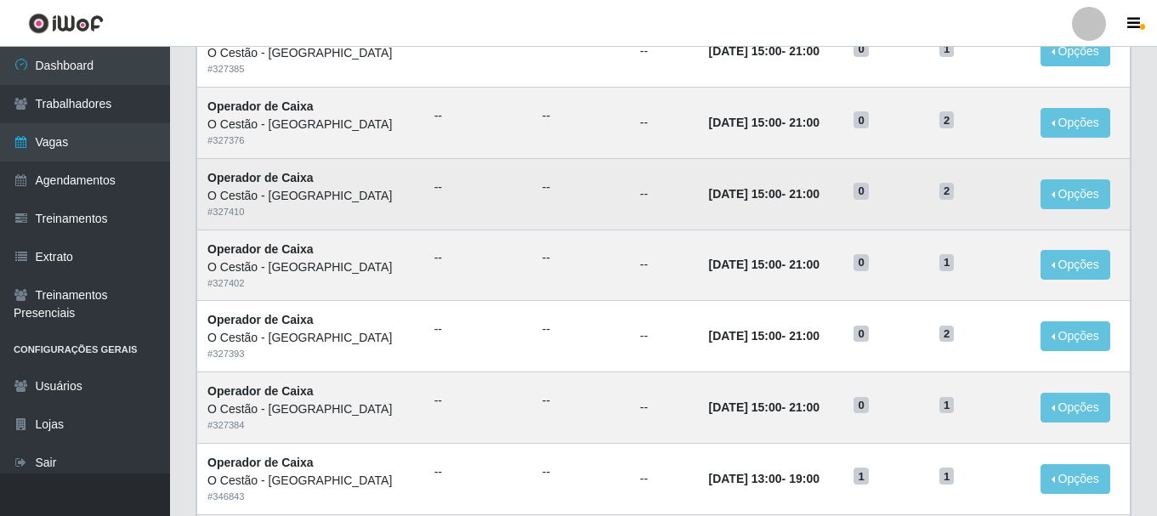
scroll to position [340, 0]
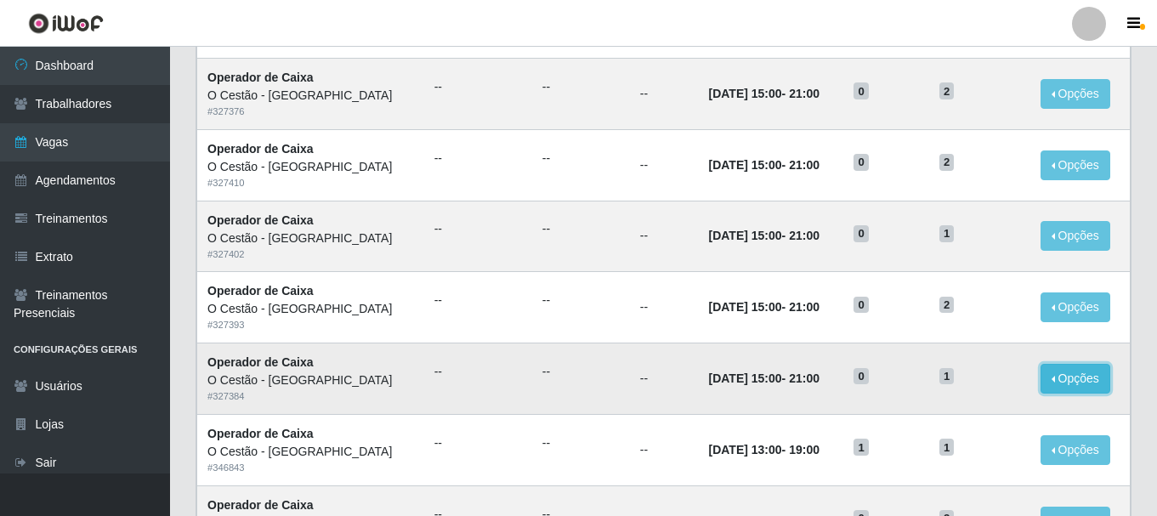
click at [1067, 387] on button "Opções" at bounding box center [1075, 379] width 70 height 30
click at [961, 388] on link "Editar" at bounding box center [945, 382] width 48 height 14
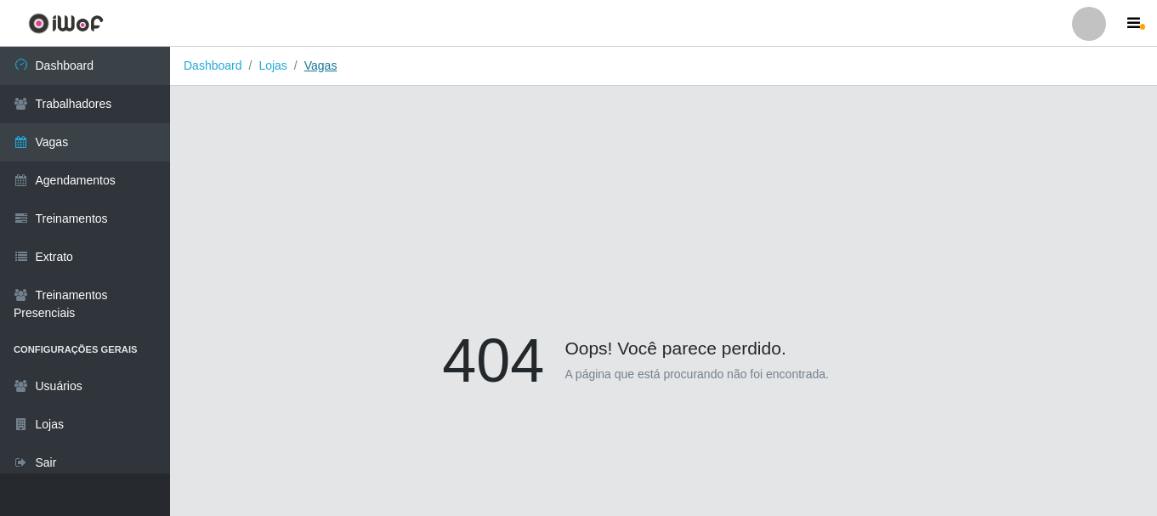
click at [323, 63] on link "Vagas" at bounding box center [320, 66] width 33 height 14
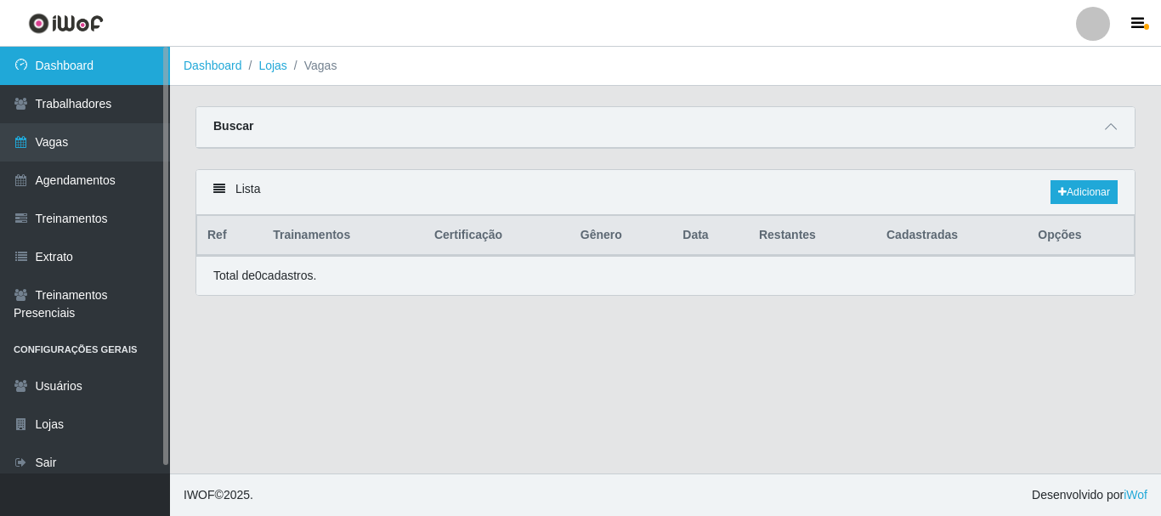
click at [61, 81] on link "Dashboard" at bounding box center [85, 66] width 170 height 38
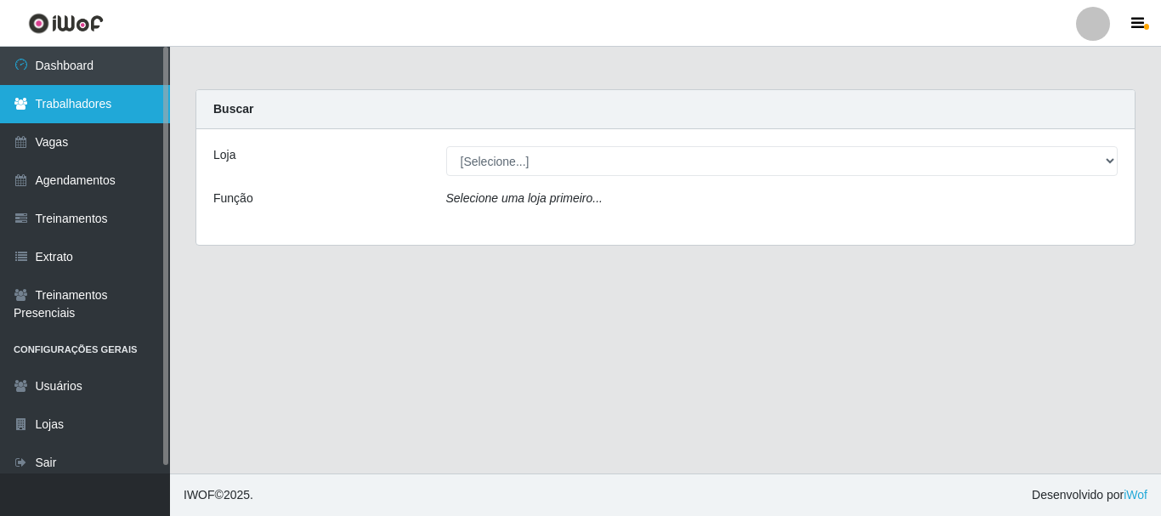
click at [80, 104] on link "Trabalhadores" at bounding box center [85, 104] width 170 height 38
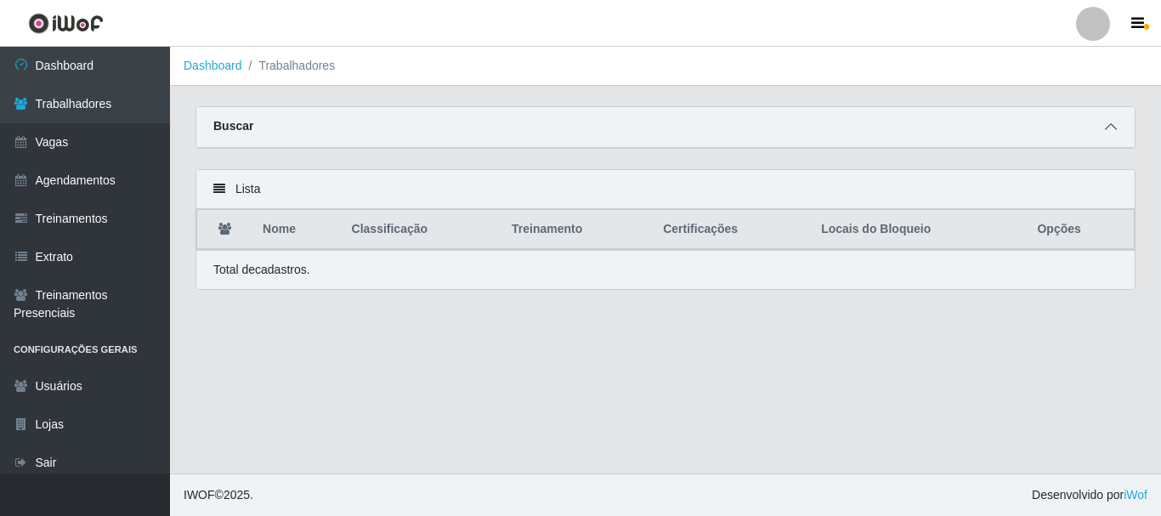
click at [1107, 128] on icon at bounding box center [1111, 127] width 12 height 12
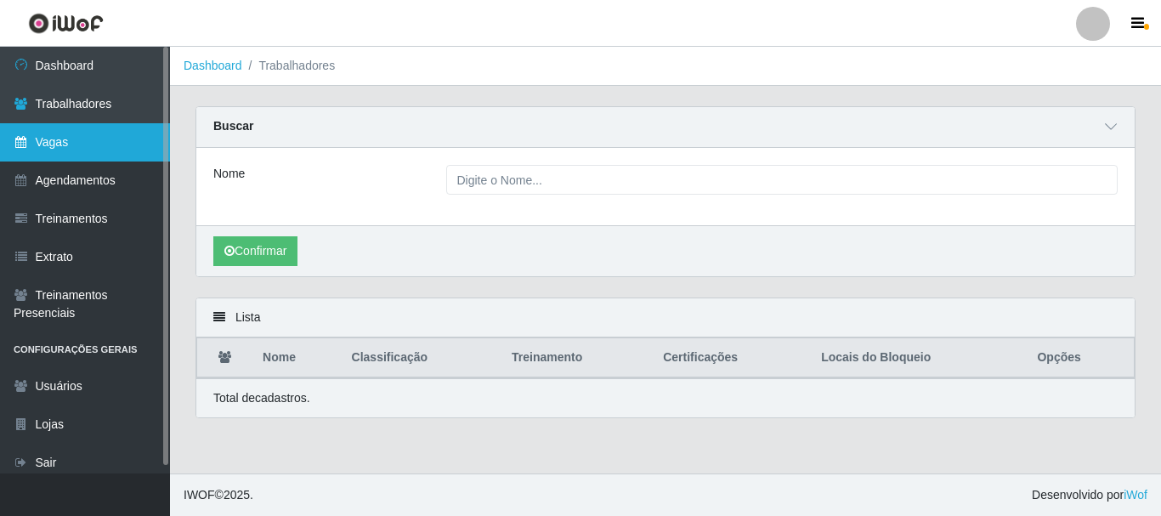
click at [103, 139] on link "Vagas" at bounding box center [85, 142] width 170 height 38
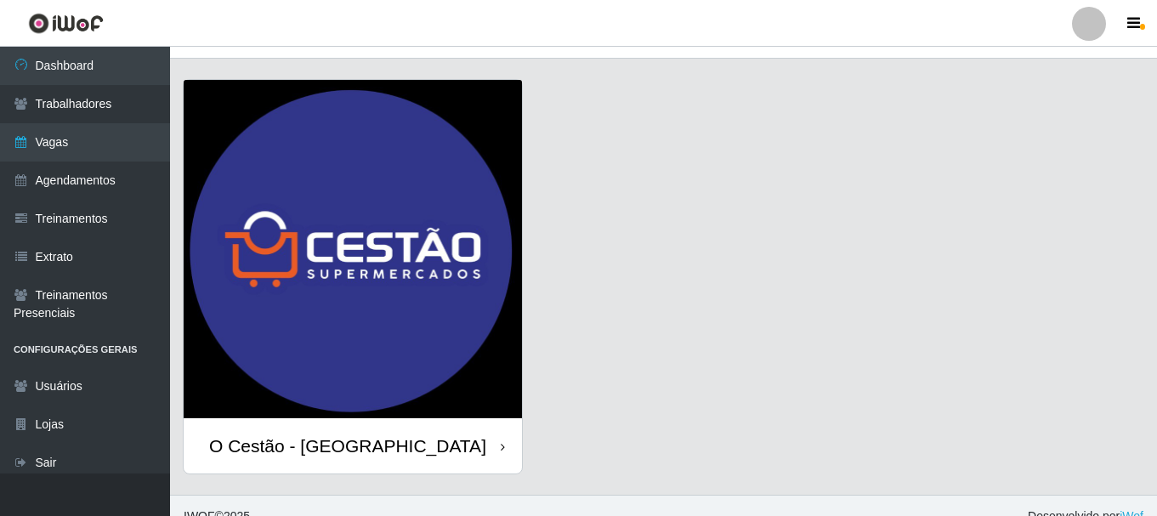
scroll to position [48, 0]
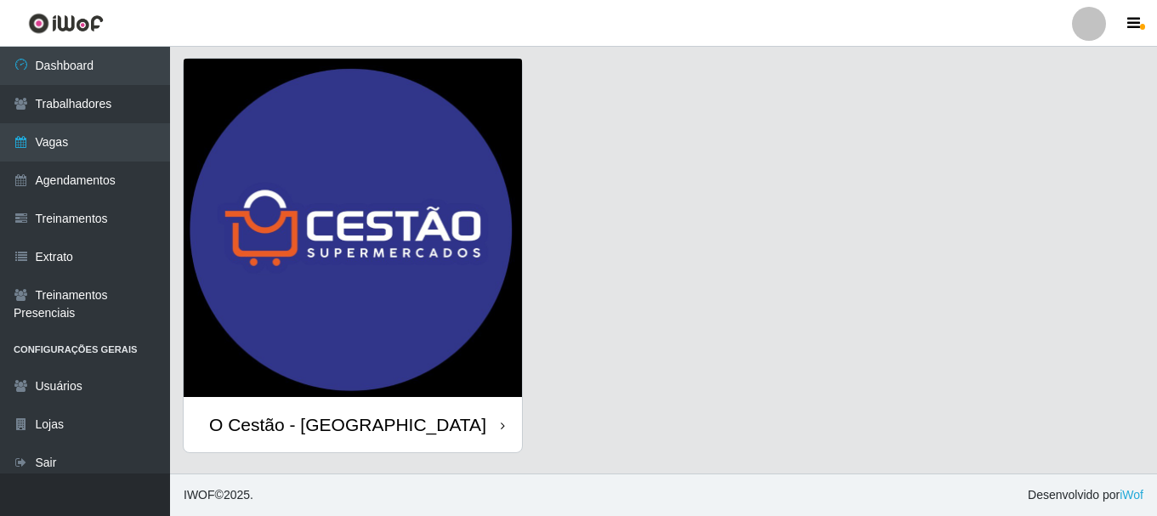
click at [321, 415] on div "O Cestão - [GEOGRAPHIC_DATA]" at bounding box center [347, 424] width 277 height 21
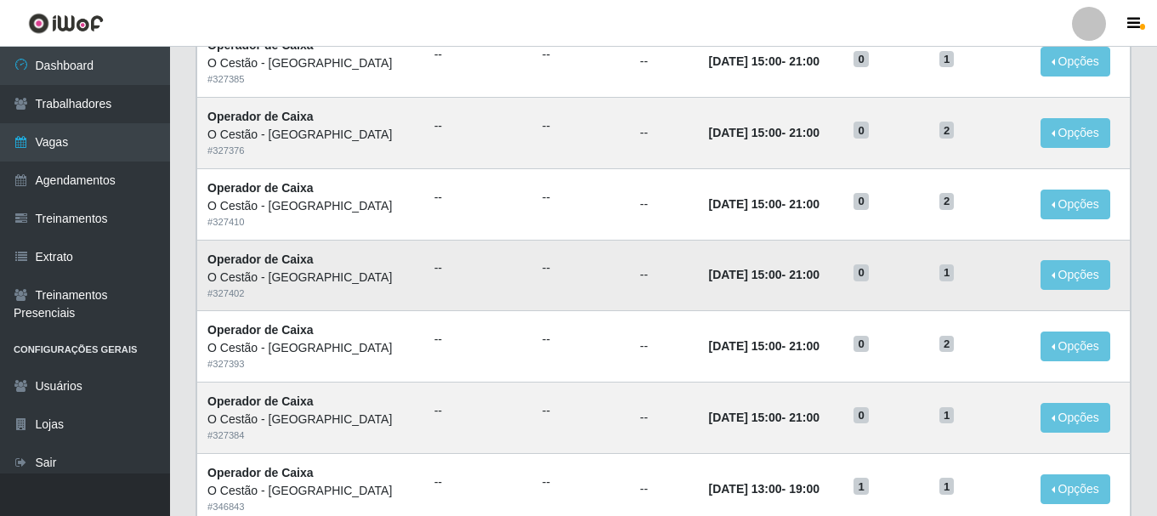
scroll to position [340, 0]
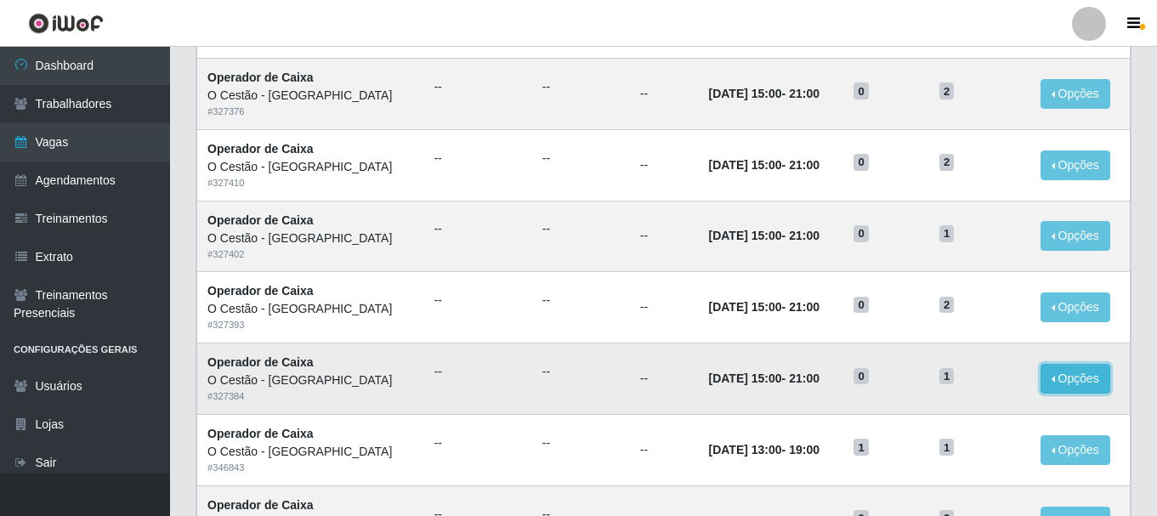
click at [1069, 391] on button "Opções" at bounding box center [1075, 379] width 70 height 30
click at [1002, 387] on button "Editar" at bounding box center [971, 382] width 134 height 35
click at [1069, 377] on button "Opções" at bounding box center [1075, 379] width 70 height 30
click at [949, 379] on link "Editar" at bounding box center [945, 382] width 48 height 14
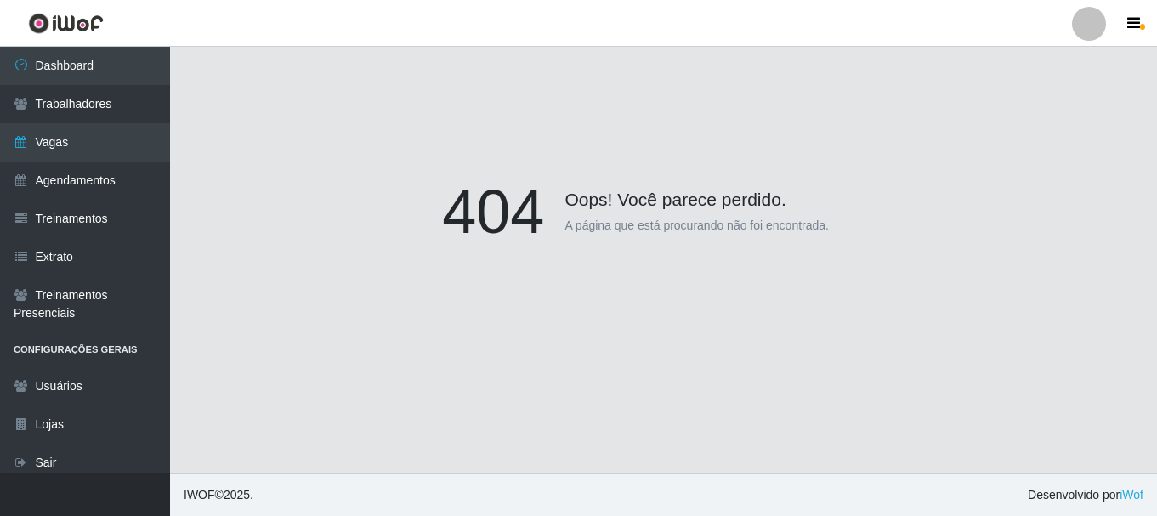
scroll to position [149, 0]
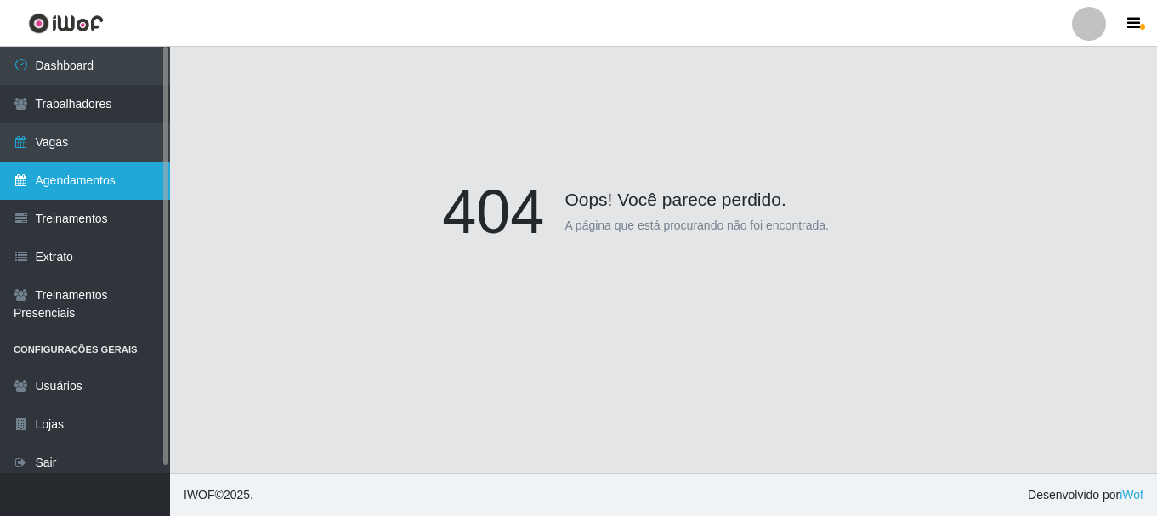
click at [31, 187] on link "Agendamentos" at bounding box center [85, 180] width 170 height 38
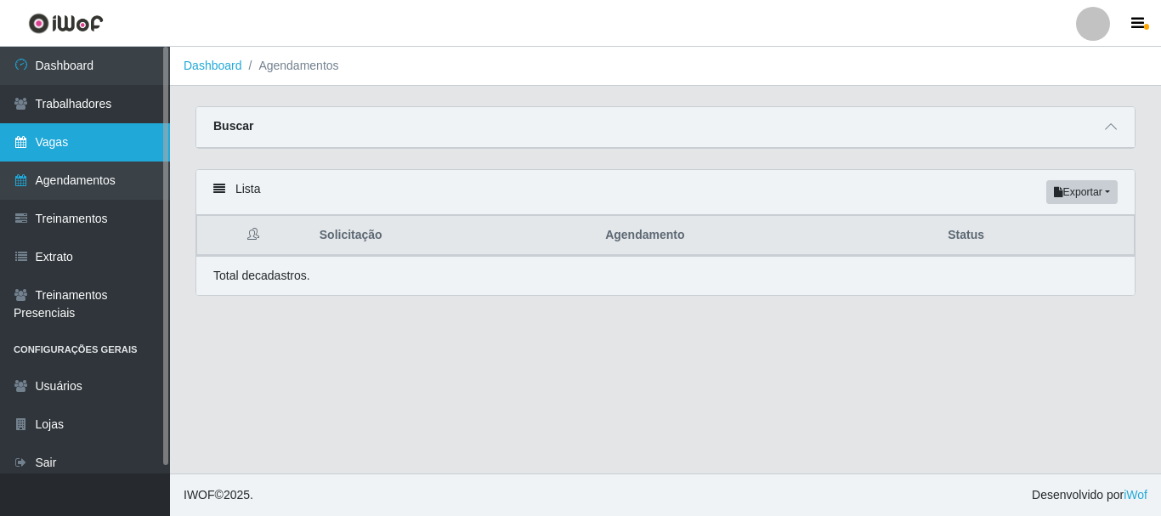
click at [32, 125] on link "Vagas" at bounding box center [85, 142] width 170 height 38
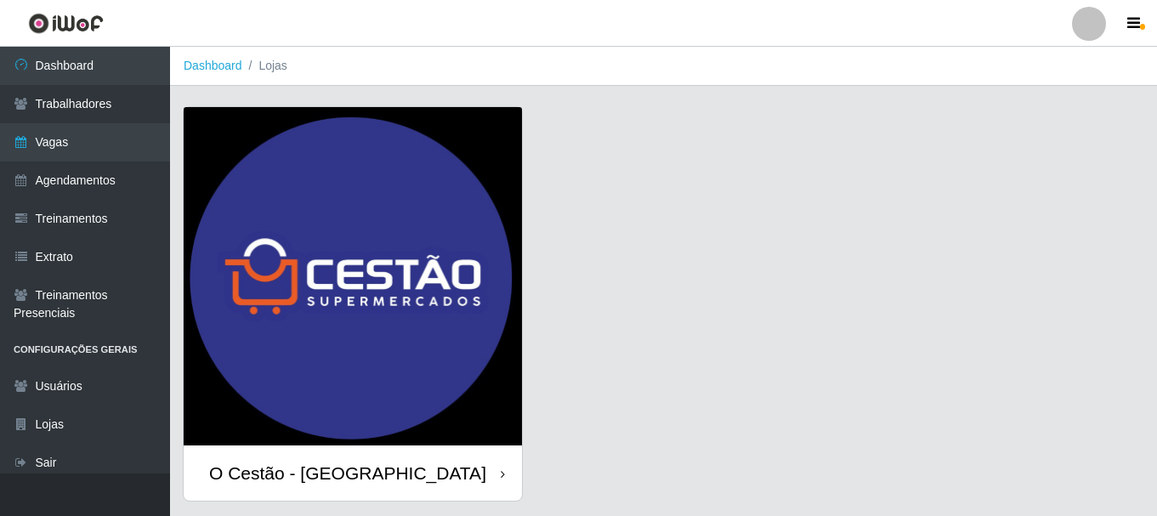
click at [426, 480] on div "O Cestão - [GEOGRAPHIC_DATA]" at bounding box center [353, 472] width 338 height 55
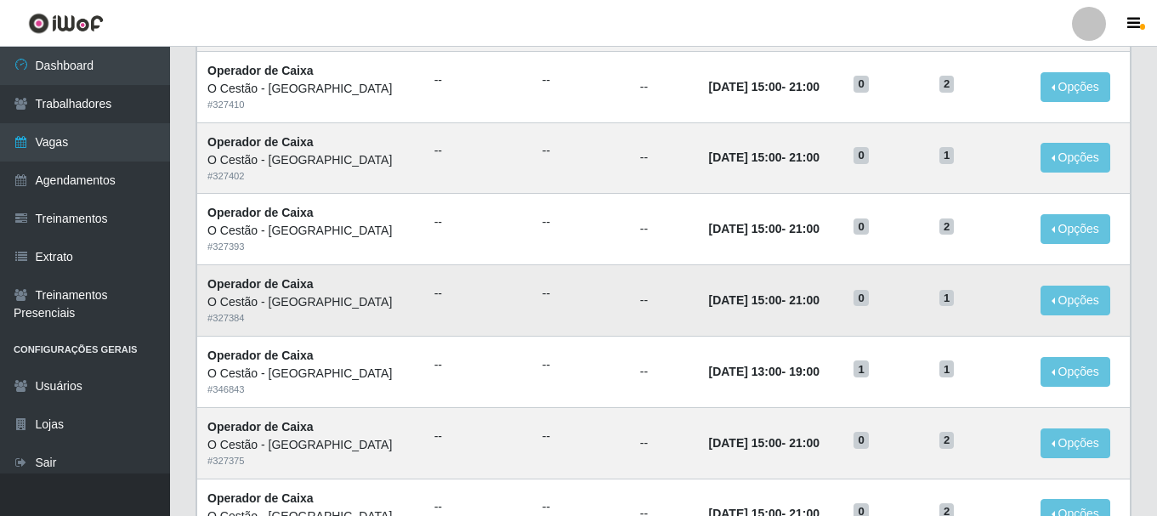
scroll to position [425, 0]
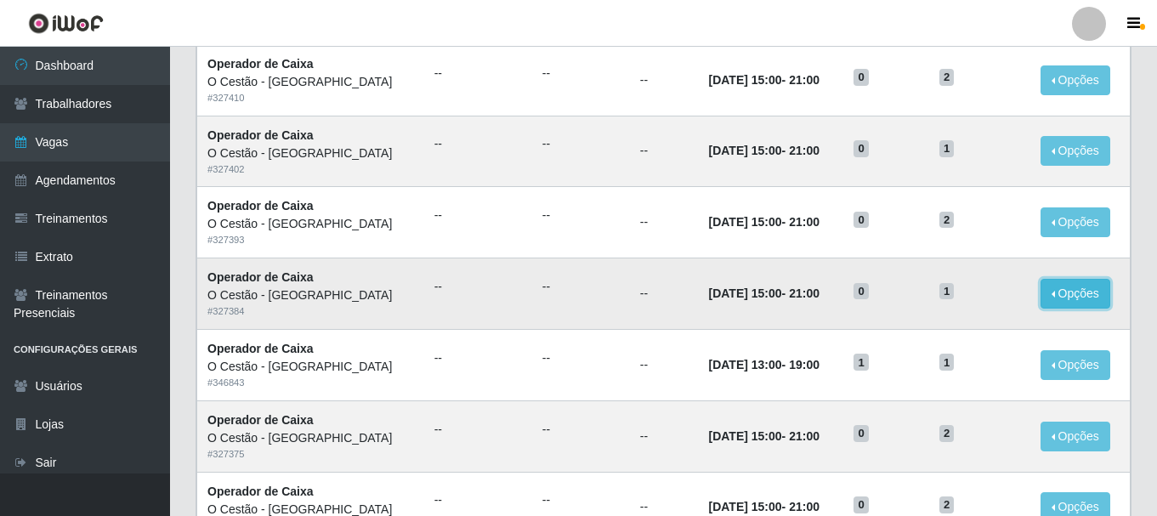
click at [1057, 293] on button "Opções" at bounding box center [1075, 294] width 70 height 30
click at [916, 297] on icon "button" at bounding box center [920, 297] width 17 height 12
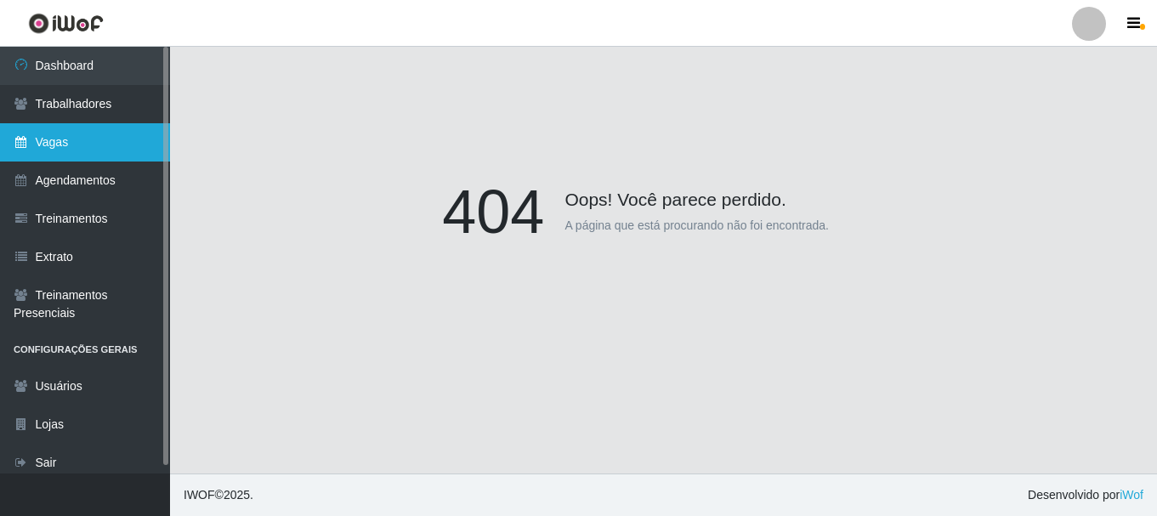
click at [110, 141] on link "Vagas" at bounding box center [85, 142] width 170 height 38
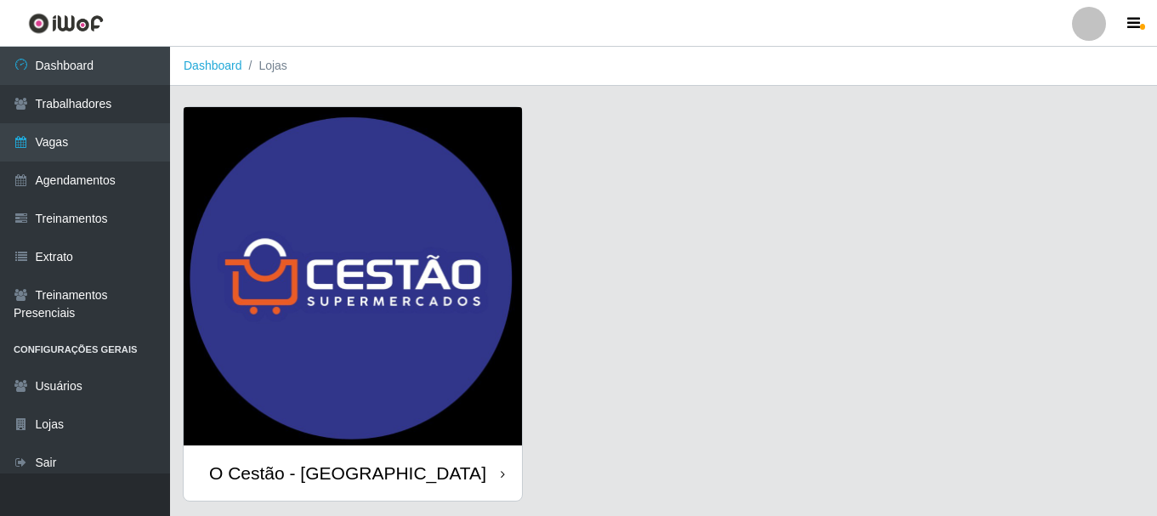
click at [344, 479] on div "O Cestão - [GEOGRAPHIC_DATA]" at bounding box center [347, 472] width 277 height 21
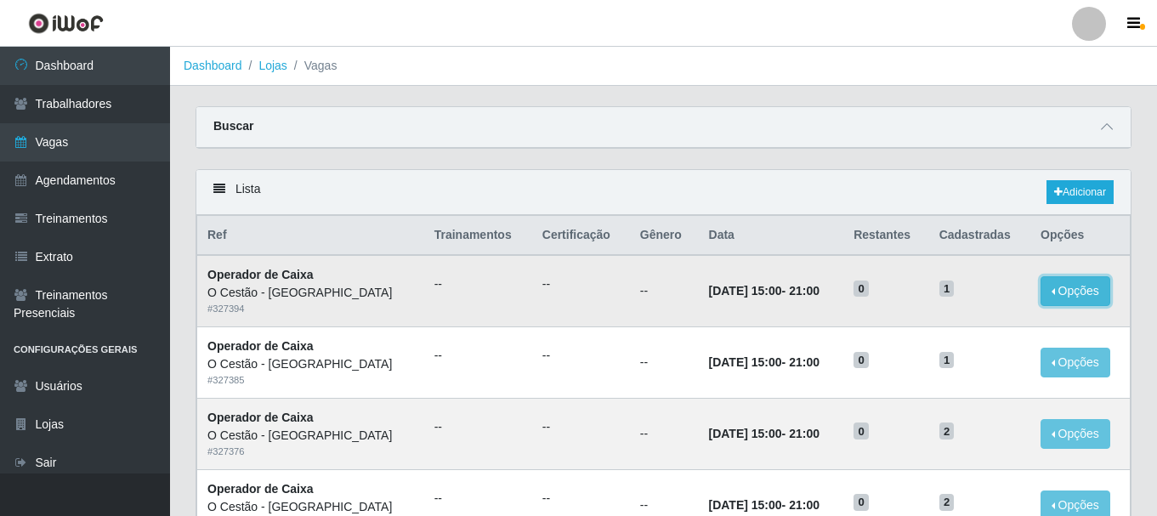
click at [1081, 296] on button "Opções" at bounding box center [1075, 291] width 70 height 30
click at [952, 301] on link "Editar" at bounding box center [945, 294] width 48 height 14
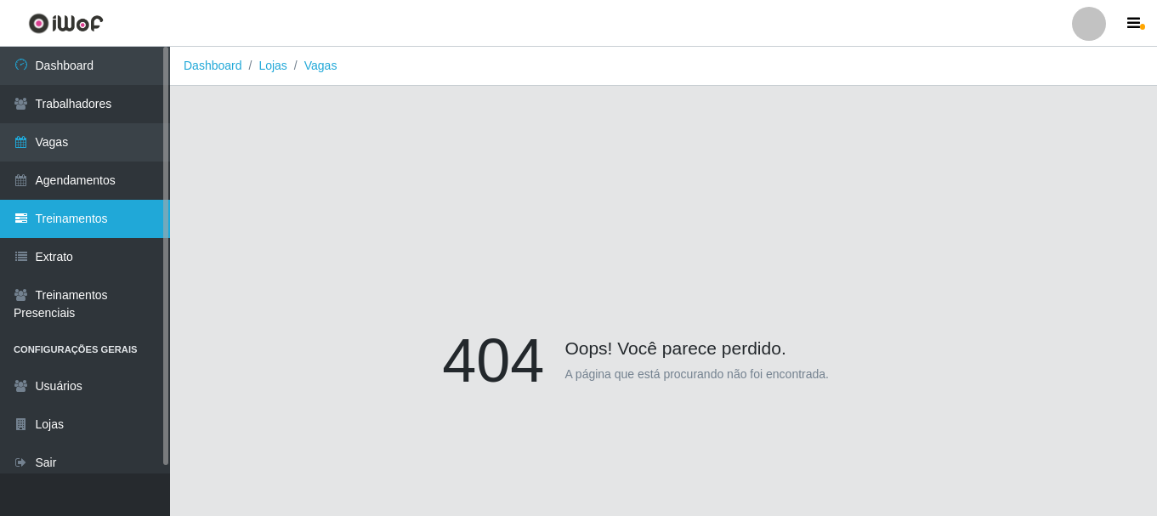
click at [90, 220] on link "Treinamentos" at bounding box center [85, 219] width 170 height 38
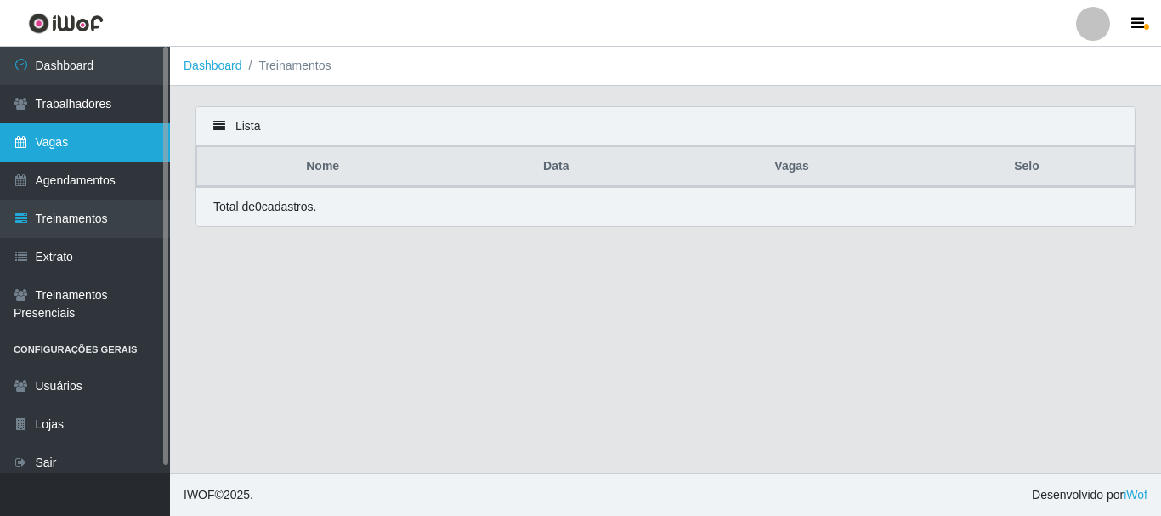
click at [66, 134] on link "Vagas" at bounding box center [85, 142] width 170 height 38
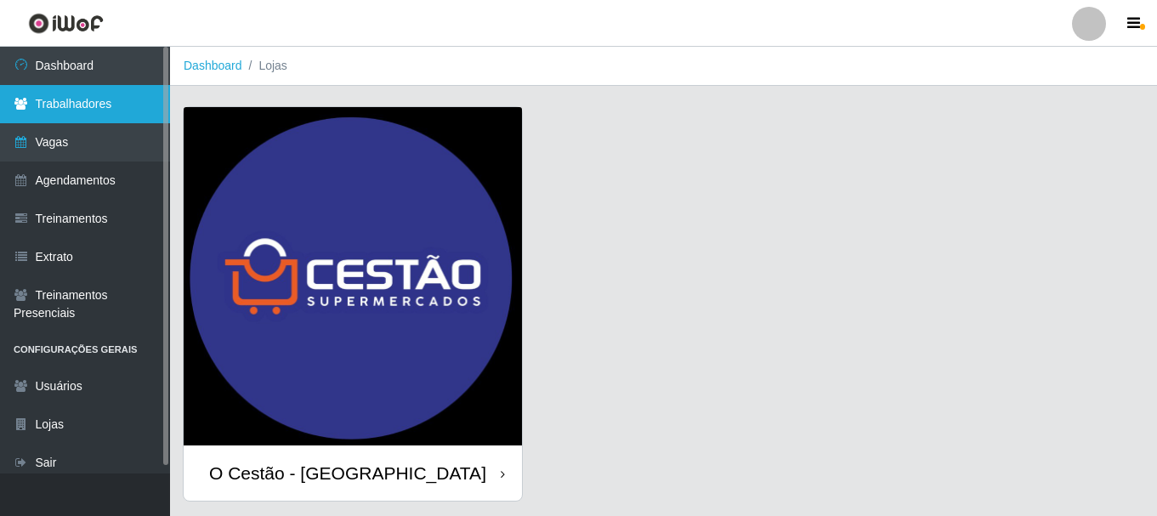
click at [101, 105] on link "Trabalhadores" at bounding box center [85, 104] width 170 height 38
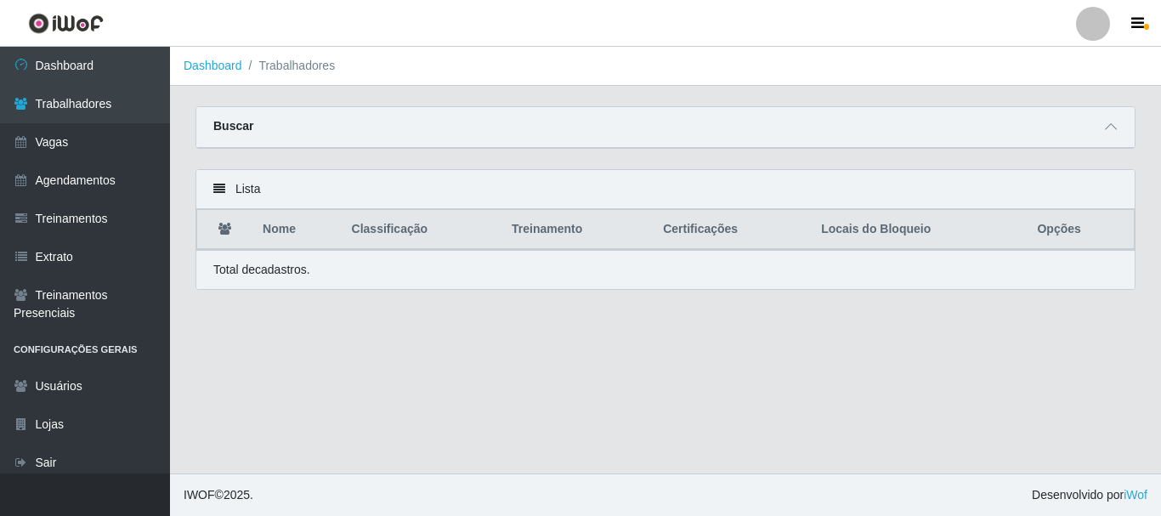
click at [212, 190] on div "Lista" at bounding box center [665, 189] width 938 height 39
click at [1050, 230] on th "Opções" at bounding box center [1080, 230] width 107 height 40
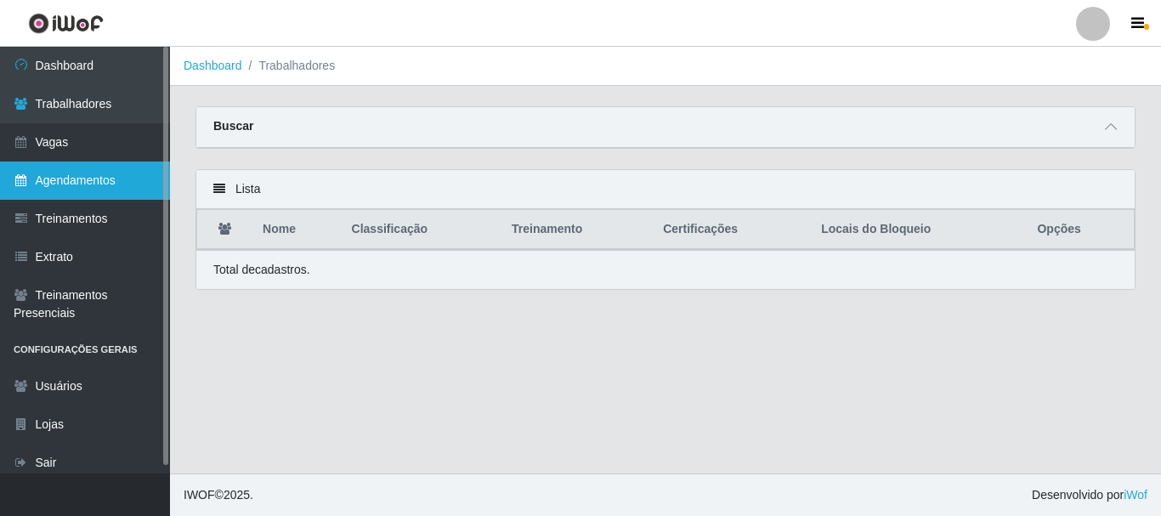
click at [118, 191] on link "Agendamentos" at bounding box center [85, 180] width 170 height 38
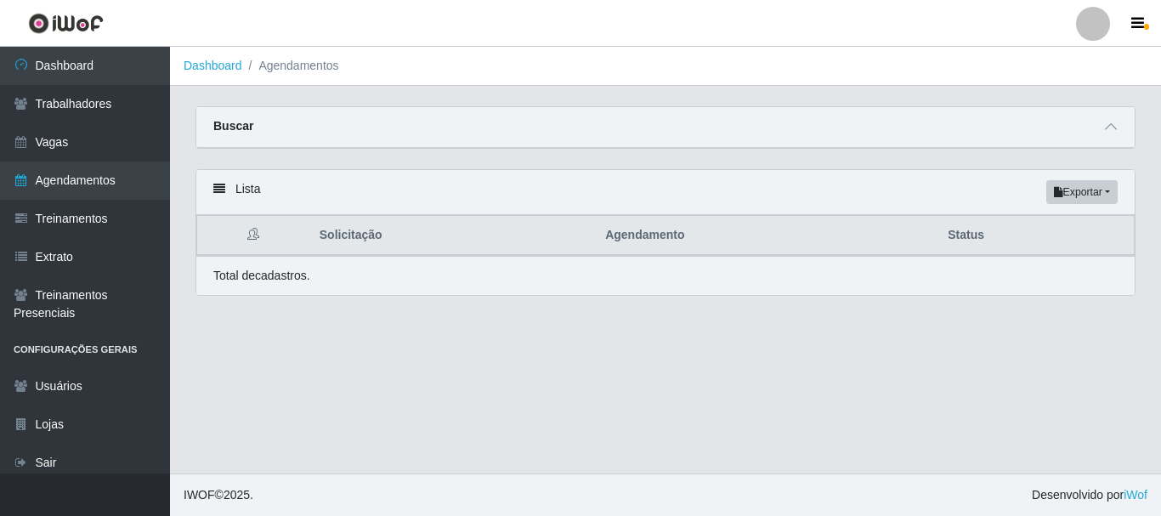
click at [224, 190] on icon at bounding box center [219, 189] width 12 height 12
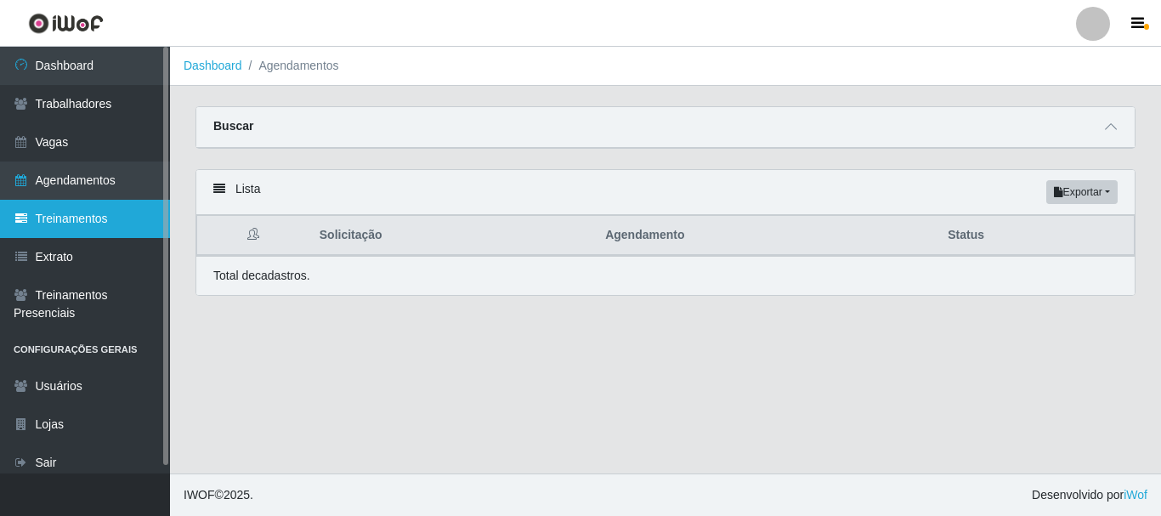
click at [82, 223] on link "Treinamentos" at bounding box center [85, 219] width 170 height 38
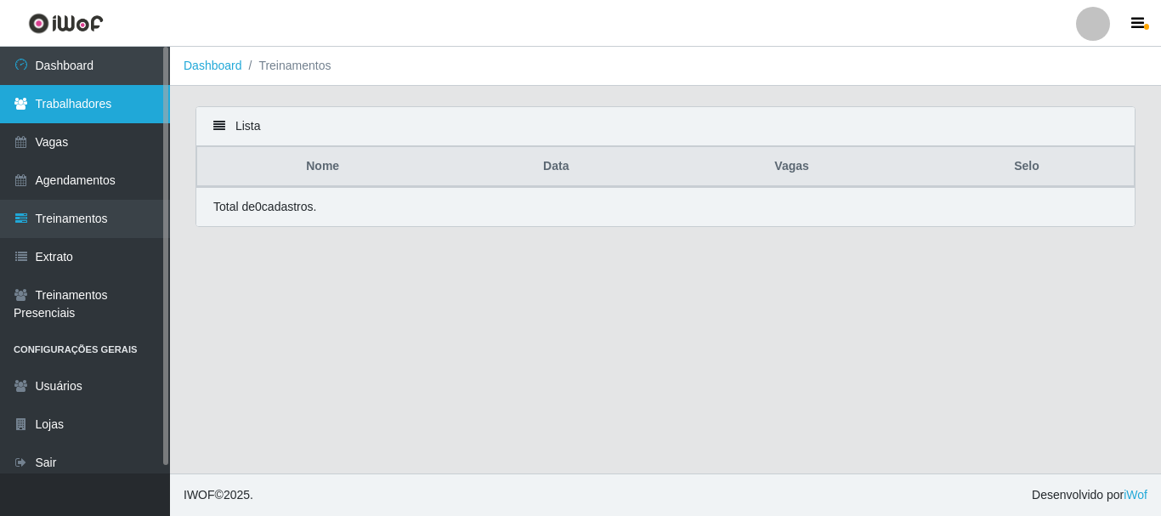
click at [41, 105] on link "Trabalhadores" at bounding box center [85, 104] width 170 height 38
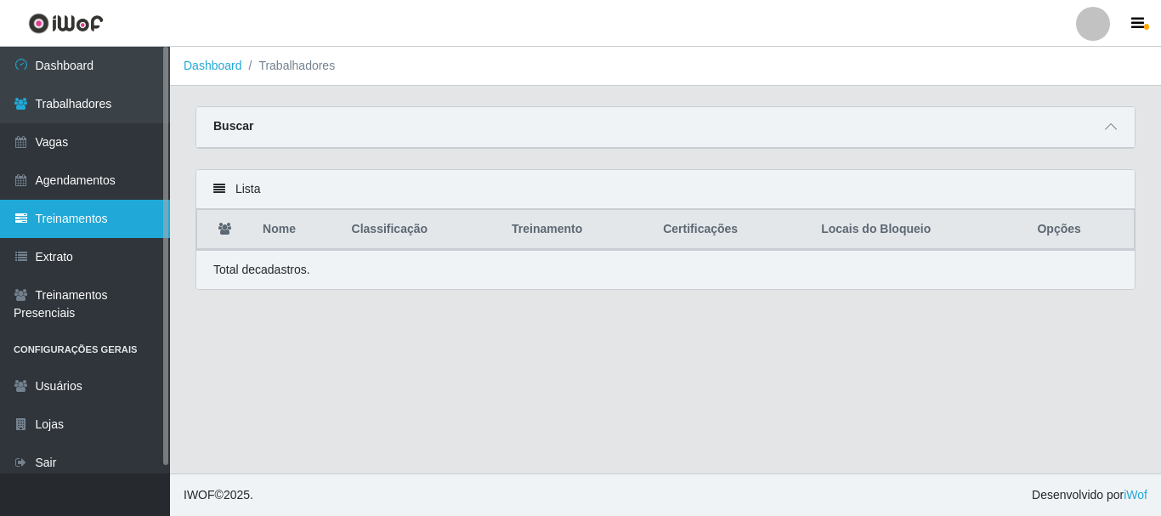
click at [95, 221] on link "Treinamentos" at bounding box center [85, 219] width 170 height 38
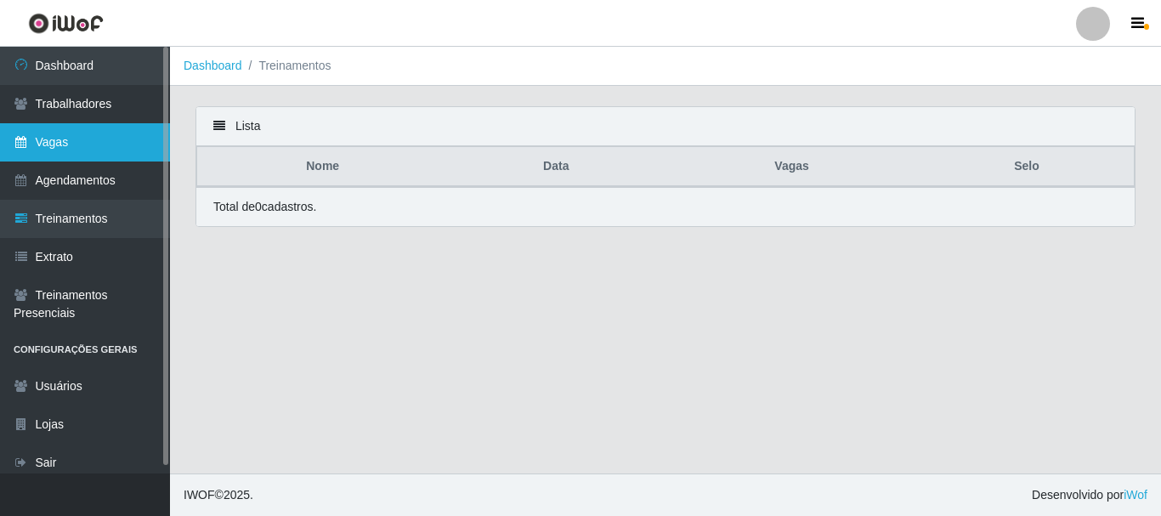
click at [49, 140] on link "Vagas" at bounding box center [85, 142] width 170 height 38
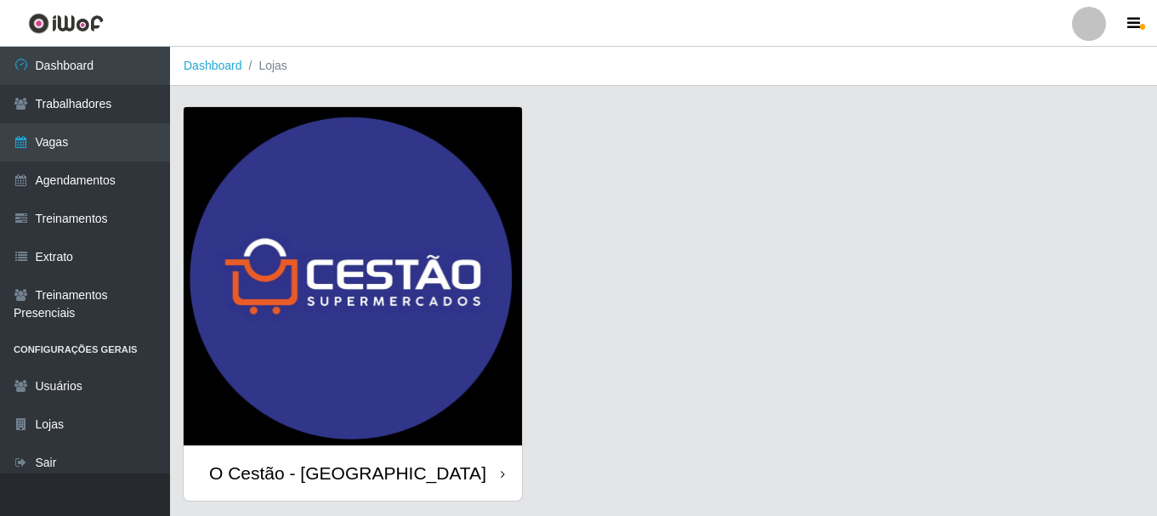
click at [314, 464] on div "O Cestão - [GEOGRAPHIC_DATA]" at bounding box center [347, 472] width 277 height 21
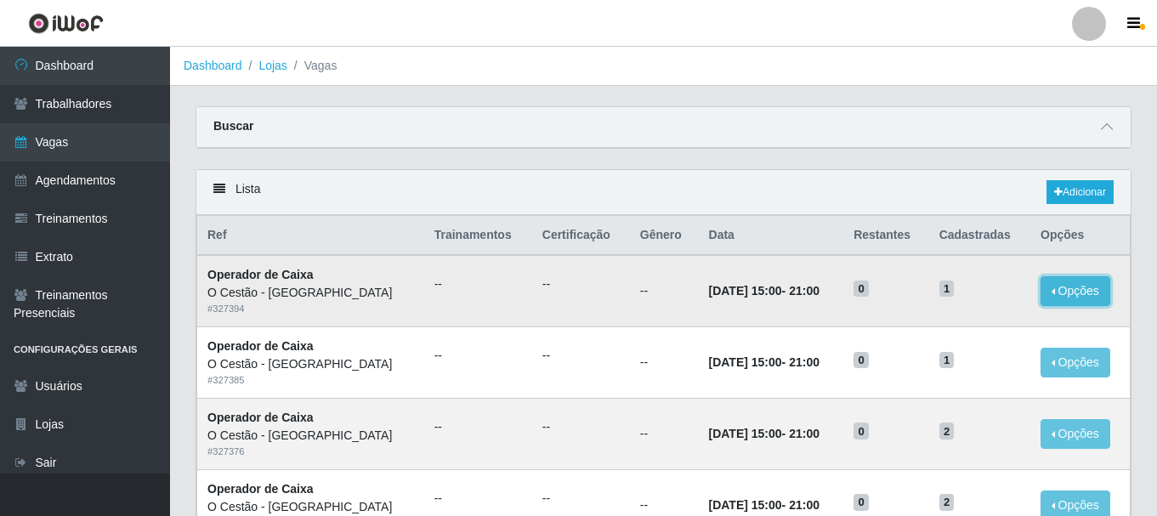
click at [1050, 294] on button "Opções" at bounding box center [1075, 291] width 70 height 30
click at [947, 295] on link "Editar" at bounding box center [945, 294] width 48 height 14
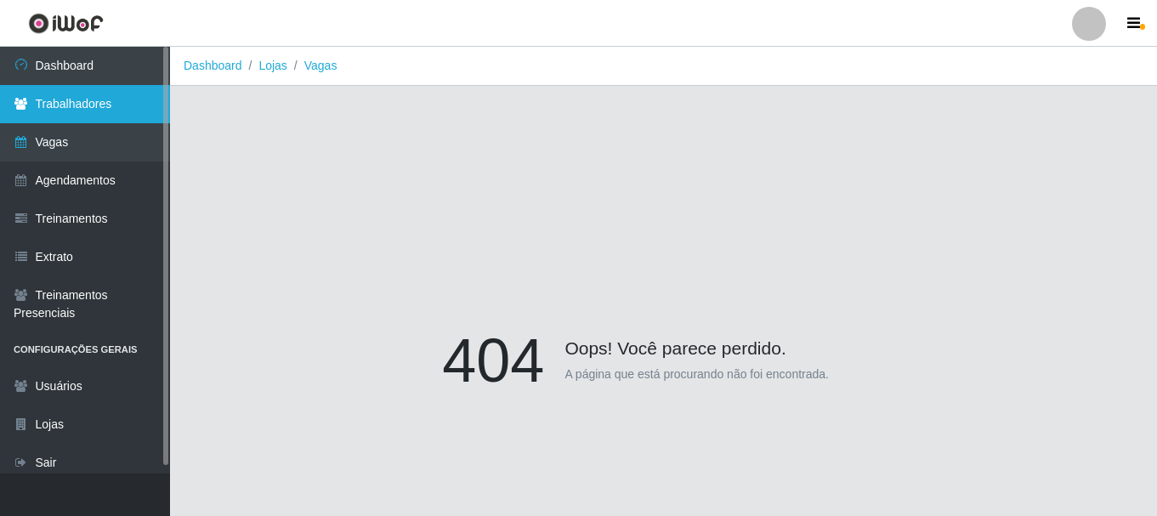
click at [70, 102] on link "Trabalhadores" at bounding box center [85, 104] width 170 height 38
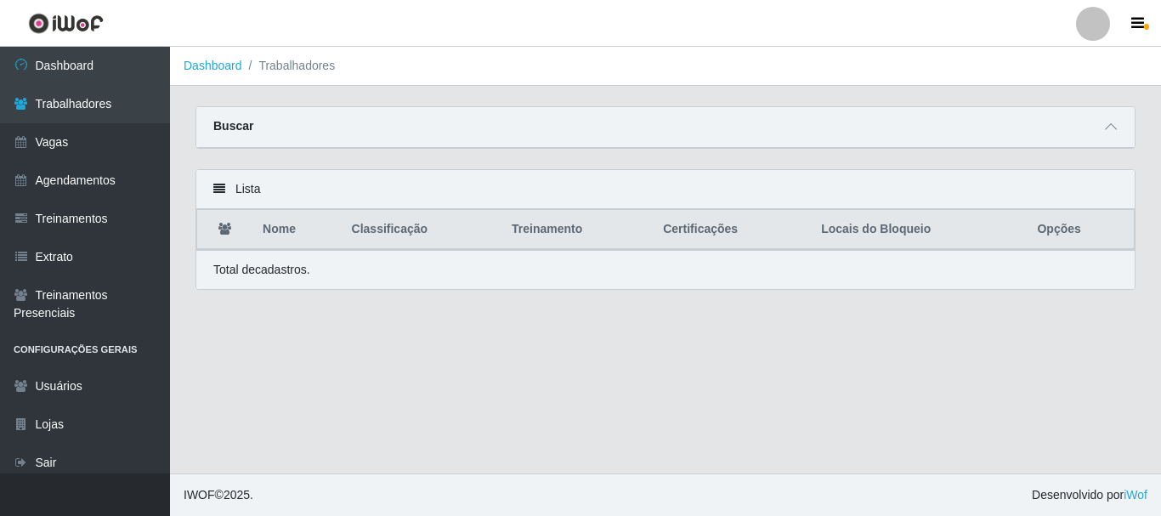
click at [218, 185] on icon at bounding box center [219, 189] width 12 height 12
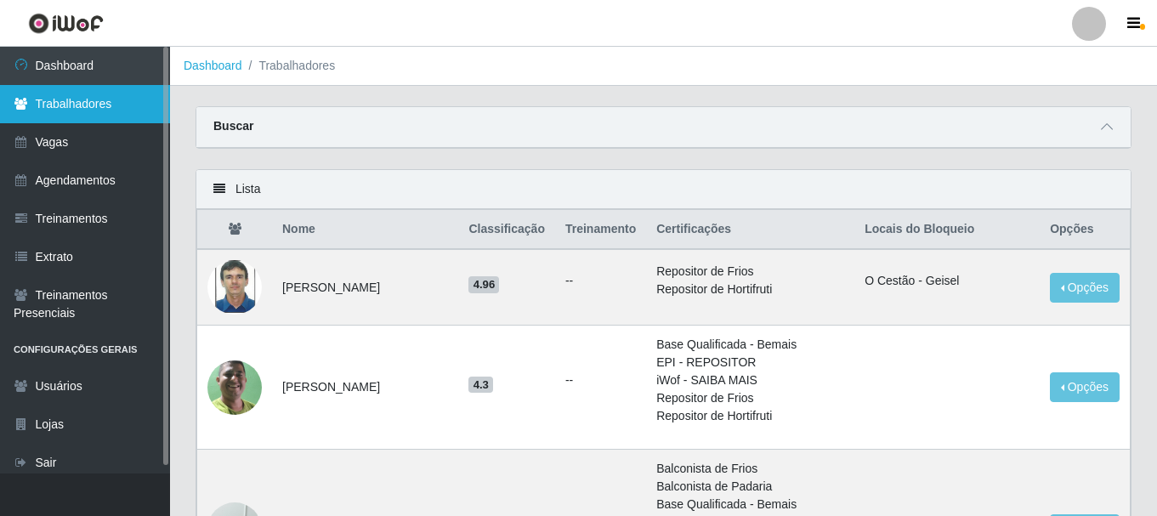
click at [67, 103] on link "Trabalhadores" at bounding box center [85, 104] width 170 height 38
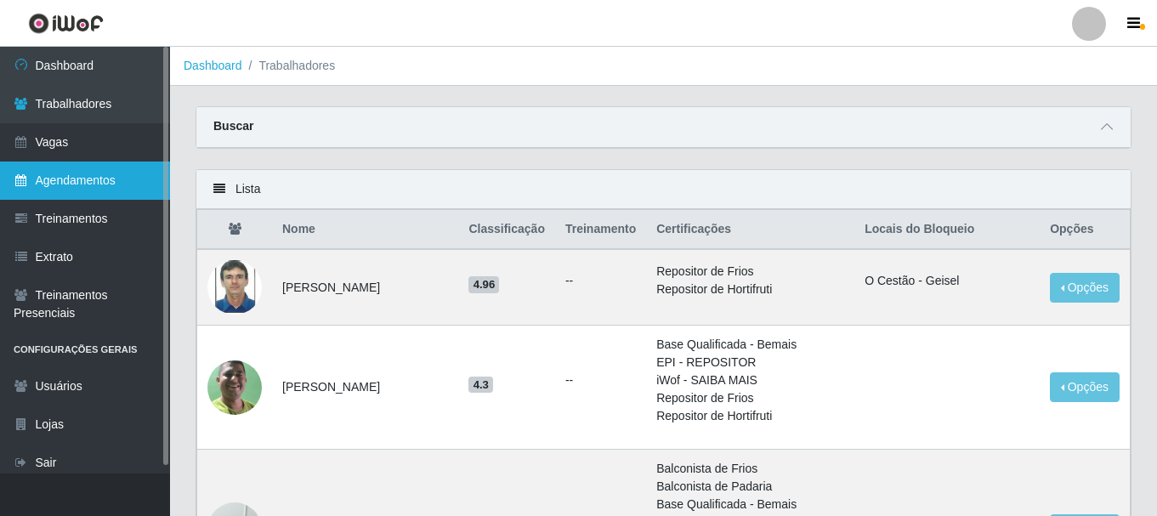
click at [90, 180] on link "Agendamentos" at bounding box center [85, 180] width 170 height 38
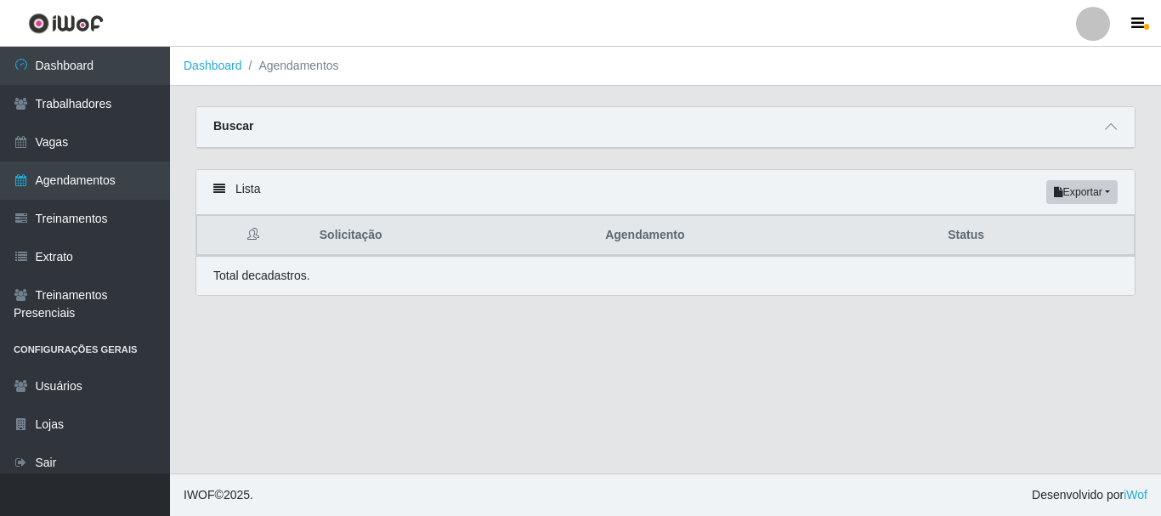
click at [1098, 131] on div "Buscar" at bounding box center [665, 127] width 938 height 41
click at [1113, 133] on icon at bounding box center [1111, 127] width 12 height 12
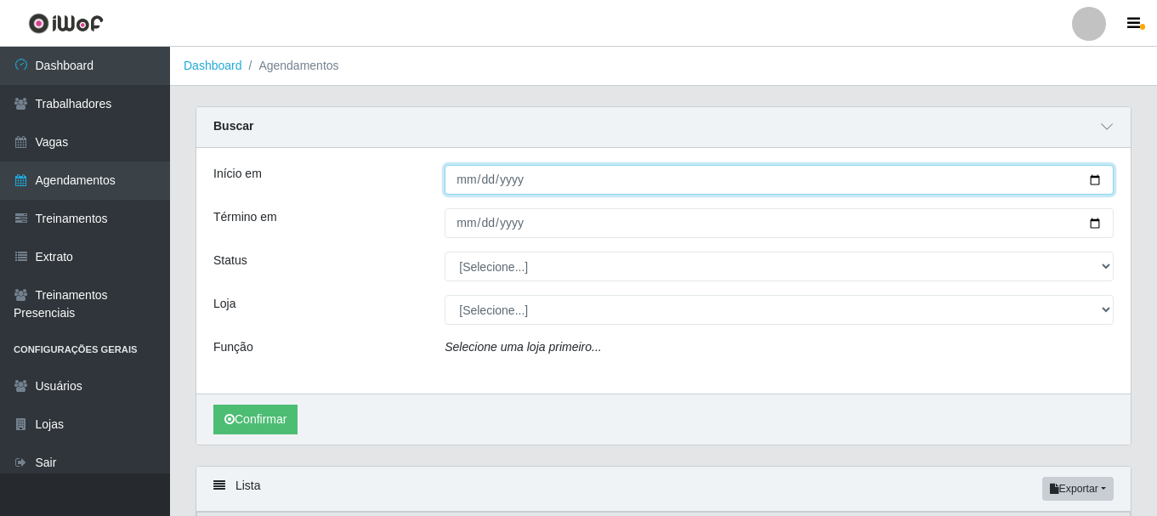
click at [461, 184] on input "Início em" at bounding box center [779, 180] width 669 height 30
type input "2025-09-22"
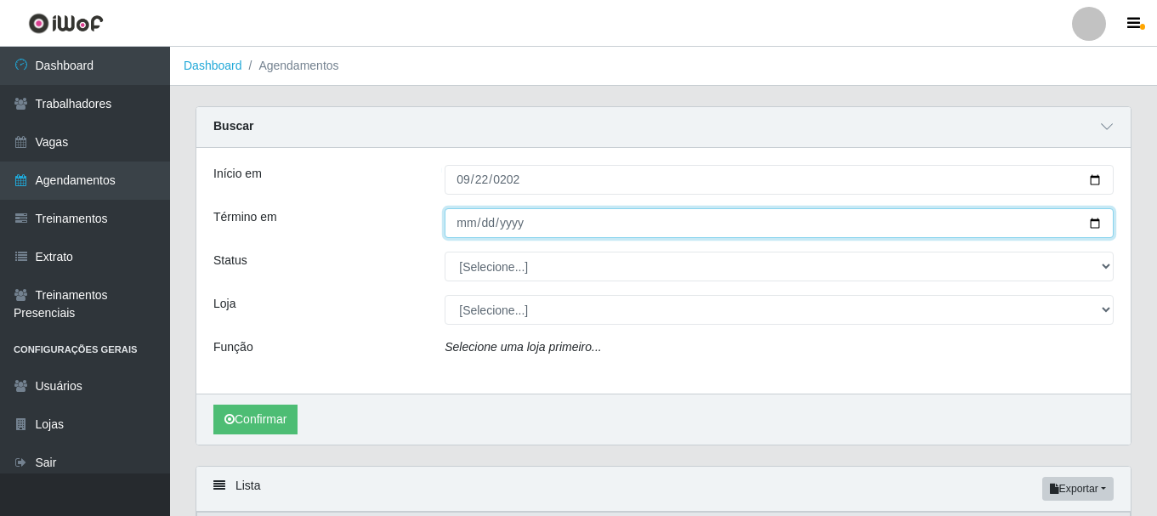
click at [459, 220] on input "Término em" at bounding box center [779, 223] width 669 height 30
type input "2025-09-22"
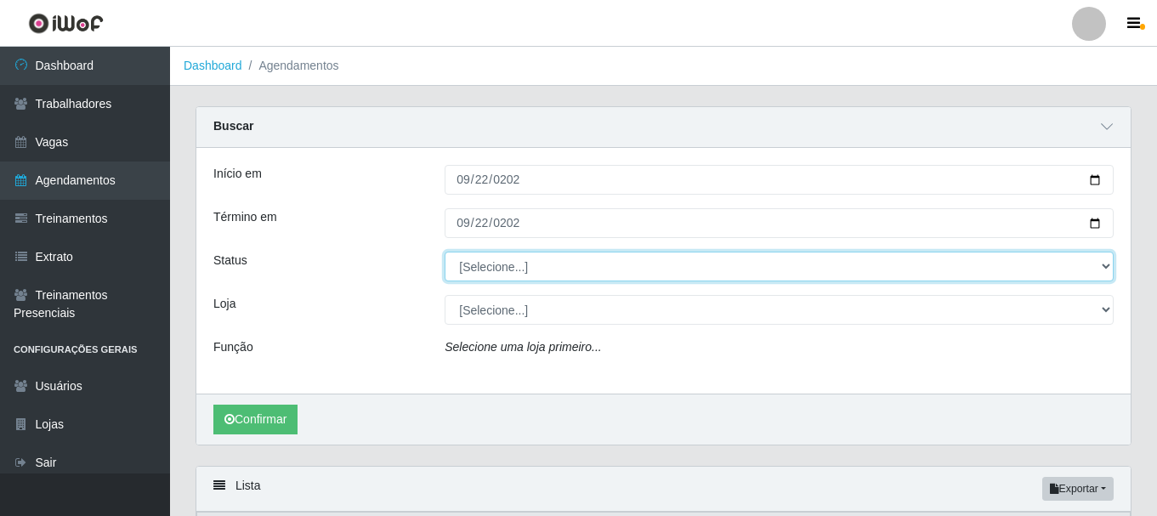
click at [476, 272] on select "[Selecione...] AGENDADO AGUARDANDO LIBERAR EM ANDAMENTO EM REVISÃO FINALIZADO C…" at bounding box center [779, 267] width 669 height 30
select select "AGENDADO"
click at [445, 252] on select "[Selecione...] AGENDADO AGUARDANDO LIBERAR EM ANDAMENTO EM REVISÃO FINALIZADO C…" at bounding box center [779, 267] width 669 height 30
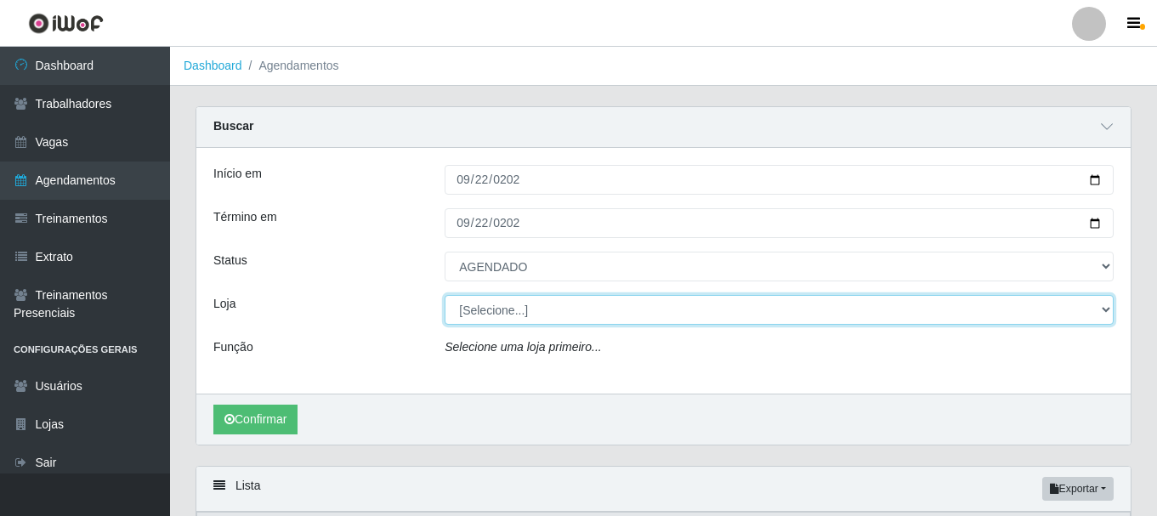
click at [499, 317] on select "[Selecione...] O Cestão - [GEOGRAPHIC_DATA]" at bounding box center [779, 310] width 669 height 30
select select "238"
click at [445, 296] on select "[Selecione...] O Cestão - [GEOGRAPHIC_DATA]" at bounding box center [779, 310] width 669 height 30
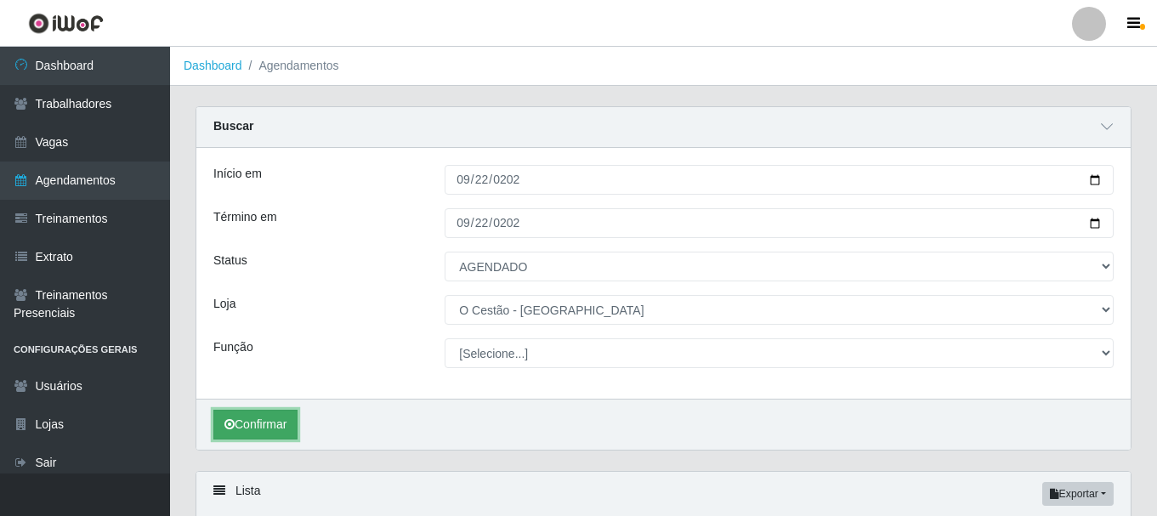
click at [262, 422] on button "Confirmar" at bounding box center [255, 425] width 84 height 30
click at [267, 422] on button "Confirmar" at bounding box center [255, 425] width 84 height 30
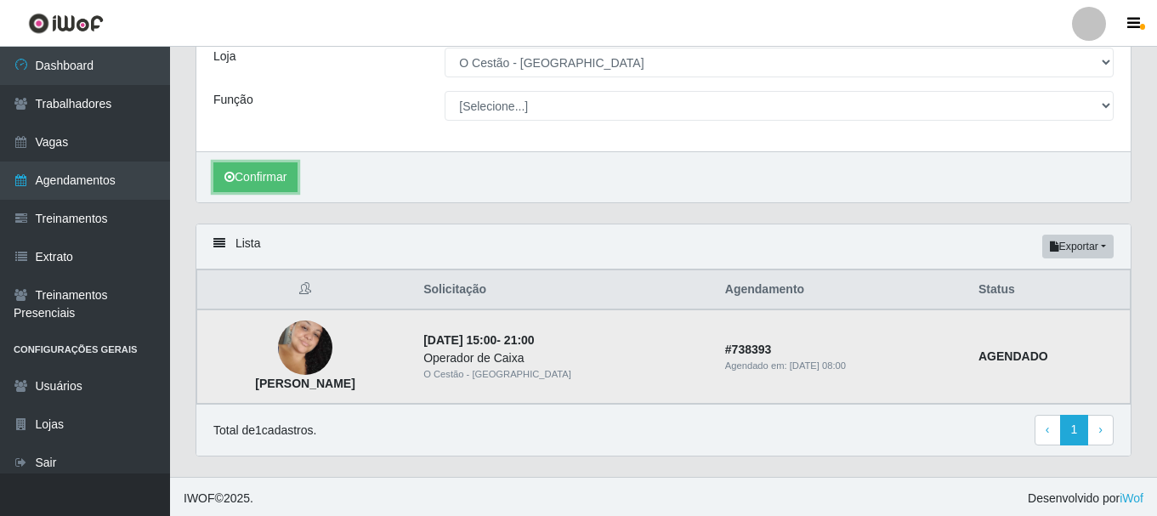
scroll to position [252, 0]
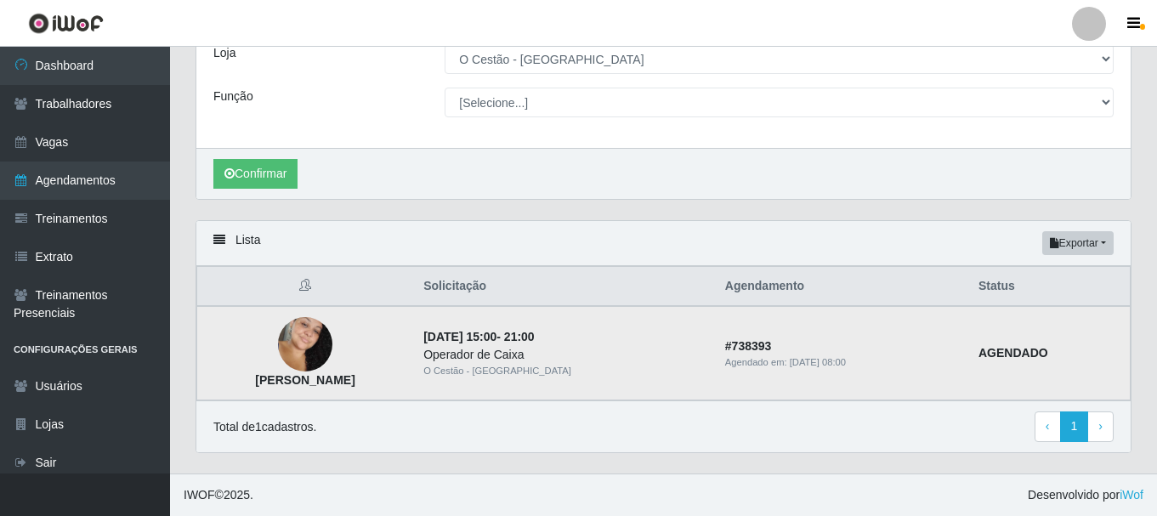
click at [1025, 350] on strong "AGENDADO" at bounding box center [1013, 353] width 70 height 14
click at [496, 343] on time "22/09/2025, 15:00" at bounding box center [459, 337] width 73 height 14
click at [1004, 352] on strong "AGENDADO" at bounding box center [1013, 353] width 70 height 14
click at [1009, 354] on strong "AGENDADO" at bounding box center [1013, 353] width 70 height 14
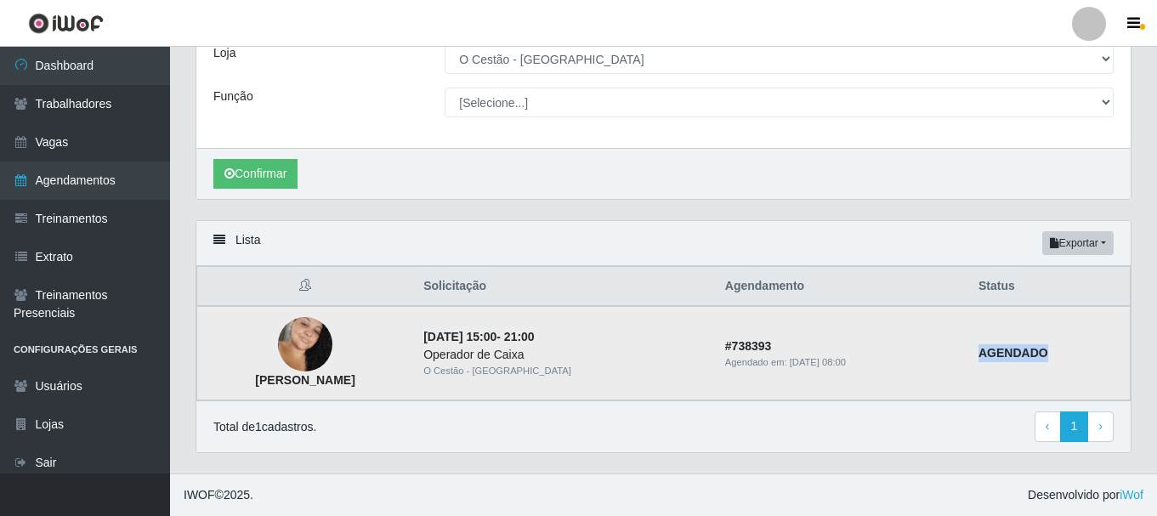
click at [1009, 354] on strong "AGENDADO" at bounding box center [1013, 353] width 70 height 14
click at [296, 339] on td "[PERSON_NAME]" at bounding box center [305, 353] width 217 height 94
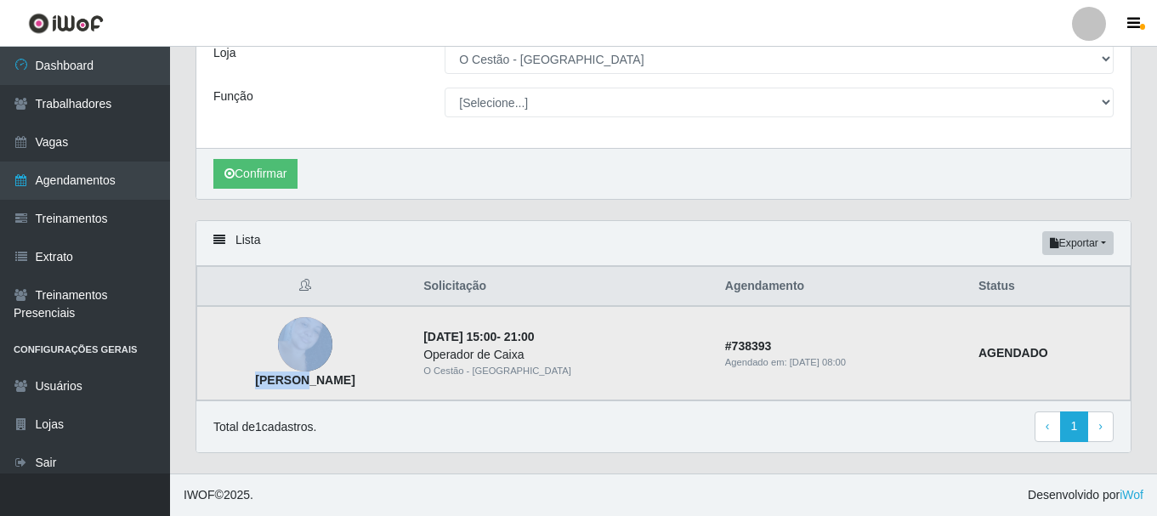
click at [296, 339] on td "[PERSON_NAME]" at bounding box center [305, 353] width 217 height 94
click at [332, 333] on img at bounding box center [305, 344] width 54 height 83
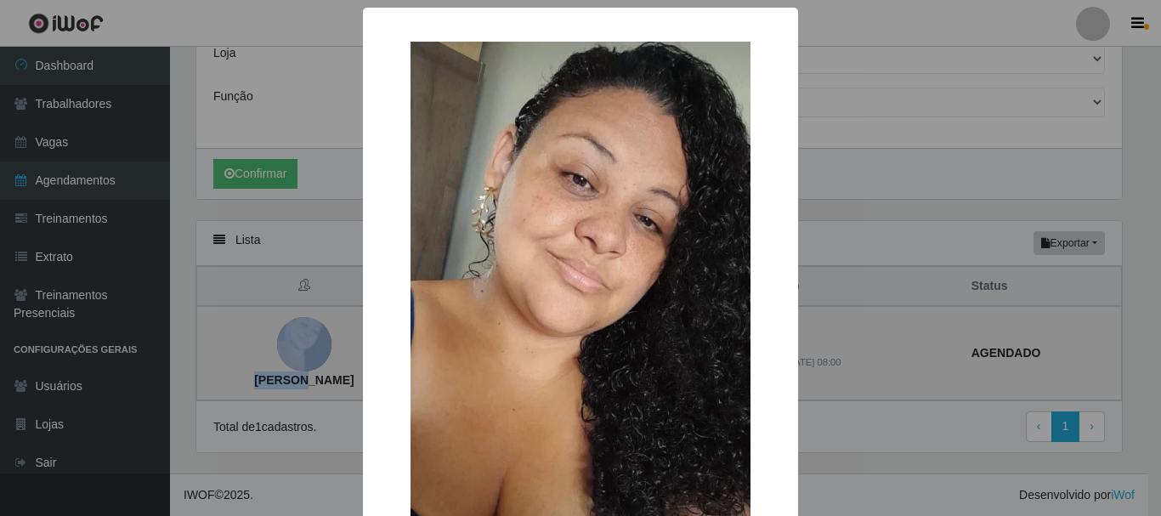
click at [335, 333] on div "× Amanda Almeida da silva OK Cancel" at bounding box center [580, 258] width 1161 height 516
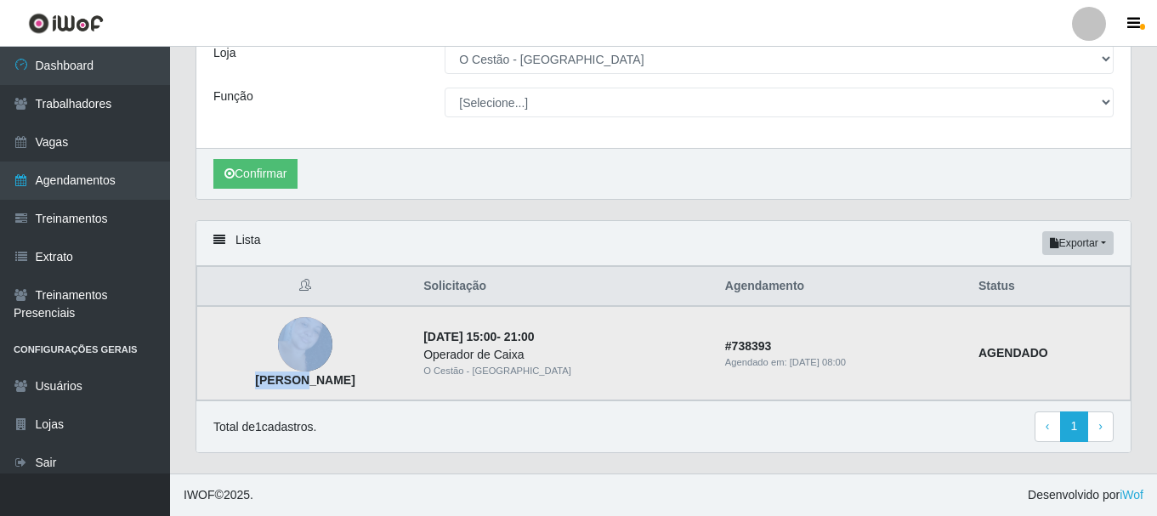
click at [332, 333] on img at bounding box center [305, 344] width 54 height 83
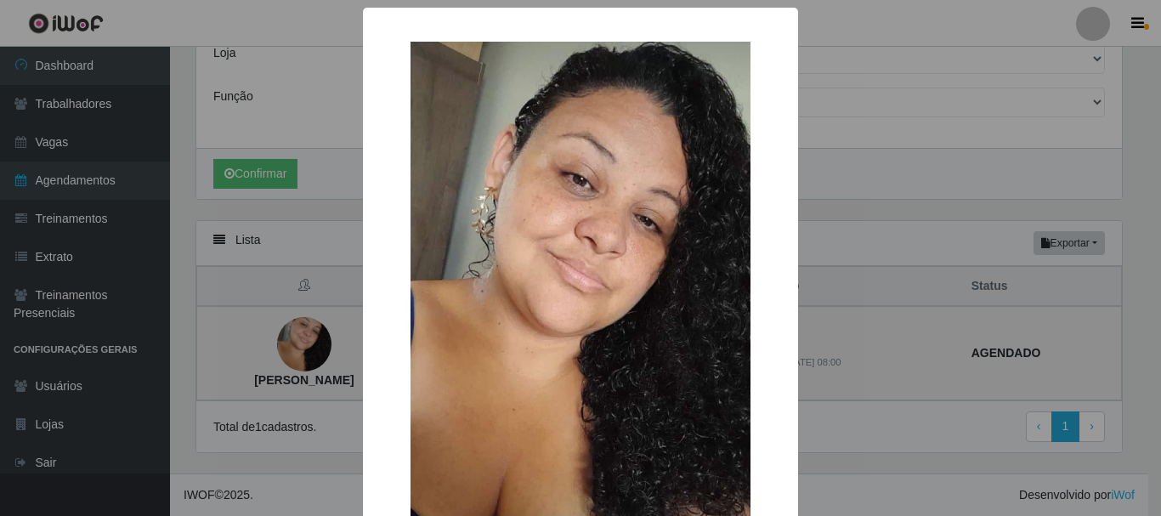
click at [335, 333] on div "× Amanda Almeida da silva OK Cancel" at bounding box center [580, 258] width 1161 height 516
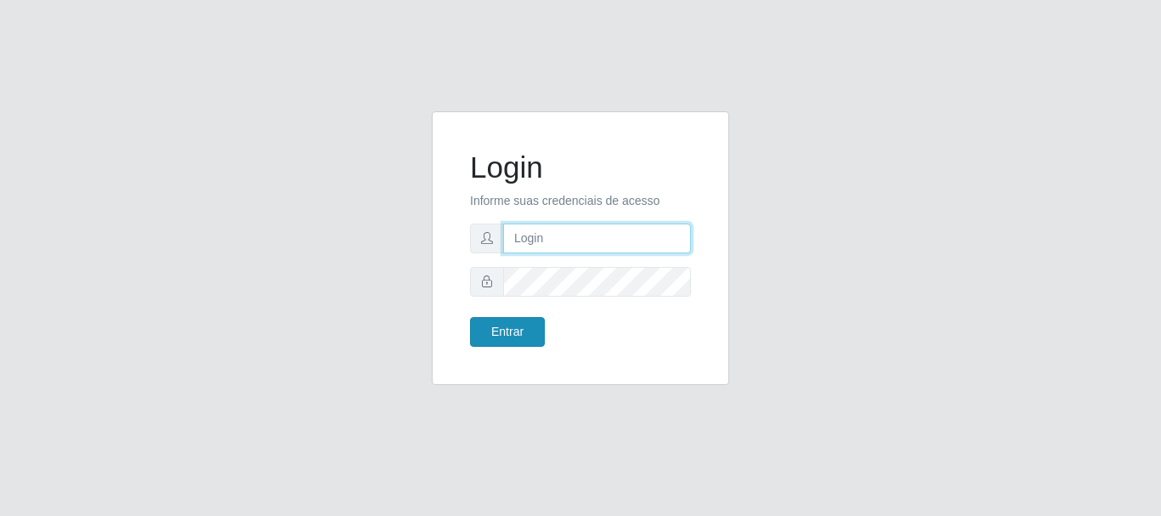
type input "[PERSON_NAME]"
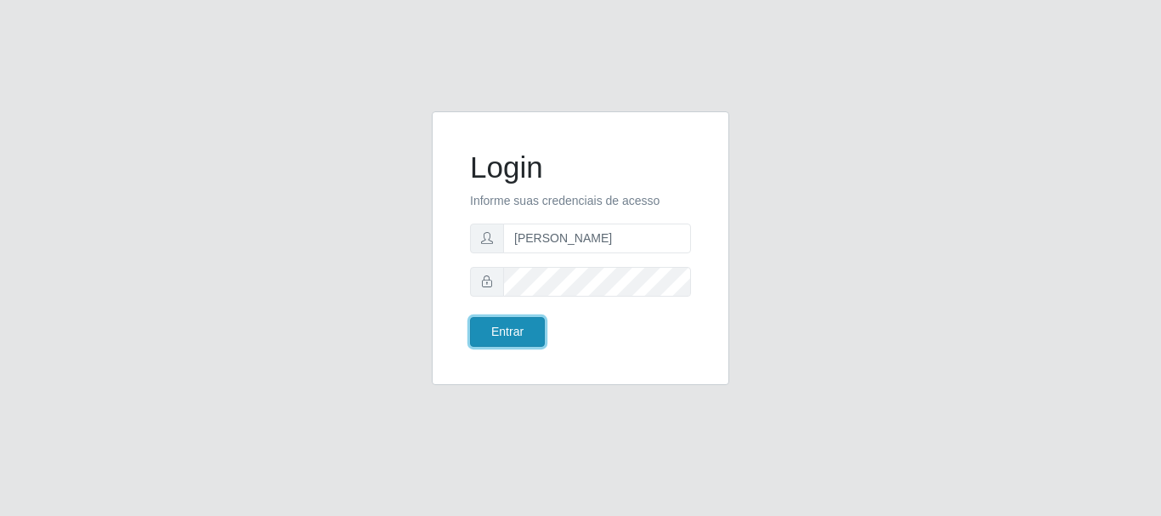
click at [524, 330] on button "Entrar" at bounding box center [507, 332] width 75 height 30
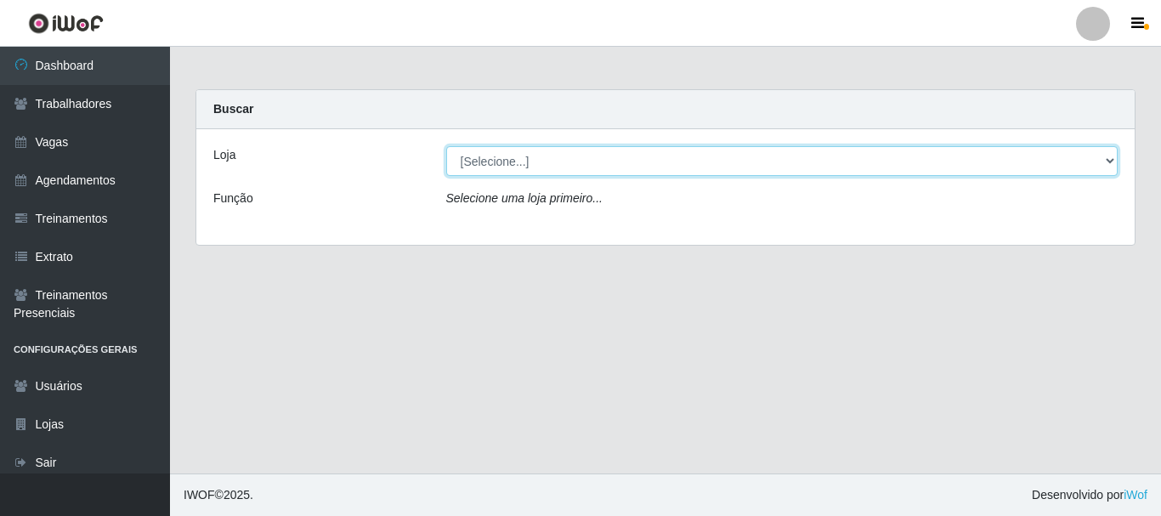
click at [530, 157] on select "[Selecione...] O Cestão - [GEOGRAPHIC_DATA]" at bounding box center [782, 161] width 672 height 30
select select "238"
click at [446, 146] on select "[Selecione...] O Cestão - [GEOGRAPHIC_DATA]" at bounding box center [782, 161] width 672 height 30
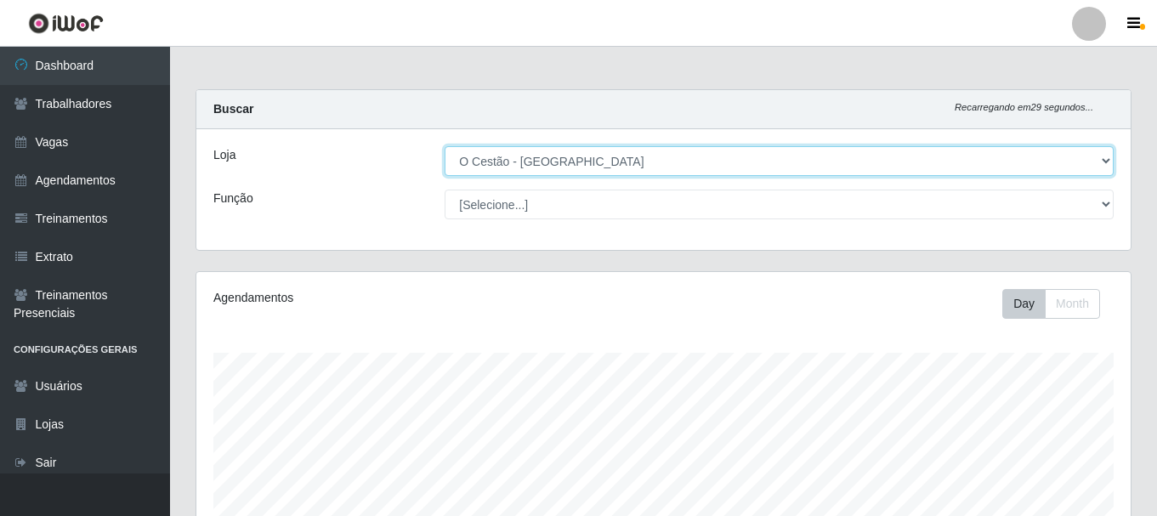
scroll to position [353, 934]
click at [1073, 168] on select "[Selecione...] O Cestão - [GEOGRAPHIC_DATA]" at bounding box center [779, 161] width 669 height 30
click at [445, 146] on select "[Selecione...] O Cestão - [GEOGRAPHIC_DATA]" at bounding box center [779, 161] width 669 height 30
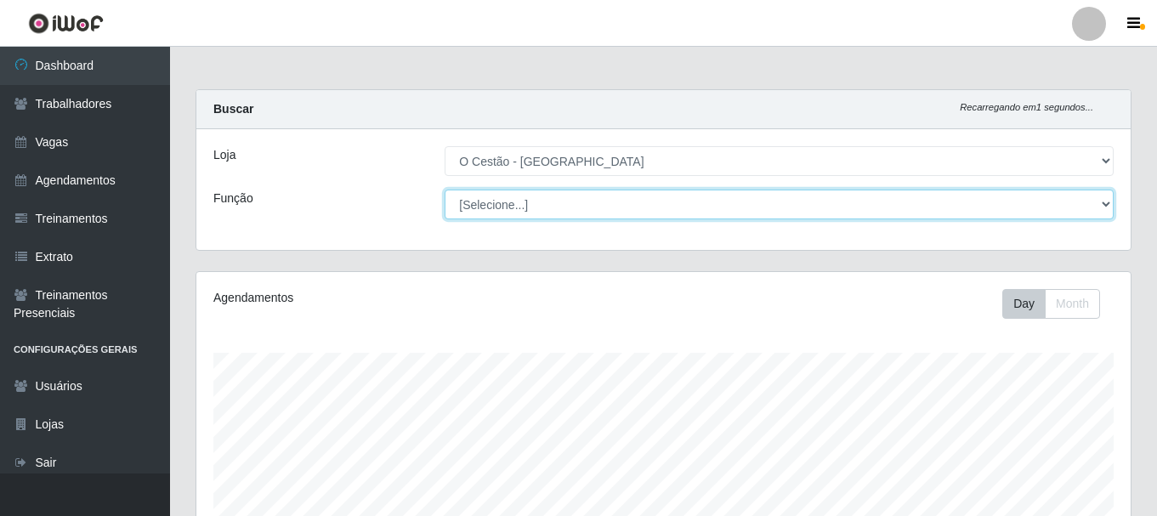
click at [666, 204] on select "[Selecione...] ASG ASG + ASG ++ Auxiliar de Estoque Auxiliar de Estoque + Auxil…" at bounding box center [779, 205] width 669 height 30
select select "22"
click at [445, 190] on select "[Selecione...] ASG ASG + ASG ++ Auxiliar de Estoque Auxiliar de Estoque + Auxil…" at bounding box center [779, 205] width 669 height 30
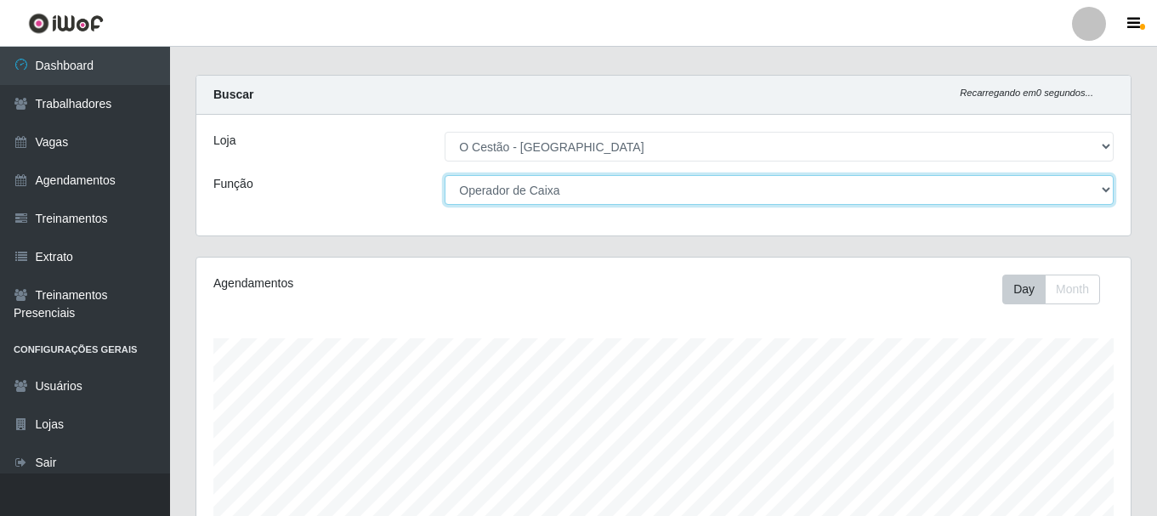
scroll to position [0, 0]
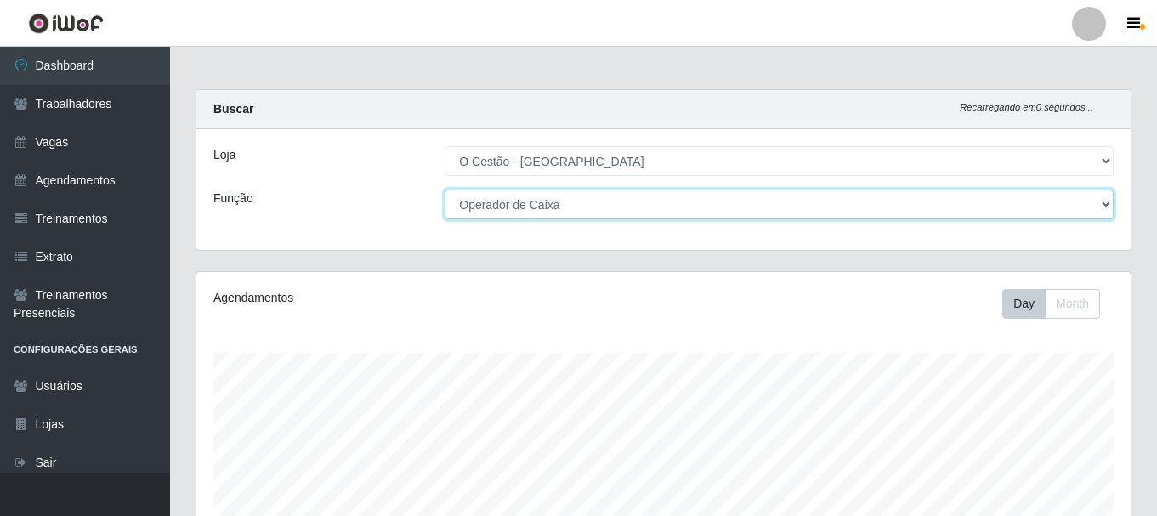
click at [618, 201] on select "[Selecione...] ASG ASG + ASG ++ Auxiliar de Estoque Auxiliar de Estoque + Auxil…" at bounding box center [779, 205] width 669 height 30
click at [592, 205] on select "[Selecione...] ASG ASG + ASG ++ Auxiliar de Estoque Auxiliar de Estoque + Auxil…" at bounding box center [779, 205] width 669 height 30
click at [445, 190] on select "[Selecione...] ASG ASG + ASG ++ Auxiliar de Estoque Auxiliar de Estoque + Auxil…" at bounding box center [779, 205] width 669 height 30
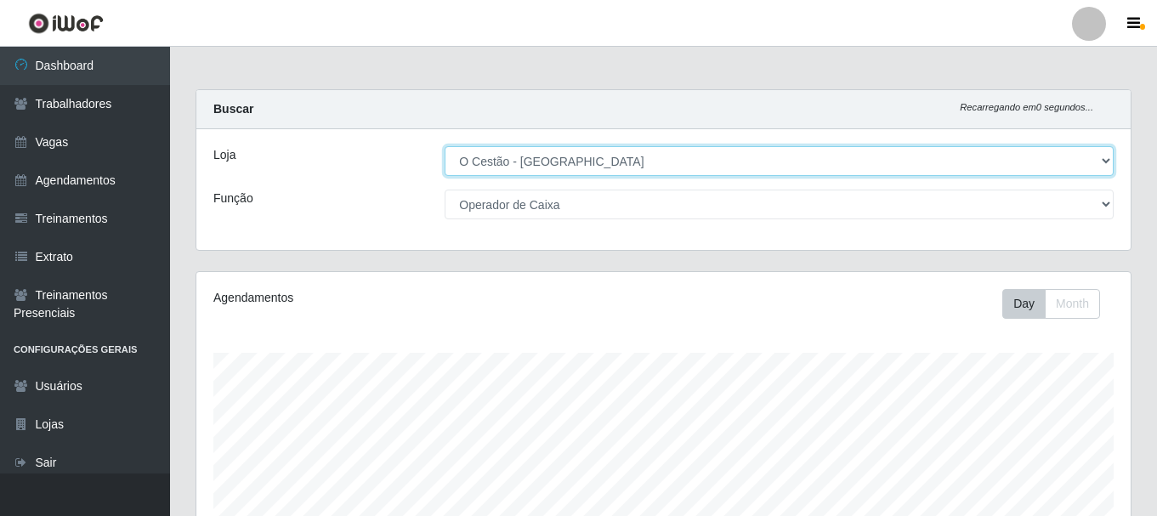
click at [1058, 150] on select "[Selecione...] O Cestão - [GEOGRAPHIC_DATA]" at bounding box center [779, 161] width 669 height 30
click at [774, 165] on select "[Selecione...] O Cestão - [GEOGRAPHIC_DATA]" at bounding box center [779, 161] width 669 height 30
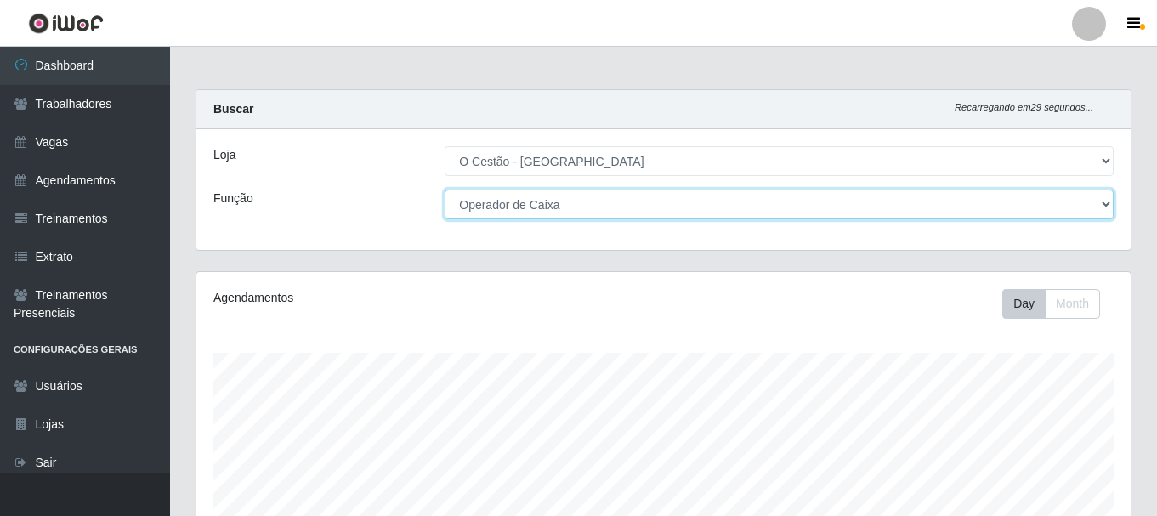
click at [722, 206] on select "[Selecione...] ASG ASG + ASG ++ Auxiliar de Estoque Auxiliar de Estoque + Auxil…" at bounding box center [779, 205] width 669 height 30
click at [445, 190] on select "[Selecione...] ASG ASG + ASG ++ Auxiliar de Estoque Auxiliar de Estoque + Auxil…" at bounding box center [779, 205] width 669 height 30
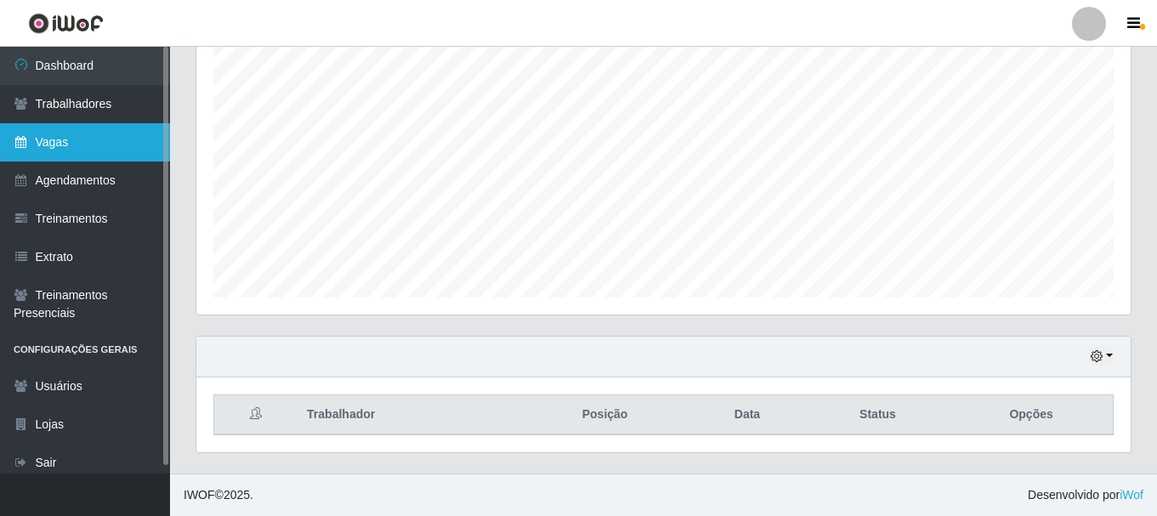
scroll to position [55, 0]
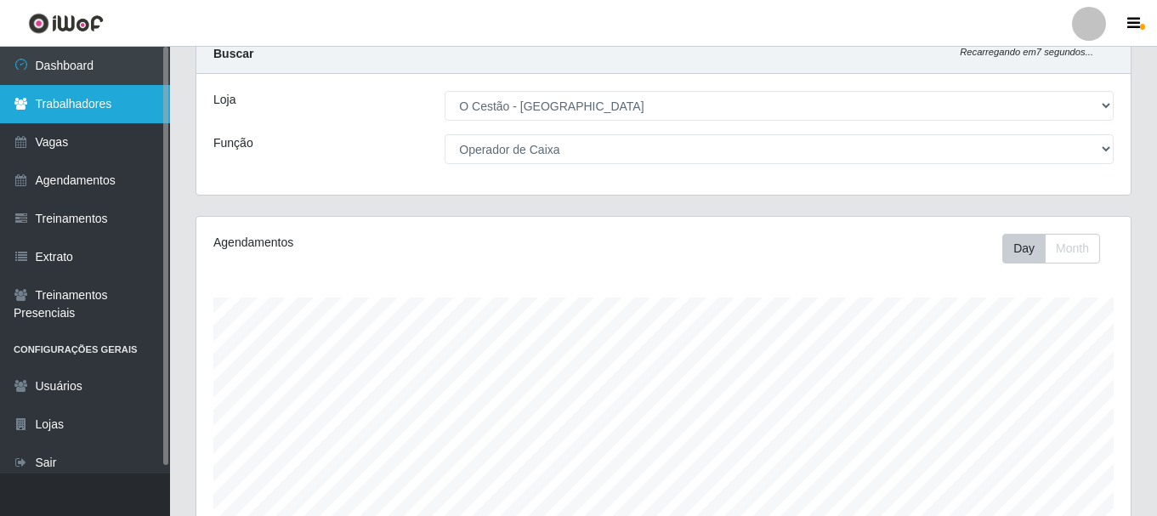
click at [95, 105] on link "Trabalhadores" at bounding box center [85, 104] width 170 height 38
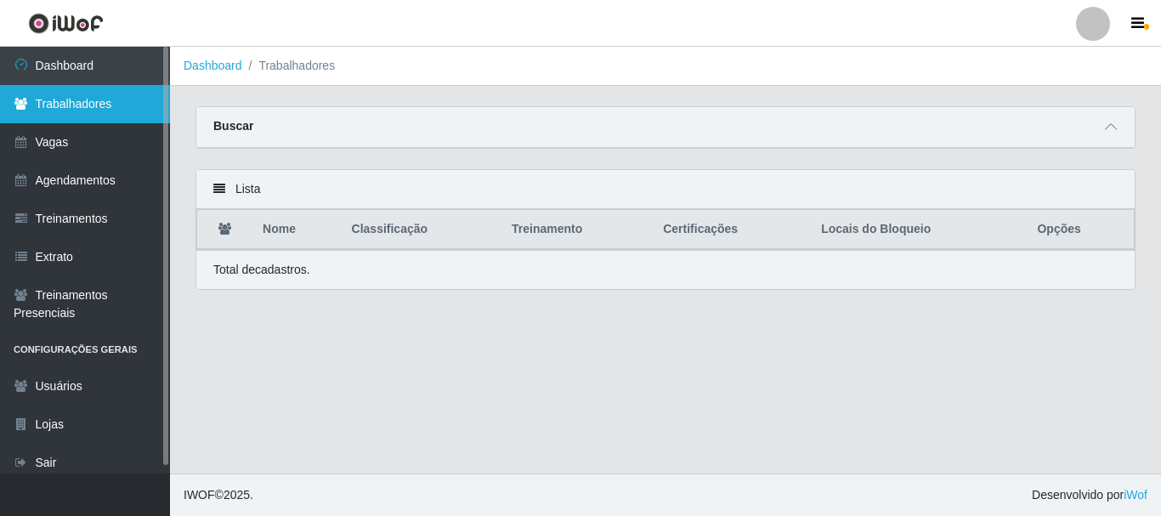
click at [95, 104] on link "Trabalhadores" at bounding box center [85, 104] width 170 height 38
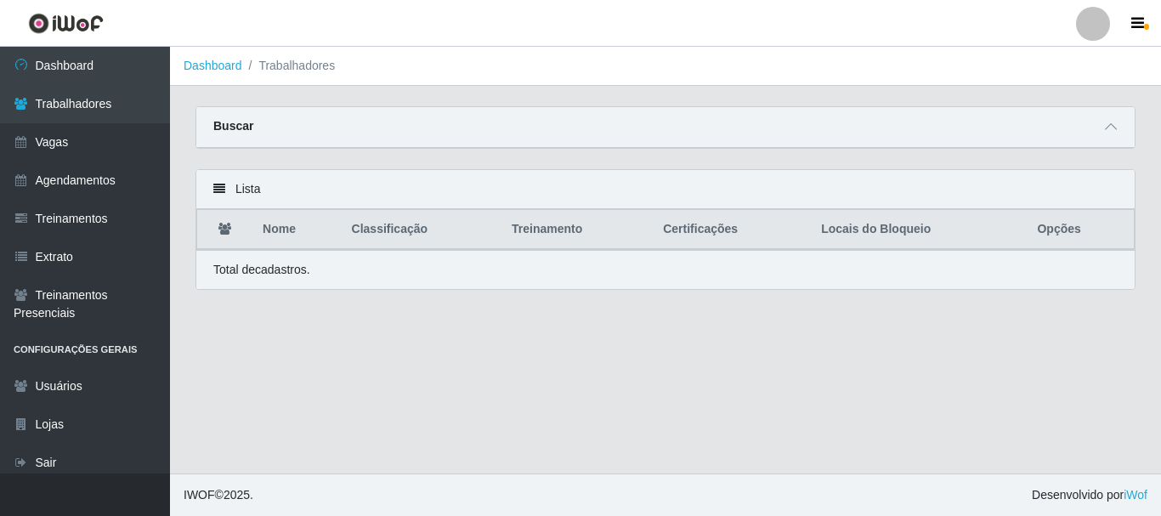
click at [551, 139] on div "Buscar" at bounding box center [665, 127] width 938 height 41
click at [1109, 129] on icon at bounding box center [1111, 127] width 12 height 12
click at [1109, 123] on icon at bounding box center [1111, 127] width 12 height 12
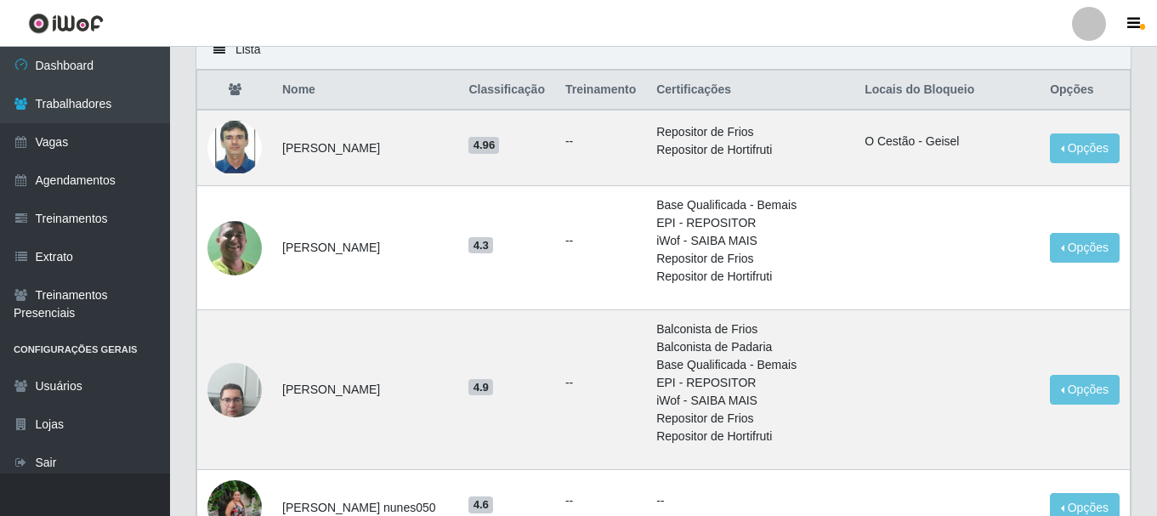
scroll to position [54, 0]
